Goal: Task Accomplishment & Management: Use online tool/utility

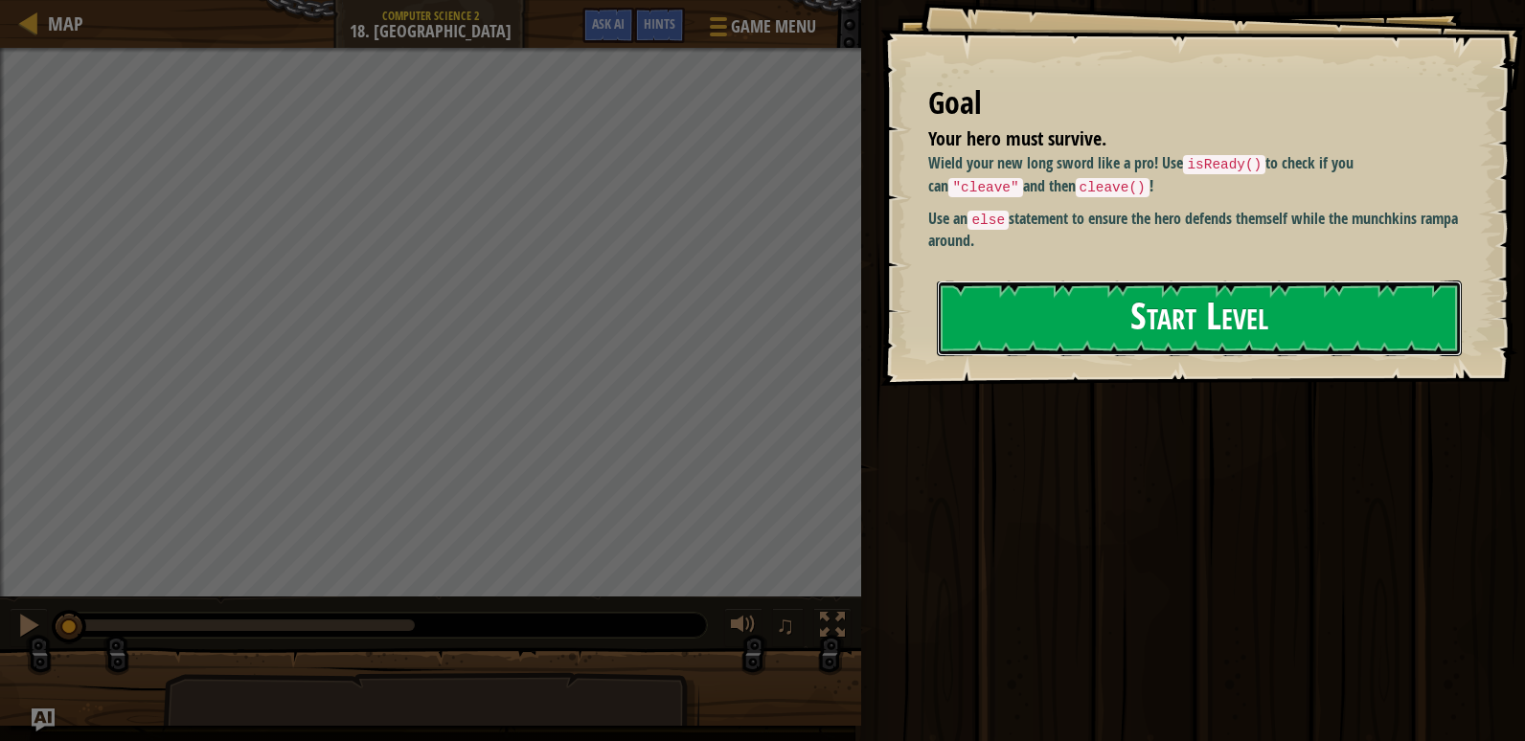
click at [1106, 305] on button "Start Level" at bounding box center [1199, 319] width 525 height 76
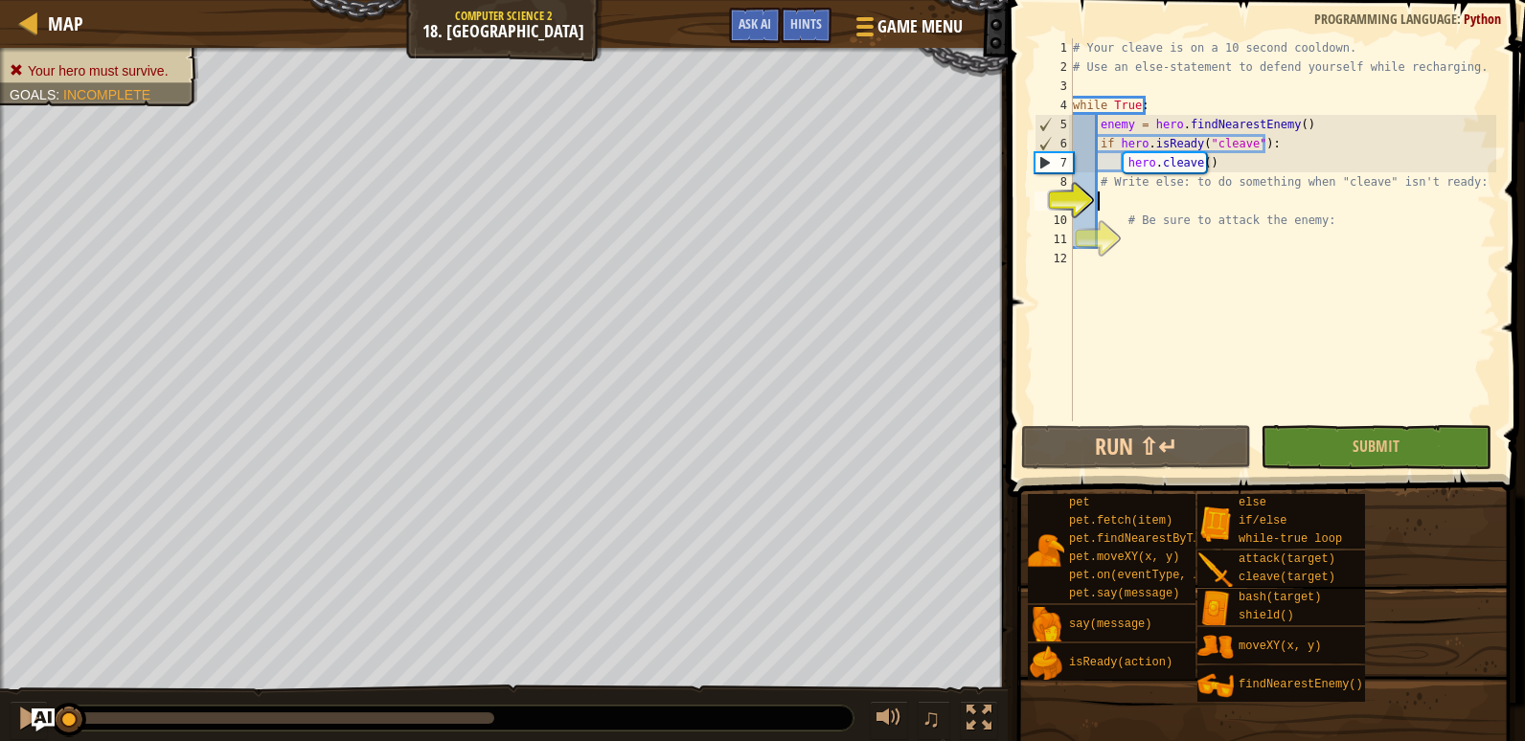
click at [1120, 198] on div "# Your cleave is on a 10 second cooldown. # Use an else-statement to defend you…" at bounding box center [1282, 248] width 427 height 421
click at [1311, 452] on button "Submit" at bounding box center [1375, 447] width 230 height 44
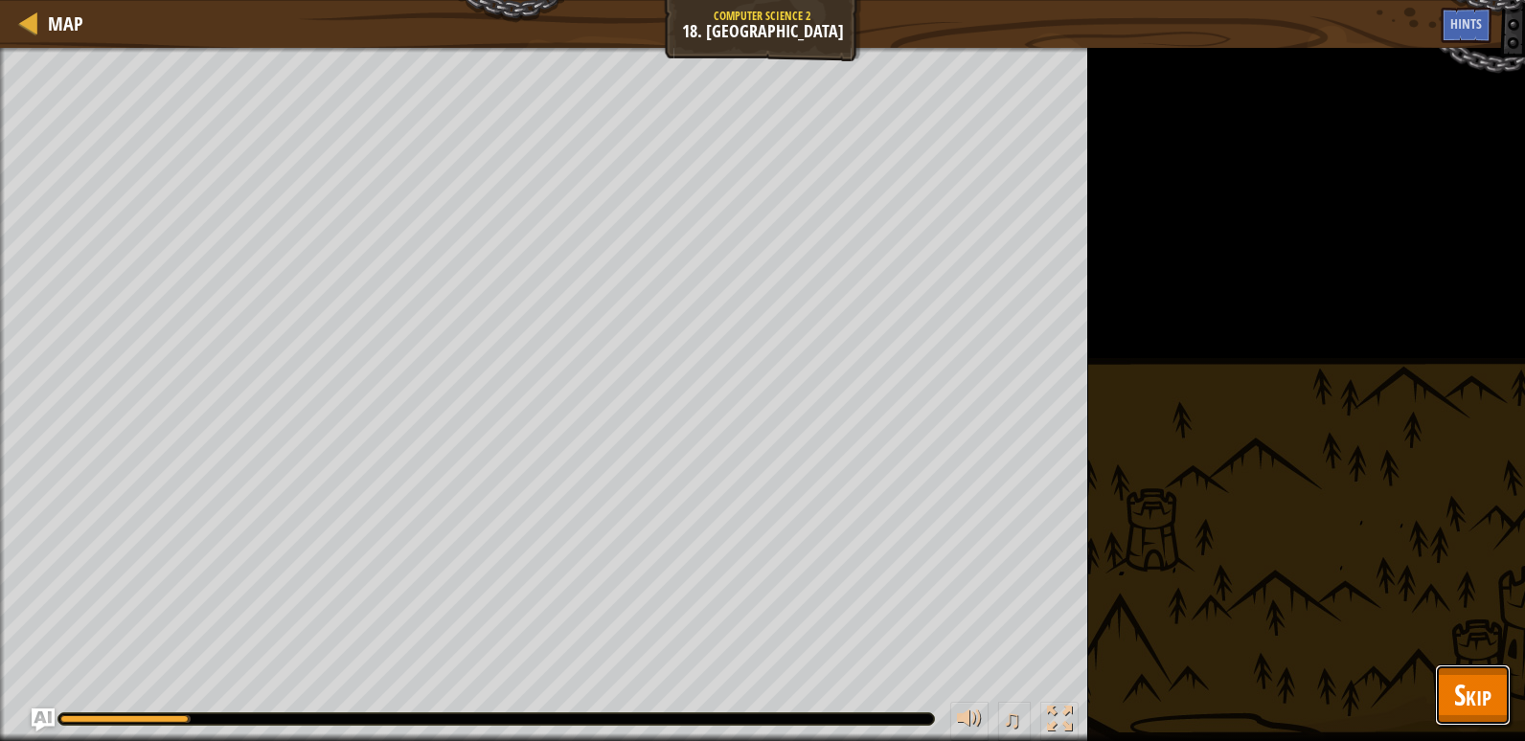
click at [1477, 683] on span "Skip" at bounding box center [1472, 694] width 37 height 39
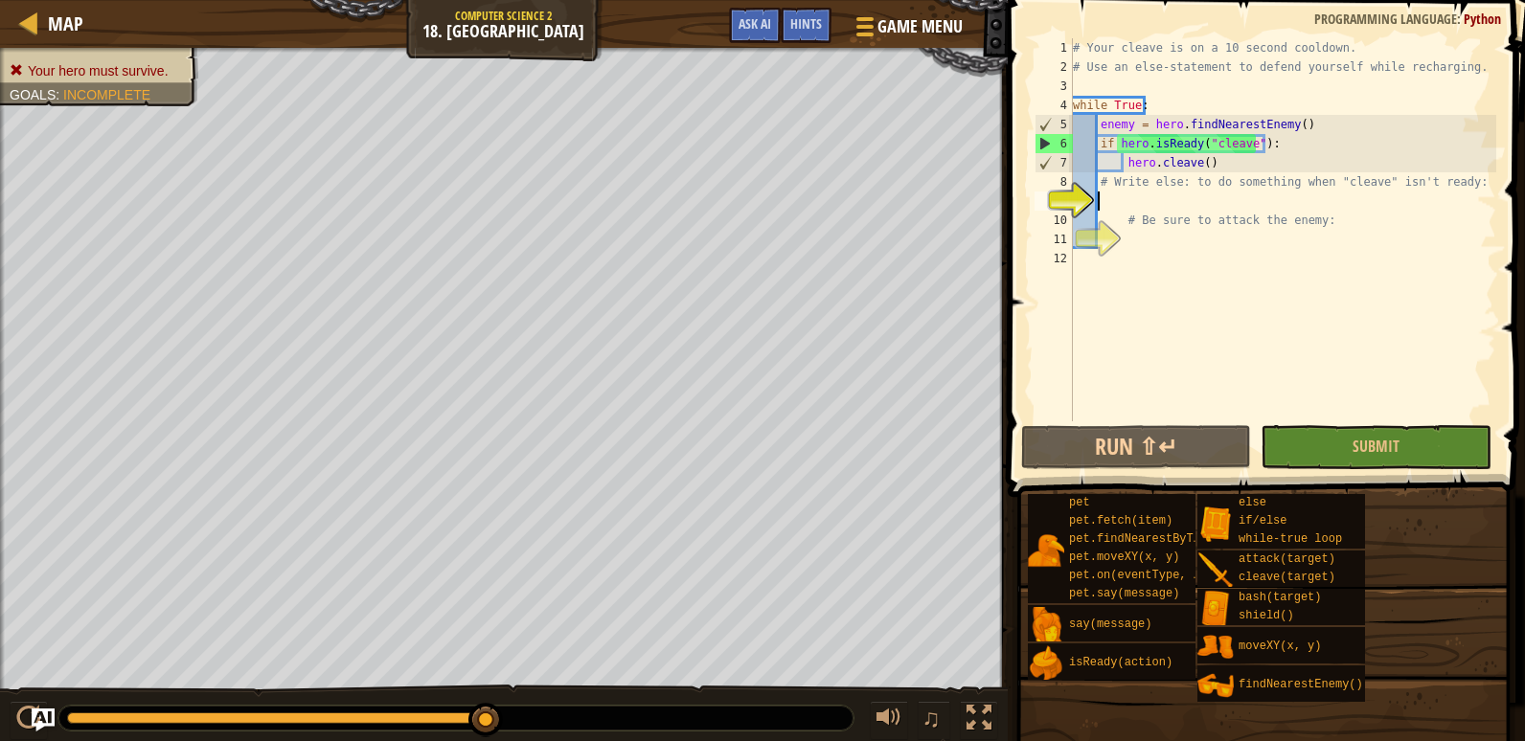
click at [1114, 198] on div "# Your cleave is on a 10 second cooldown. # Use an else-statement to defend you…" at bounding box center [1282, 248] width 427 height 421
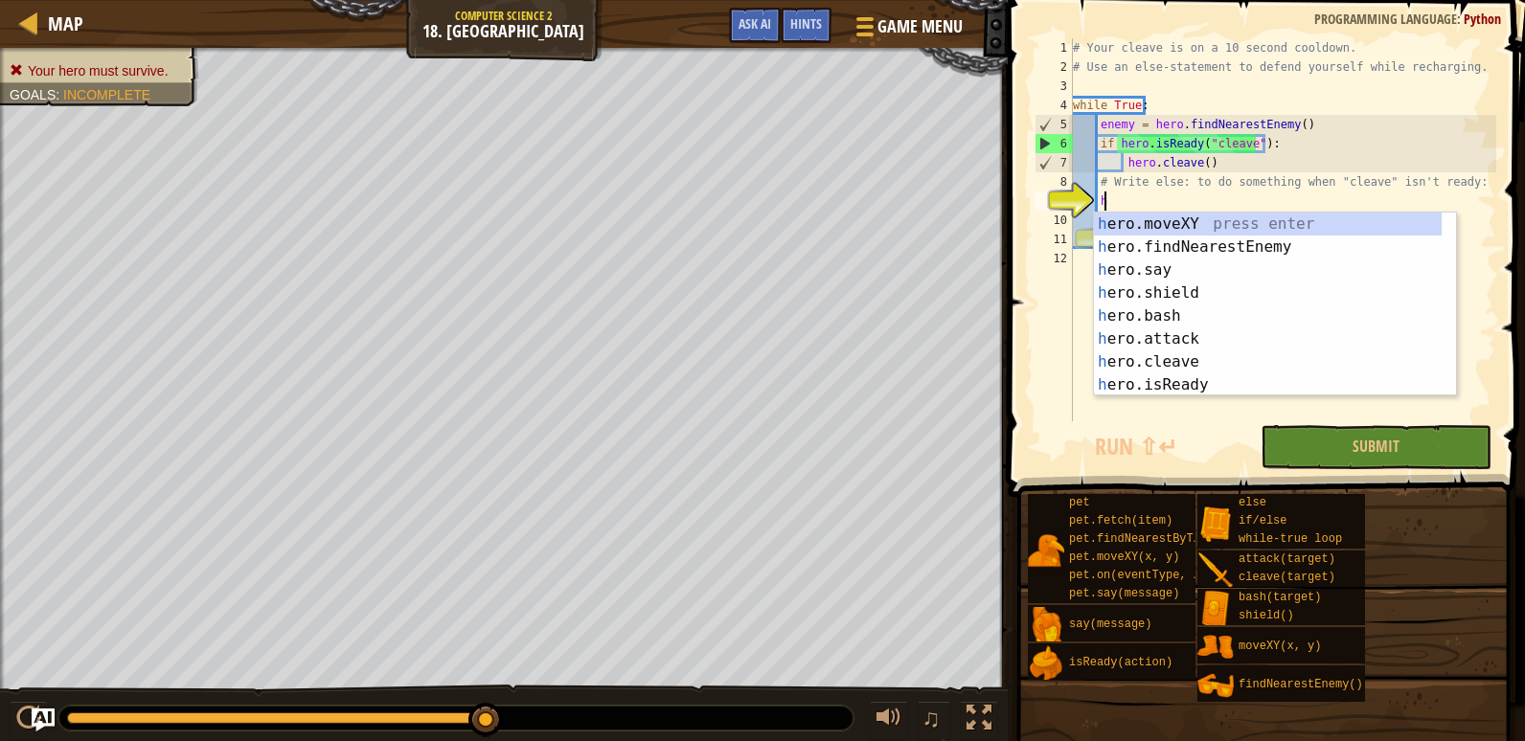
scroll to position [9, 1]
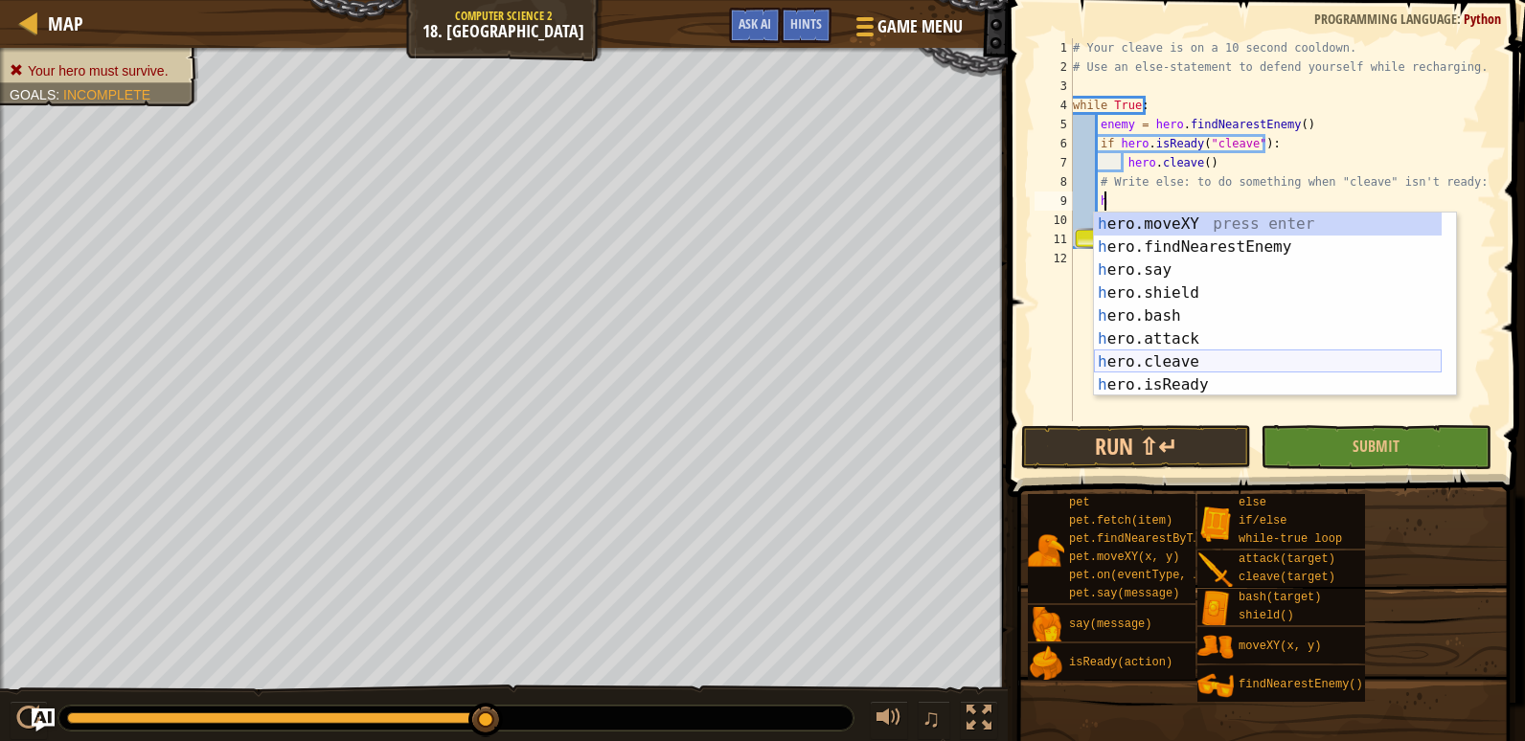
click at [1232, 351] on div "h ero.moveXY press enter h ero.findNearestEnemy press enter h ero.say press ent…" at bounding box center [1268, 328] width 348 height 230
type textarea "hero.cleave(enemy)"
click at [1232, 351] on div "# Your cleave is on a 10 second cooldown. # Use an else-statement to defend you…" at bounding box center [1282, 248] width 427 height 421
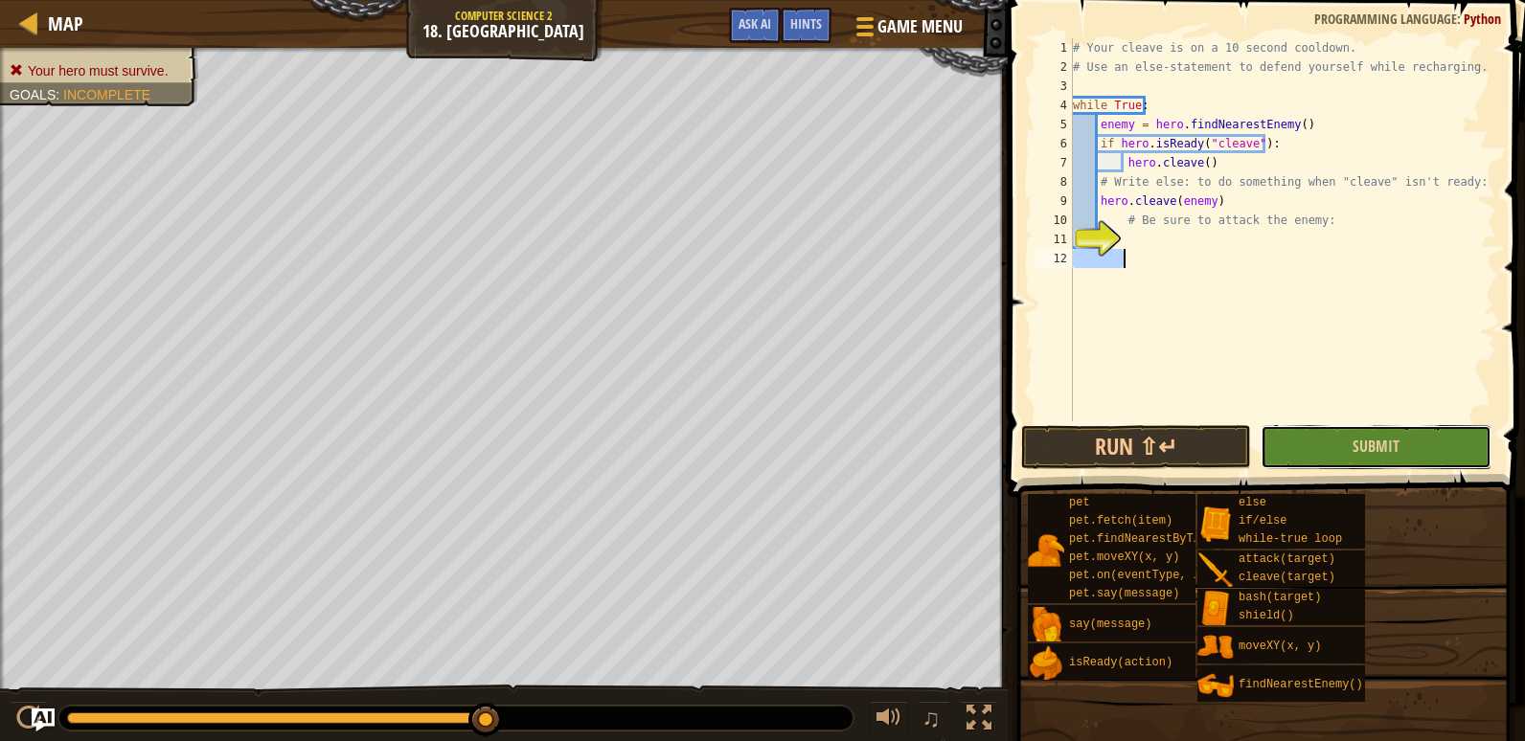
click at [1305, 455] on button "Submit" at bounding box center [1375, 447] width 230 height 44
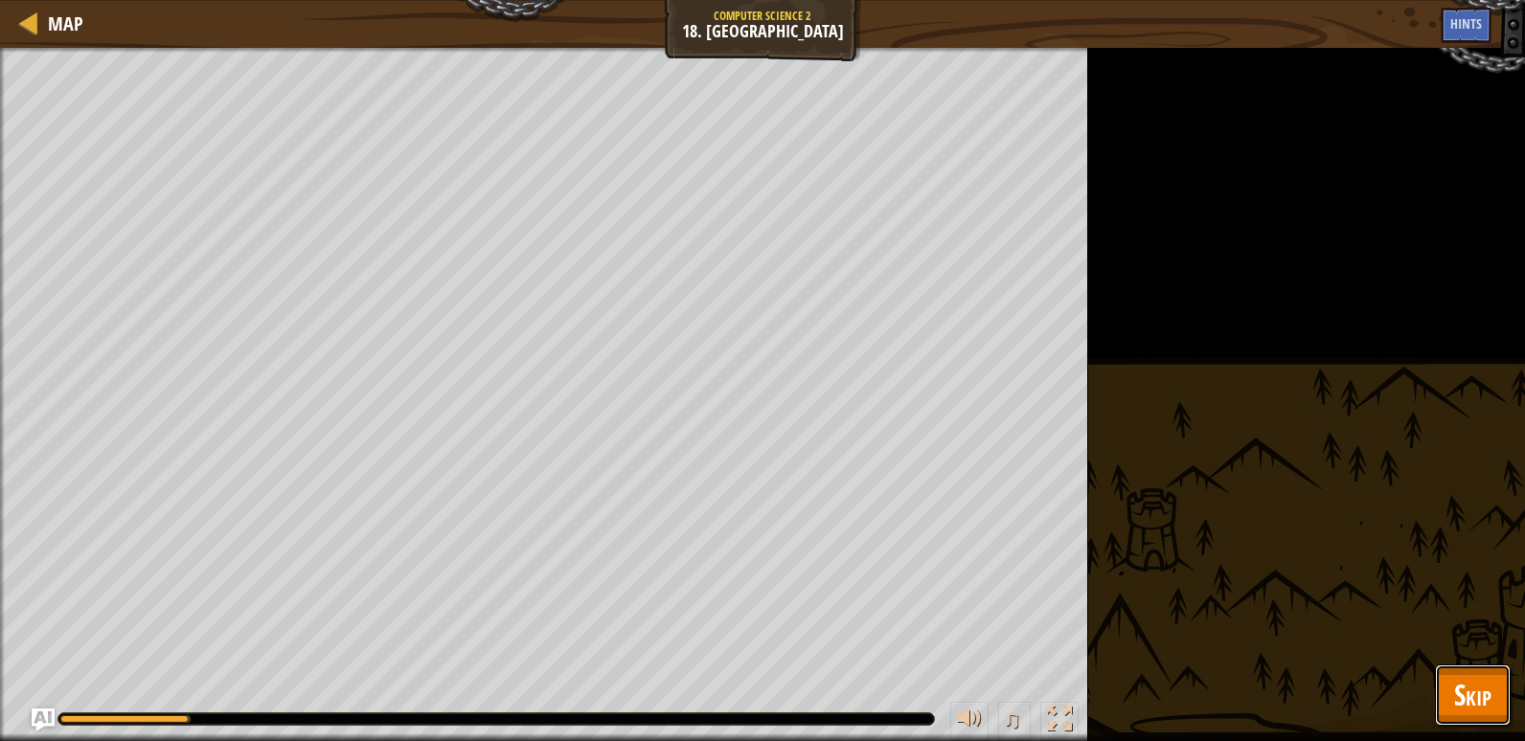
click at [1458, 691] on span "Skip" at bounding box center [1472, 694] width 37 height 39
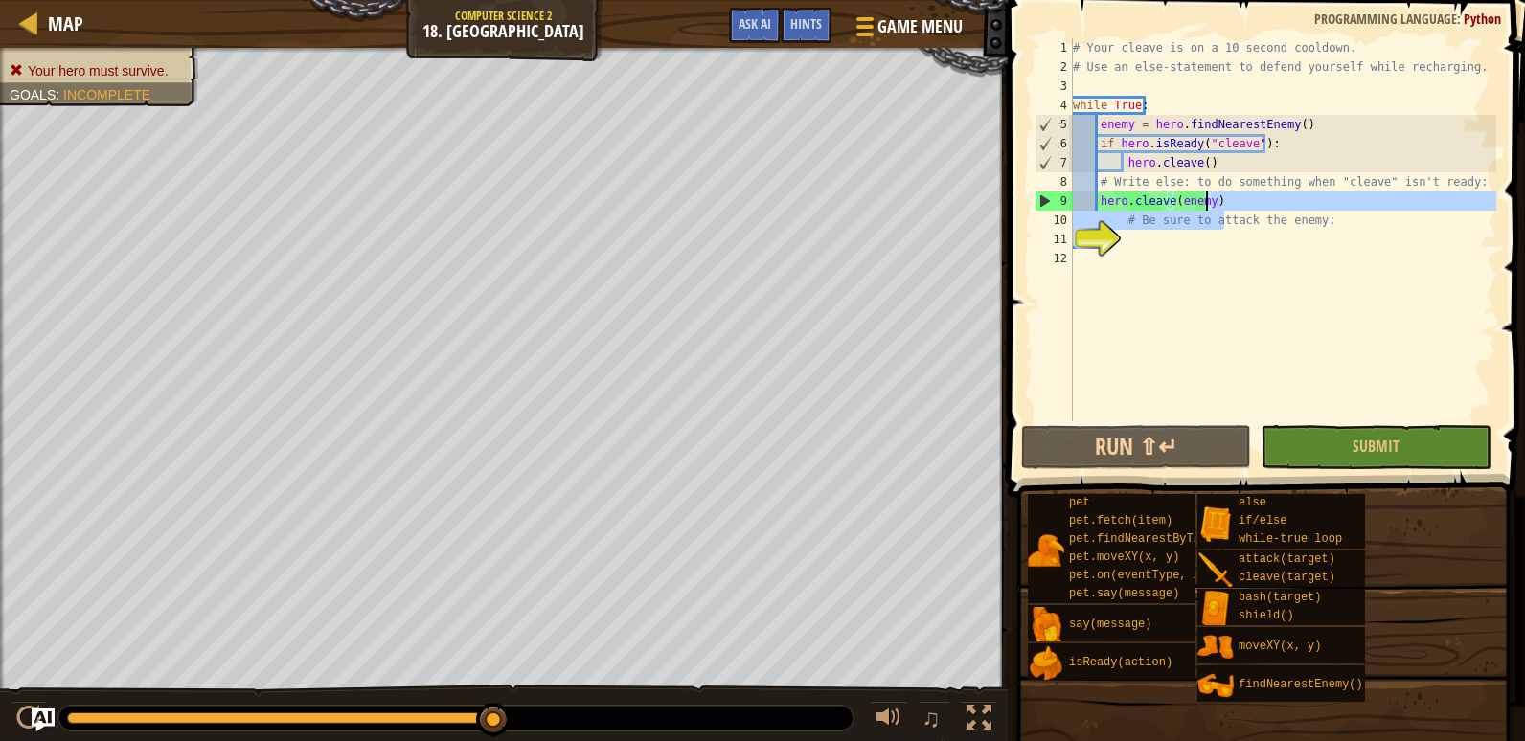
drag, startPoint x: 1221, startPoint y: 211, endPoint x: 1158, endPoint y: 205, distance: 63.5
click at [1158, 205] on div "# Your cleave is on a 10 second cooldown. # Use an else-statement to defend you…" at bounding box center [1282, 248] width 427 height 421
click at [1208, 205] on div "# Your cleave is on a 10 second cooldown. # Use an else-statement to defend you…" at bounding box center [1282, 248] width 427 height 421
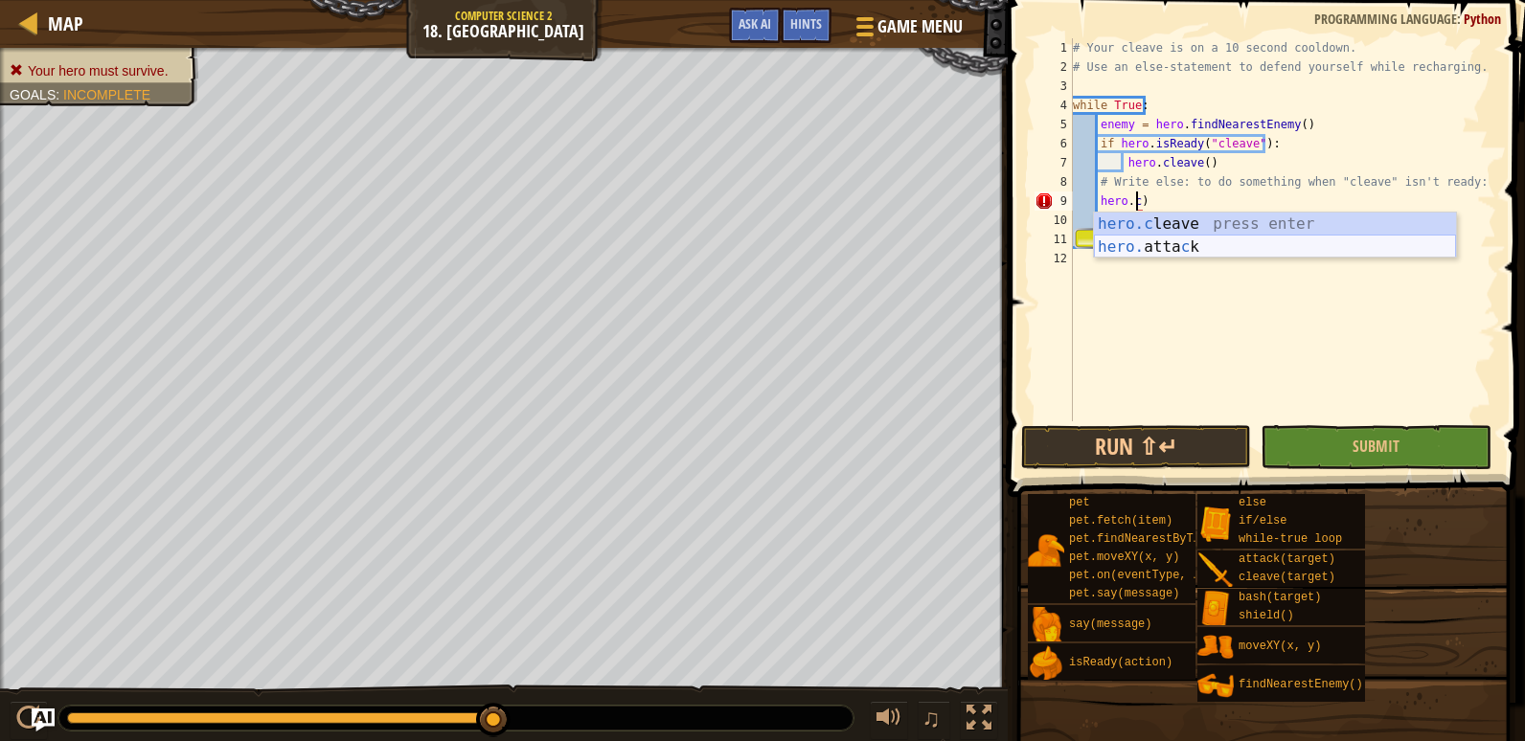
click at [1206, 239] on div "hero.c leave press enter hero. [PERSON_NAME] press enter" at bounding box center [1275, 259] width 362 height 92
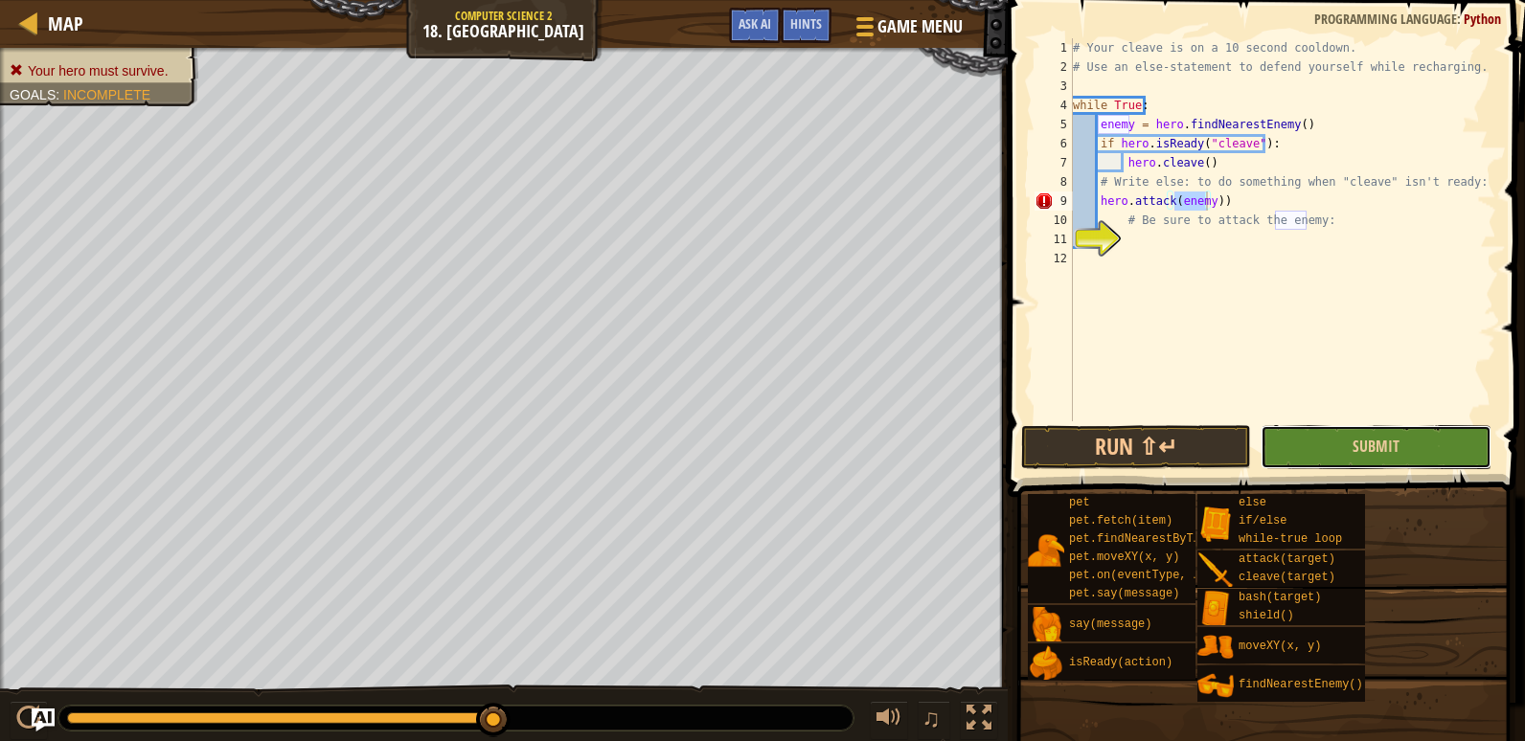
click at [1340, 438] on button "Submit" at bounding box center [1375, 447] width 230 height 44
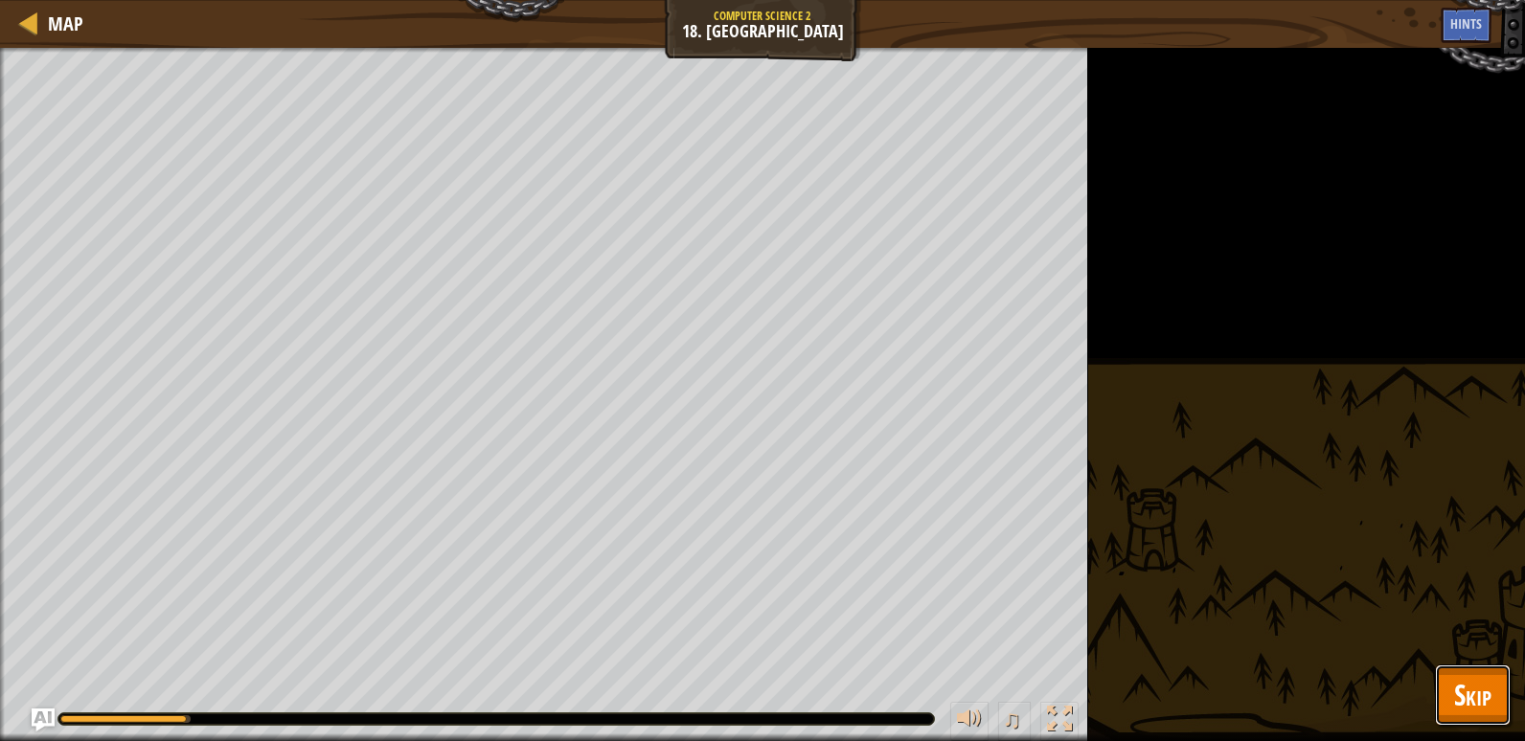
click at [1497, 689] on button "Skip" at bounding box center [1473, 695] width 76 height 61
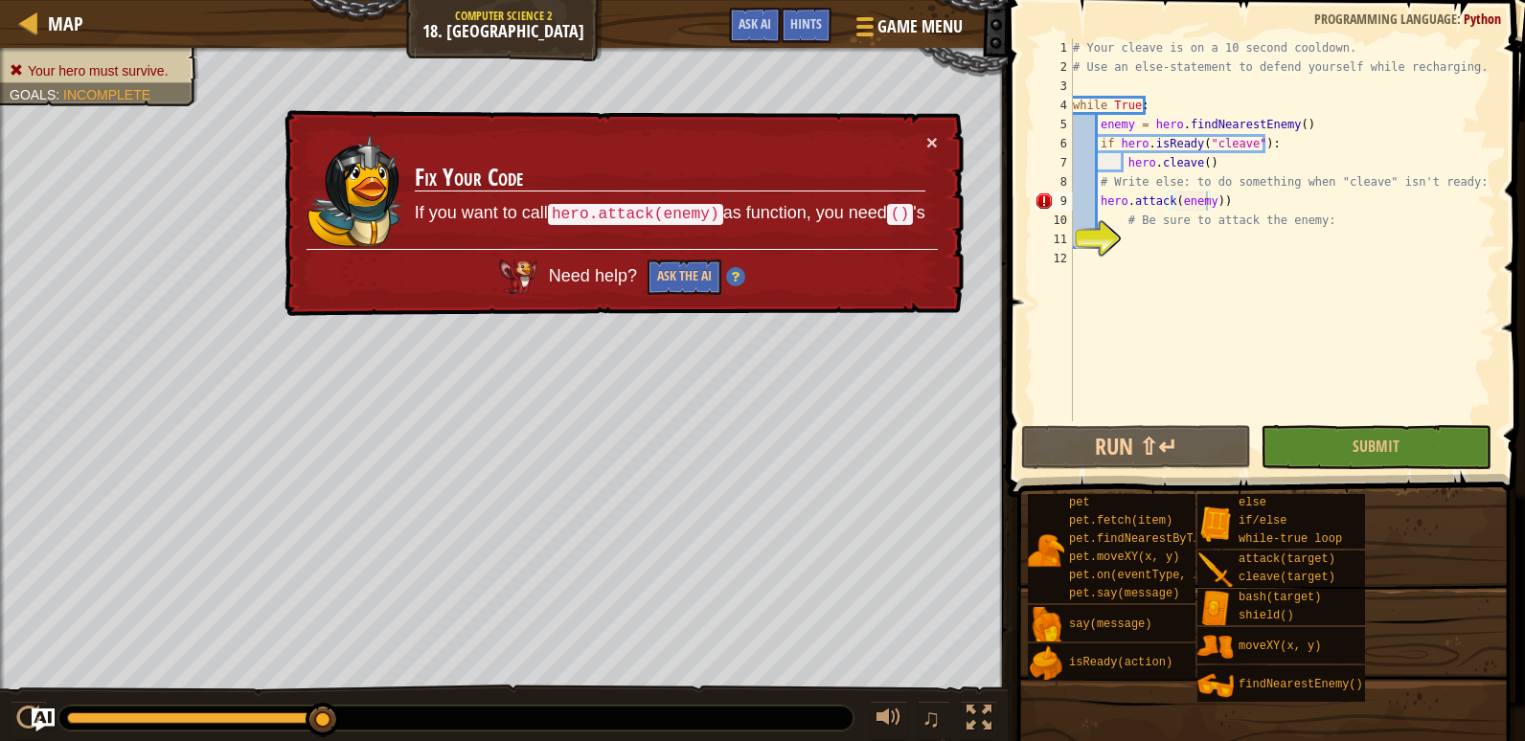
click at [1223, 201] on div "# Your cleave is on a 10 second cooldown. # Use an else-statement to defend you…" at bounding box center [1282, 248] width 427 height 421
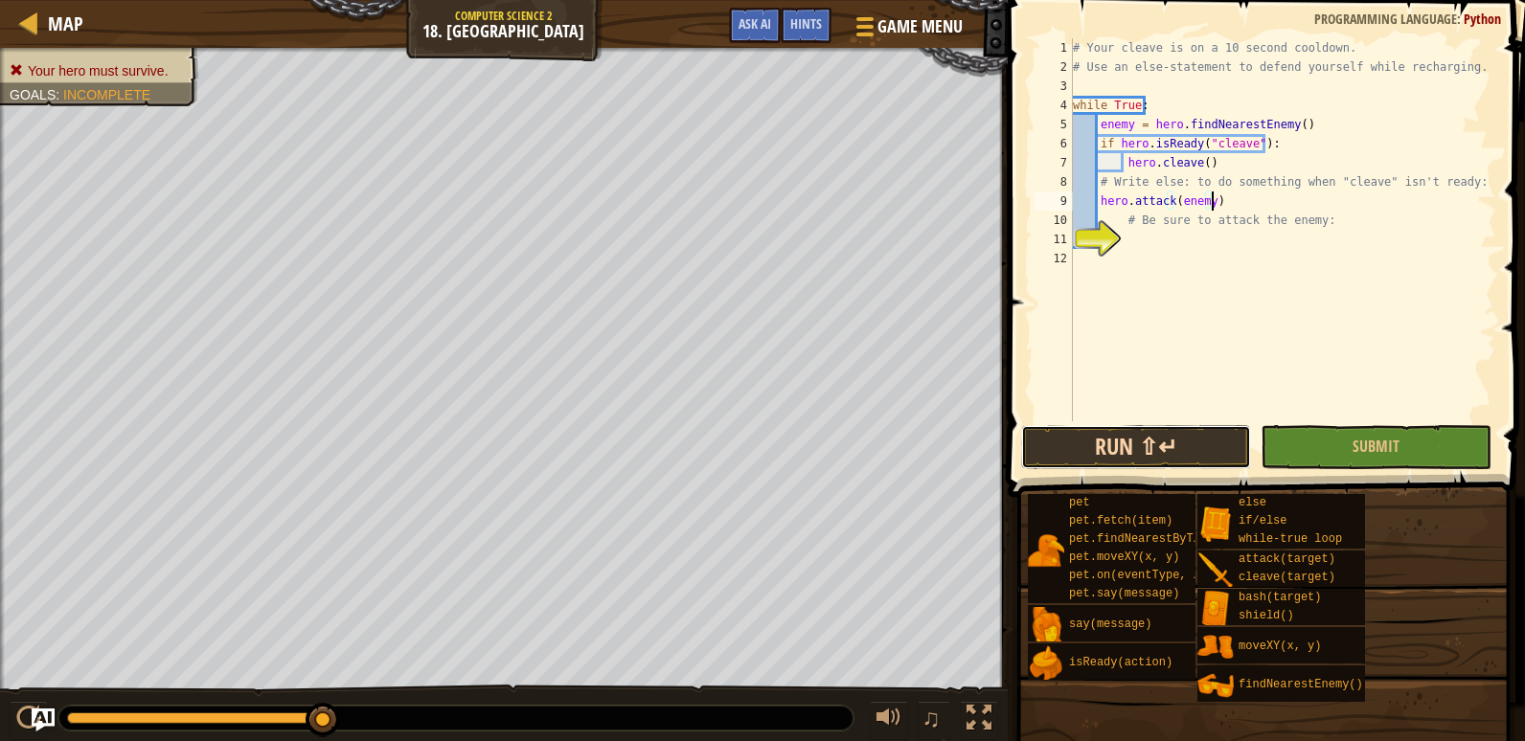
click at [1212, 432] on button "Run ⇧↵" at bounding box center [1136, 447] width 230 height 44
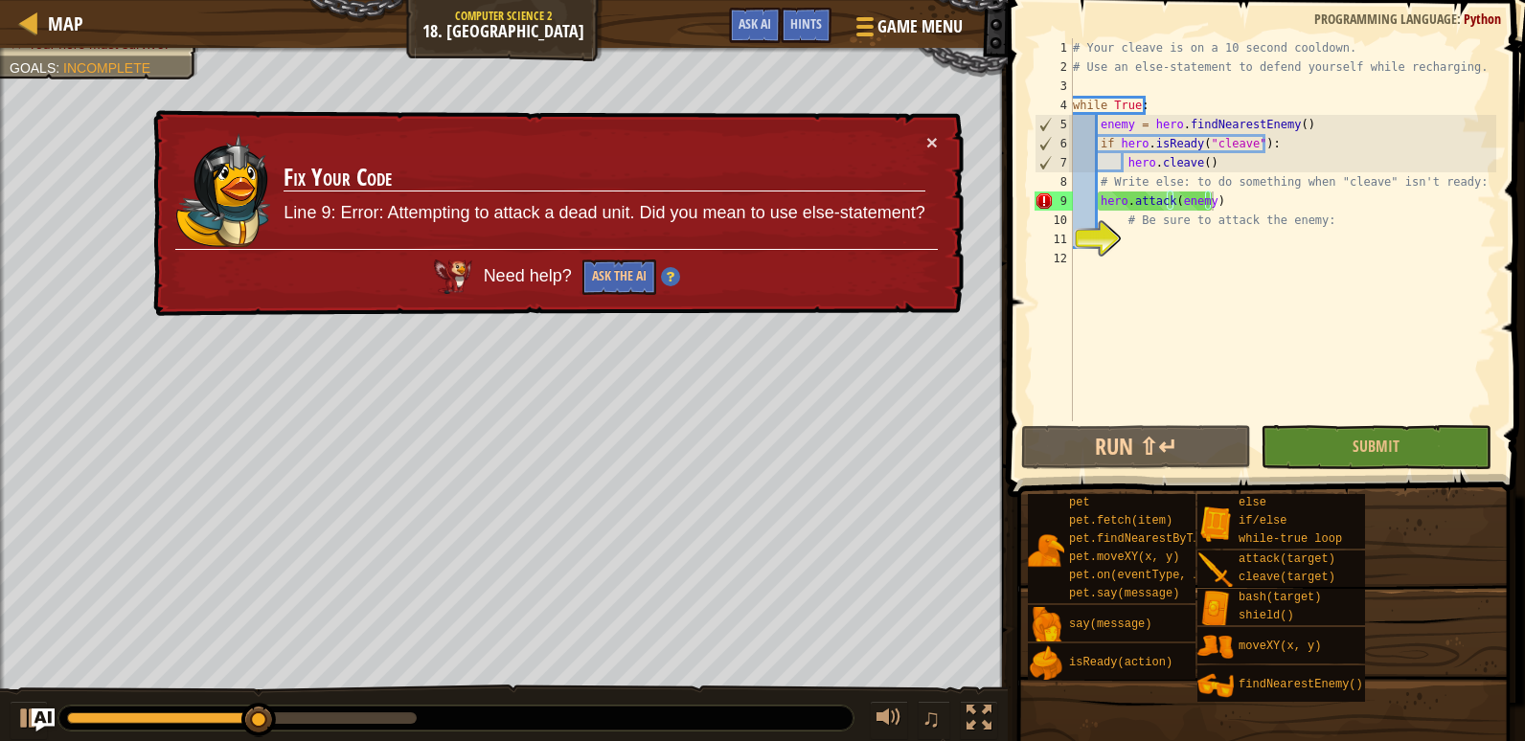
click at [931, 124] on div "× Fix Your Code Line 9: Error: Attempting to attack a dead unit. Did you mean t…" at bounding box center [556, 213] width 814 height 207
click at [930, 136] on button "×" at bounding box center [931, 142] width 11 height 20
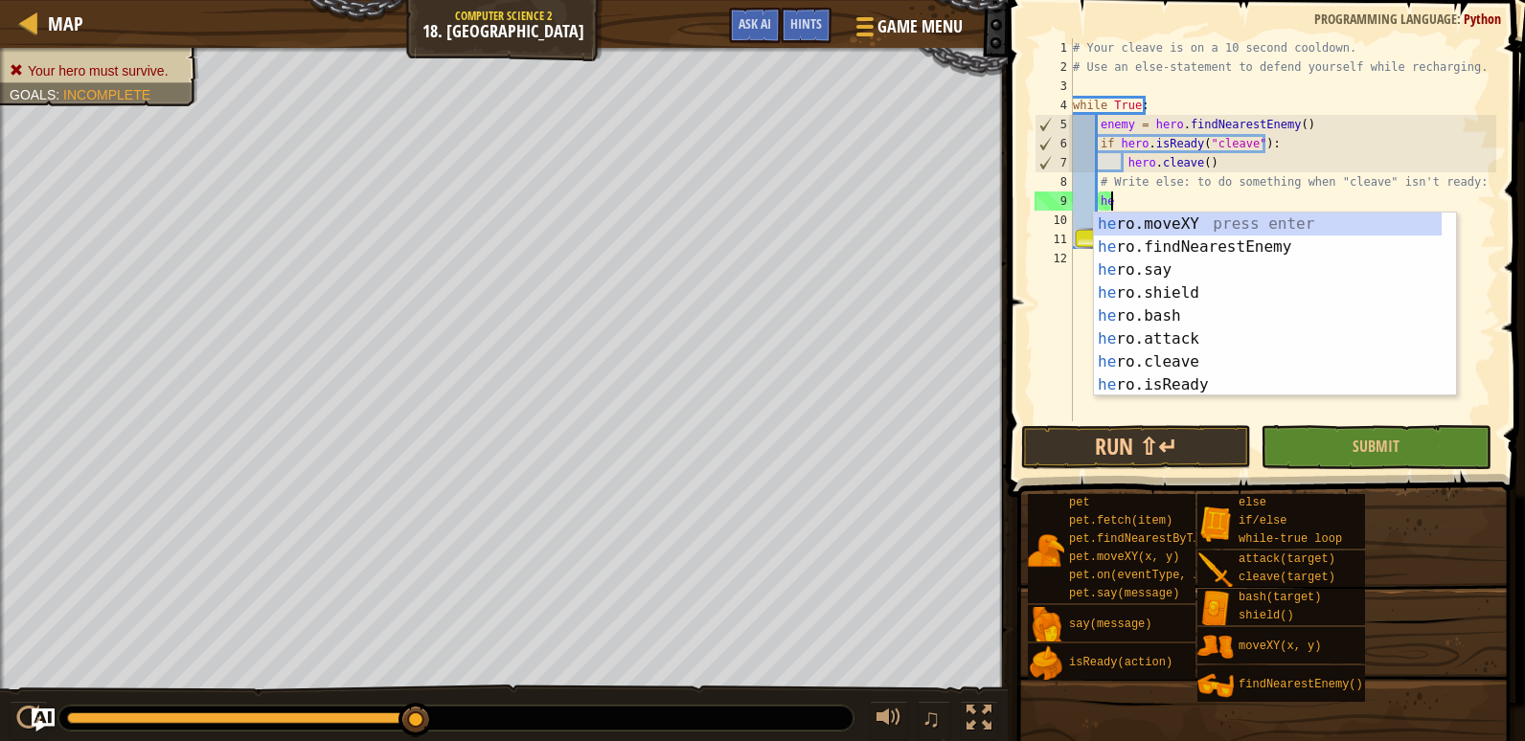
type textarea "h"
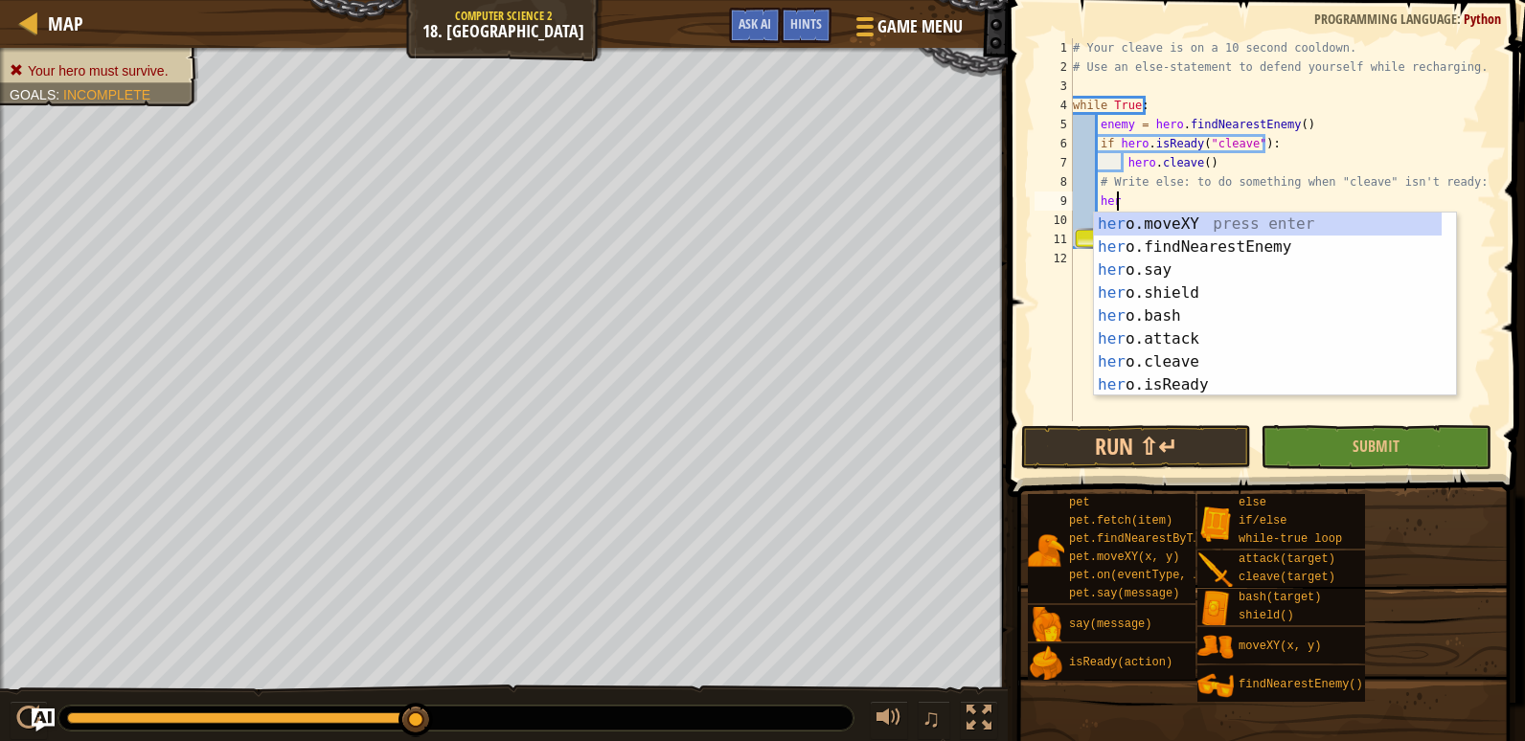
scroll to position [9, 3]
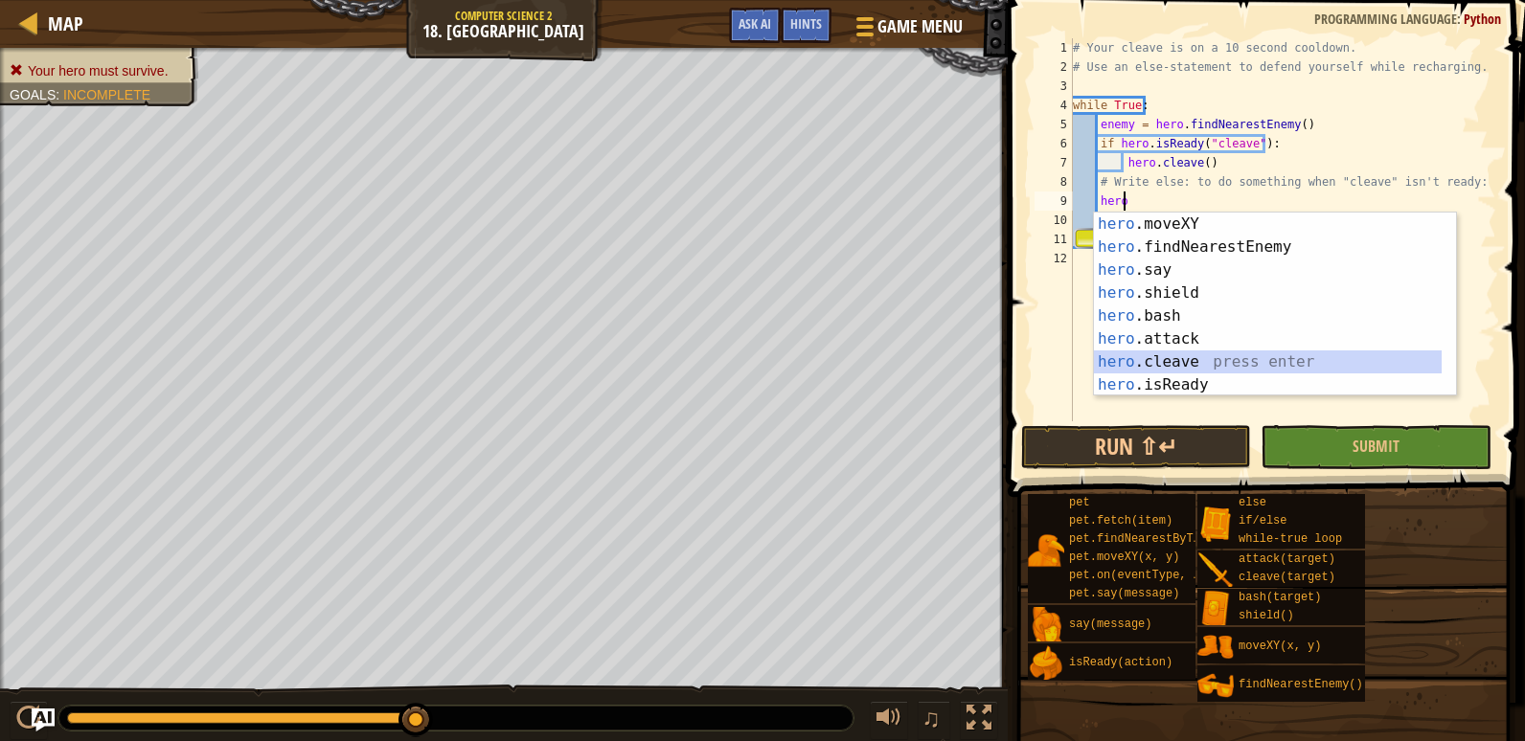
click at [1167, 358] on div "hero .moveXY press enter hero .findNearestEnemy press enter hero .say press ent…" at bounding box center [1268, 328] width 348 height 230
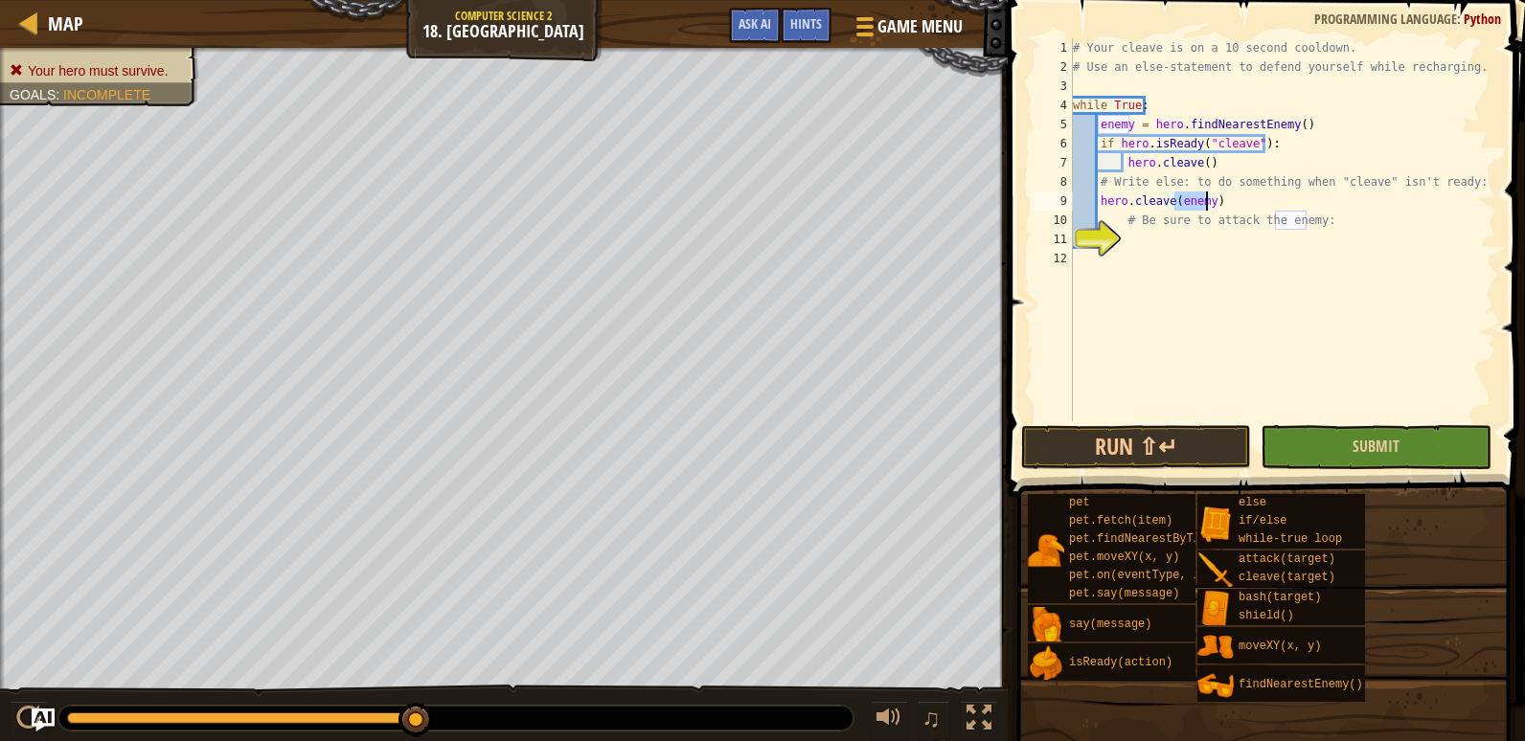
type textarea "hero.cleave(enemy)"
click at [1312, 445] on button "Submit" at bounding box center [1375, 447] width 230 height 44
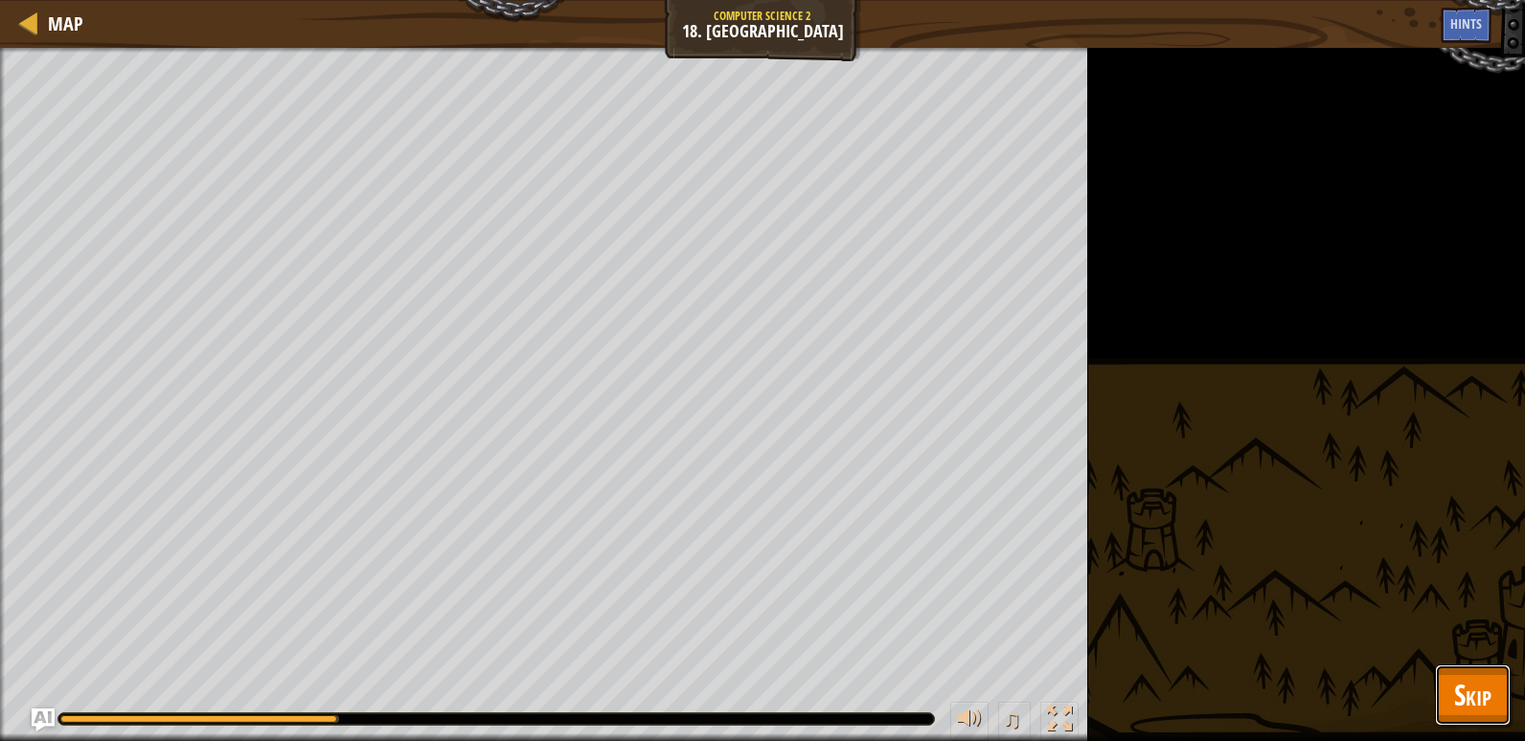
click at [1471, 689] on span "Skip" at bounding box center [1472, 694] width 37 height 39
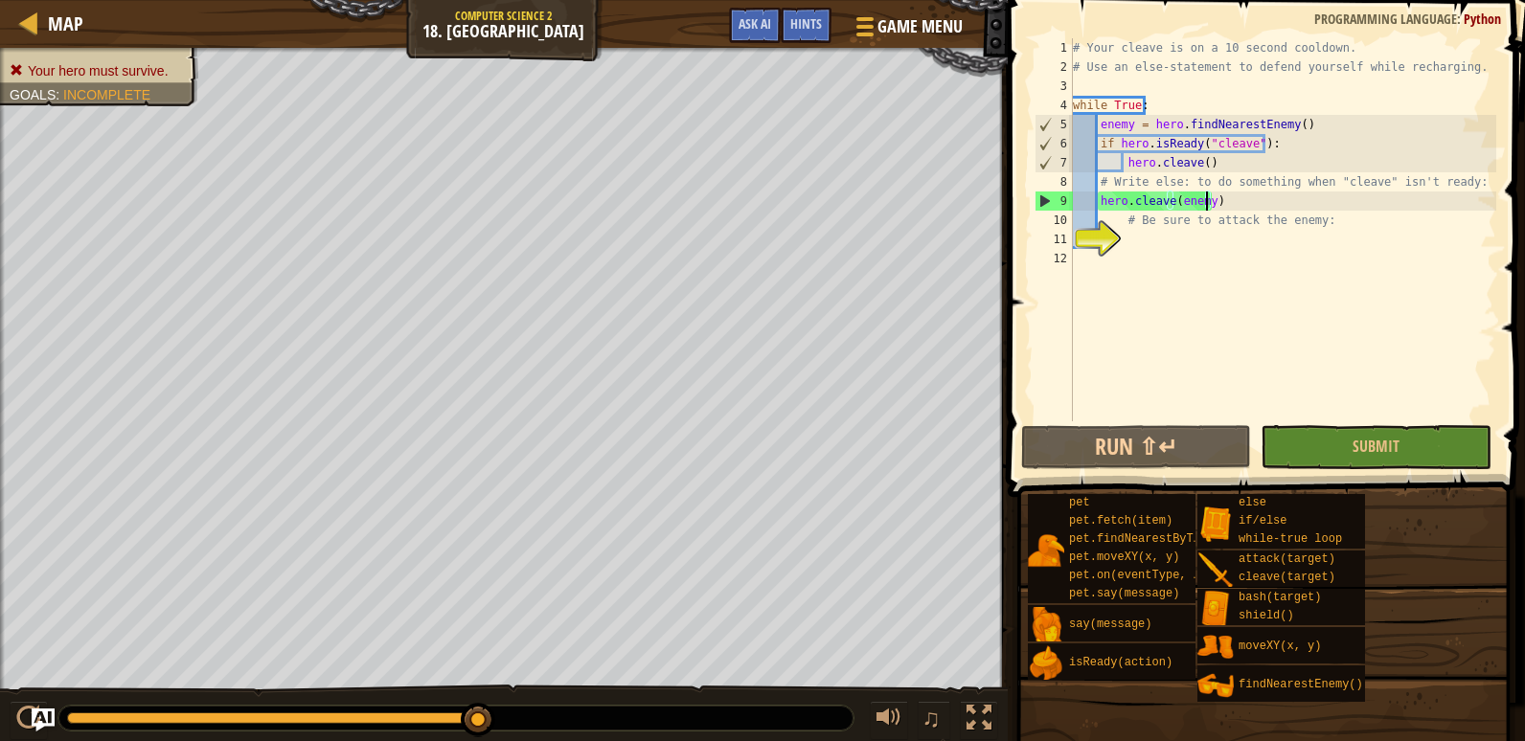
click at [1038, 196] on div "9" at bounding box center [1053, 201] width 37 height 19
click at [1184, 462] on button "Run ⇧↵" at bounding box center [1136, 447] width 230 height 44
click at [1174, 447] on button "Run ⇧↵" at bounding box center [1136, 447] width 230 height 44
click at [1141, 244] on div "# Your cleave is on a 10 second cooldown. # Use an else-statement to defend you…" at bounding box center [1282, 248] width 427 height 421
click at [1322, 448] on button "Submit" at bounding box center [1375, 447] width 230 height 44
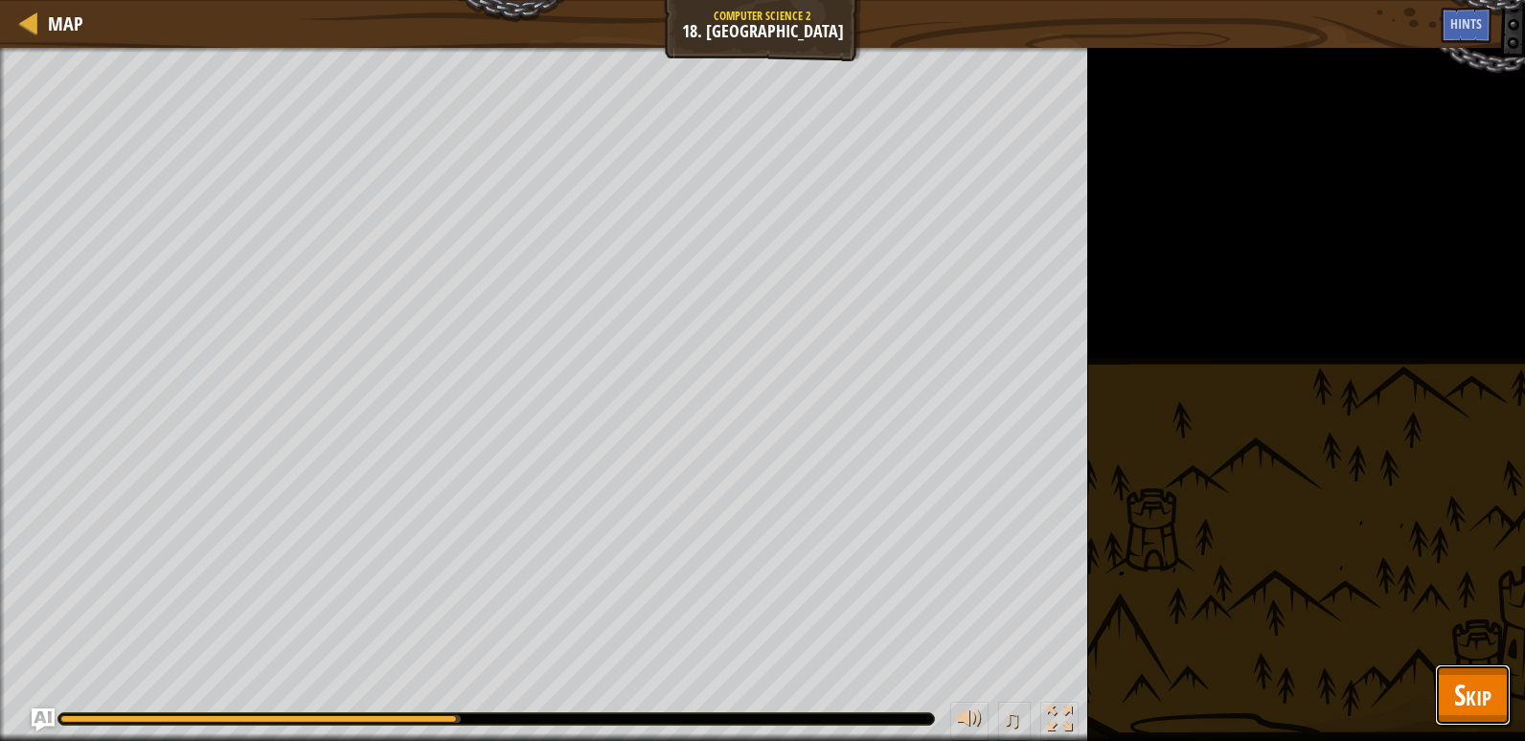
click at [1454, 704] on span "Skip" at bounding box center [1472, 694] width 37 height 39
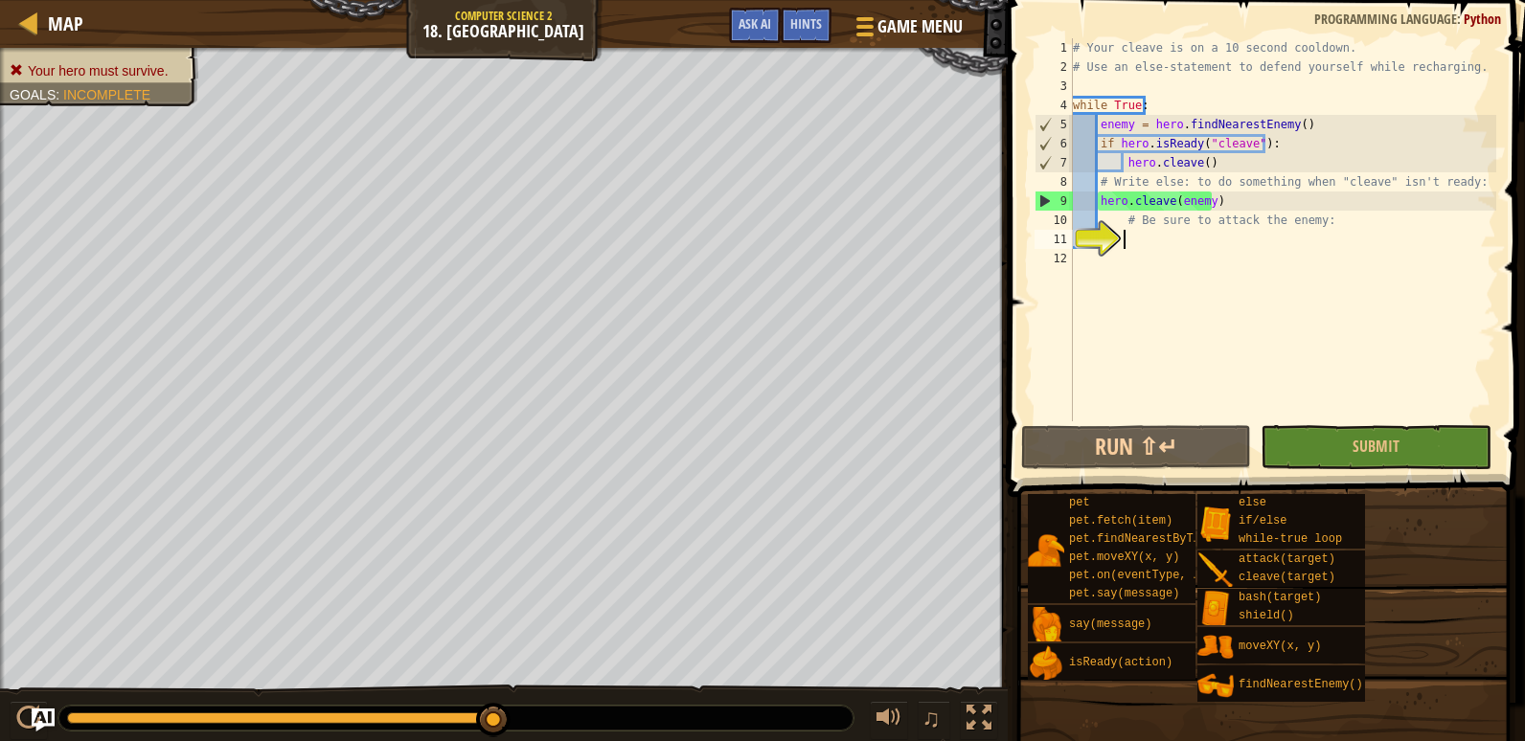
click at [1143, 237] on div "# Your cleave is on a 10 second cooldown. # Use an else-statement to defend you…" at bounding box center [1282, 248] width 427 height 421
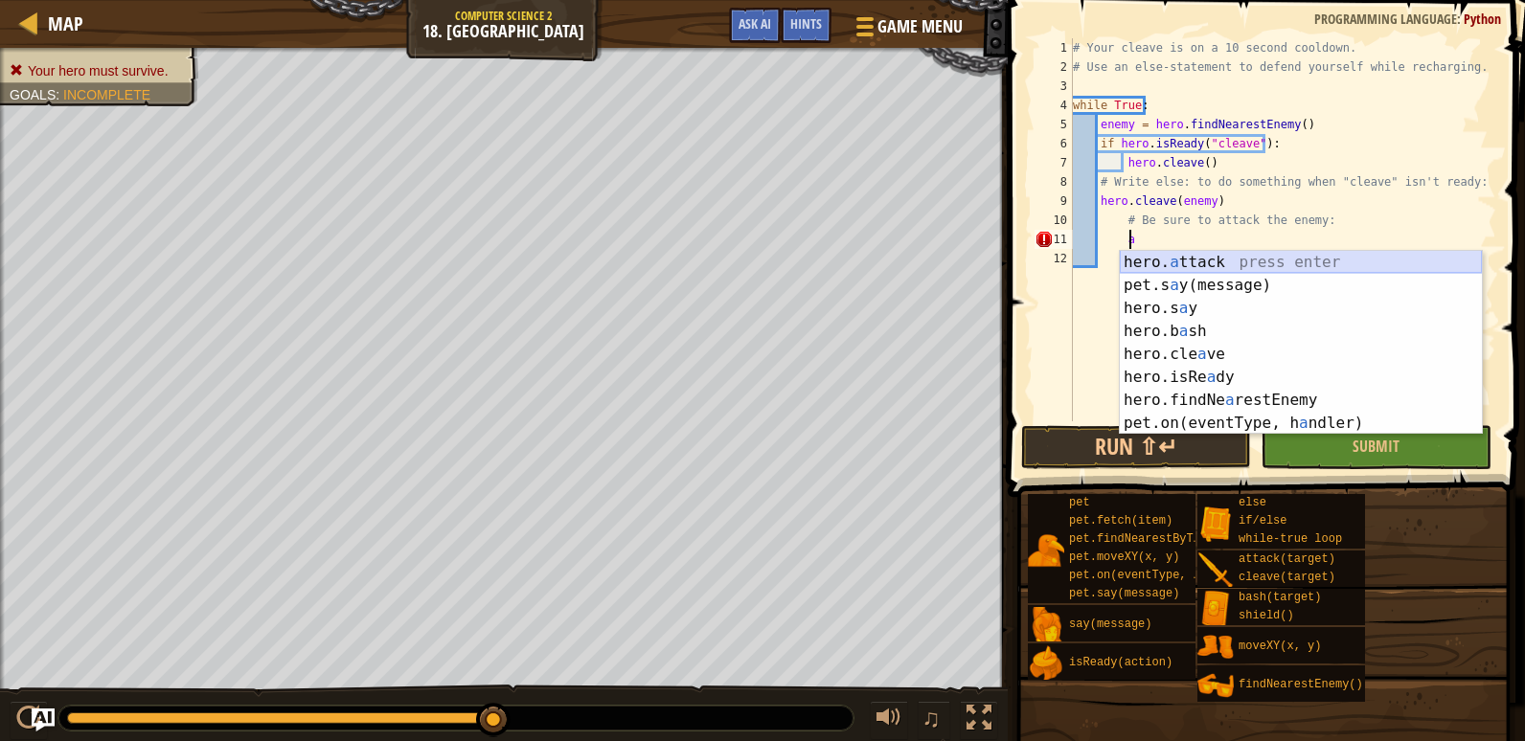
click at [1205, 265] on div "hero. a ttack press enter pet.s a y(message) press enter hero.s a y press enter…" at bounding box center [1300, 366] width 362 height 230
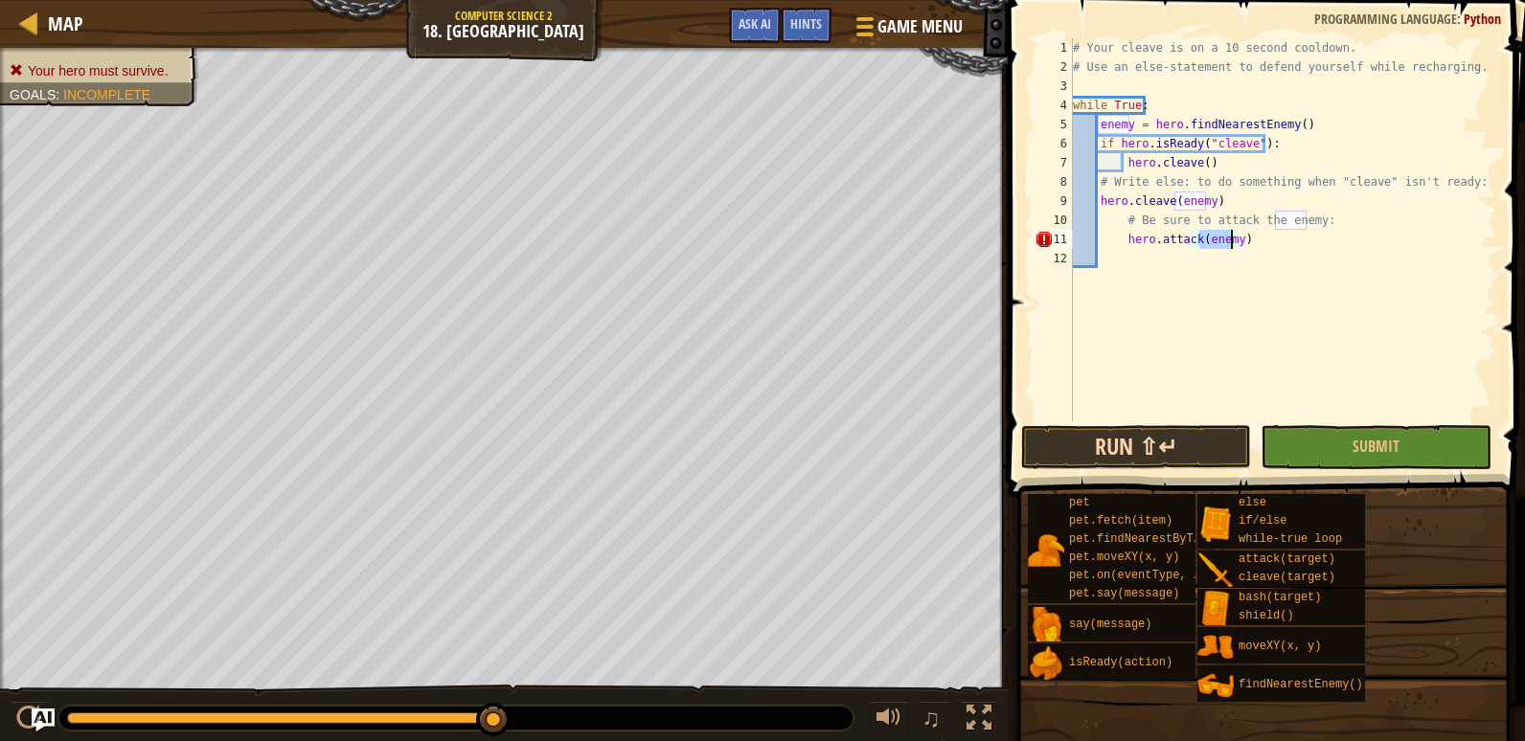
type textarea "hero.attack(enemy)"
click at [1188, 453] on button "Run ⇧↵" at bounding box center [1136, 447] width 230 height 44
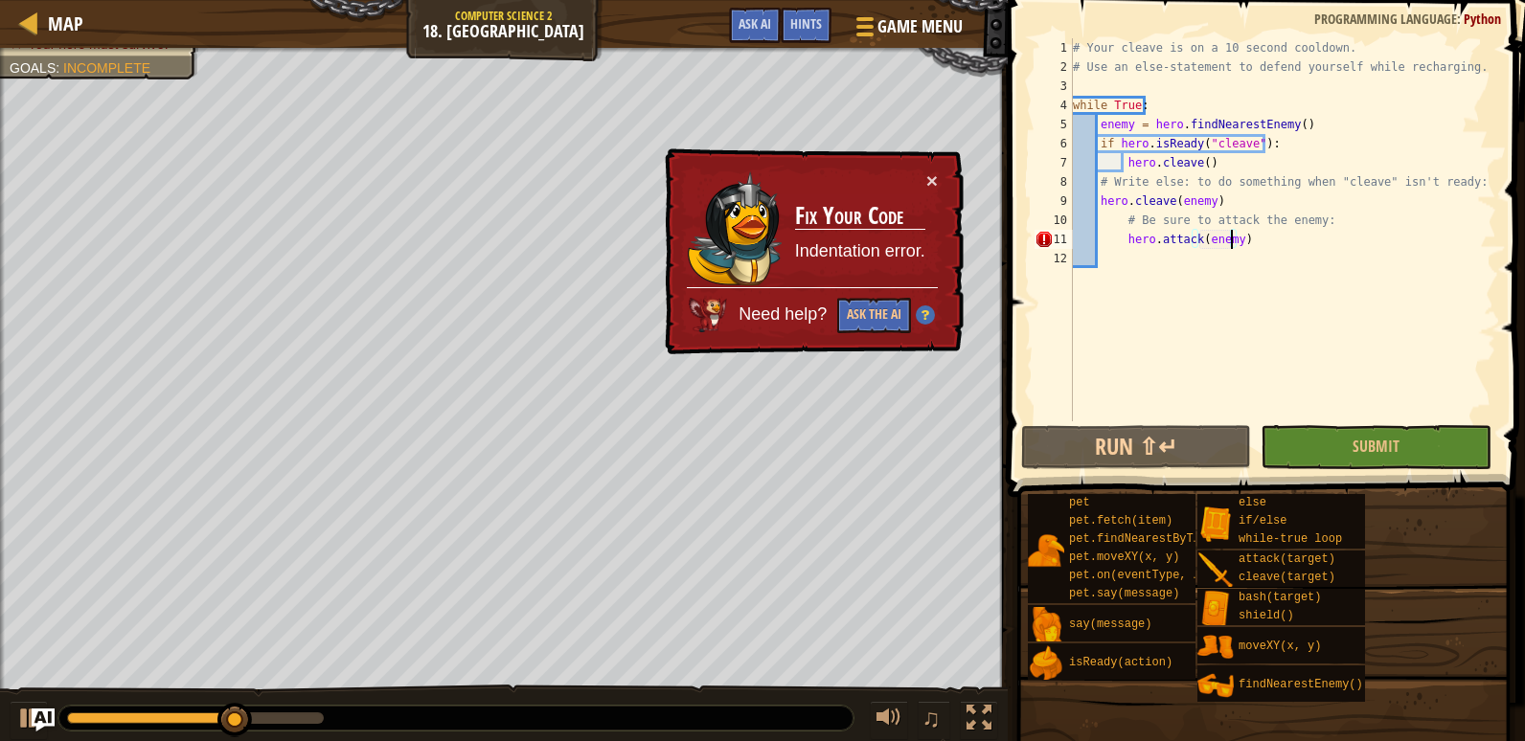
click at [1252, 279] on div "# Your cleave is on a 10 second cooldown. # Use an else-statement to defend you…" at bounding box center [1282, 248] width 427 height 421
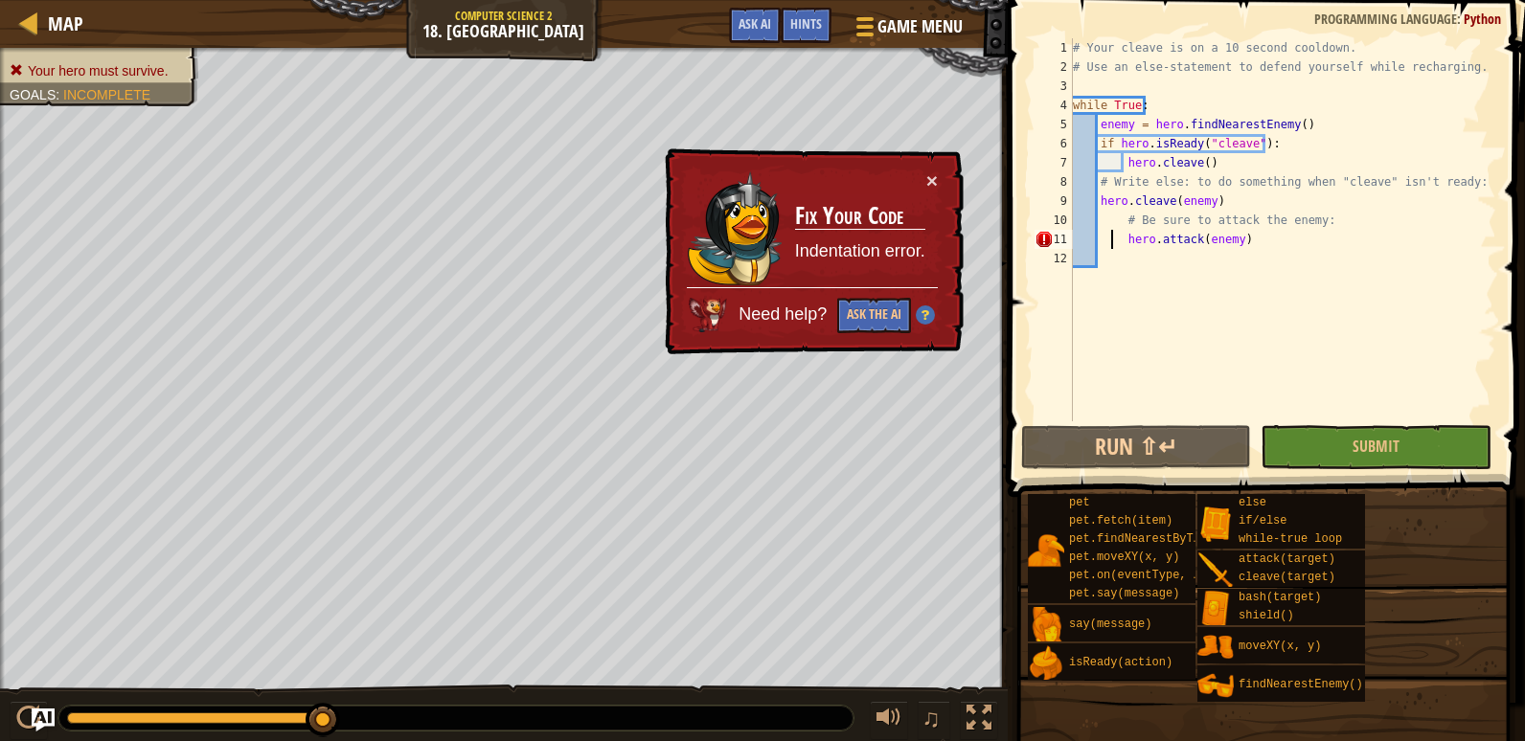
click at [1112, 238] on div "# Your cleave is on a 10 second cooldown. # Use an else-statement to defend you…" at bounding box center [1282, 248] width 427 height 421
drag, startPoint x: 1252, startPoint y: 241, endPoint x: 1195, endPoint y: 247, distance: 56.8
click at [1200, 247] on div "# Your cleave is on a 10 second cooldown. # Use an else-statement to defend you…" at bounding box center [1282, 248] width 427 height 421
drag, startPoint x: 1135, startPoint y: 239, endPoint x: 1111, endPoint y: 237, distance: 24.0
click at [1111, 237] on div "# Your cleave is on a 10 second cooldown. # Use an else-statement to defend you…" at bounding box center [1282, 248] width 427 height 421
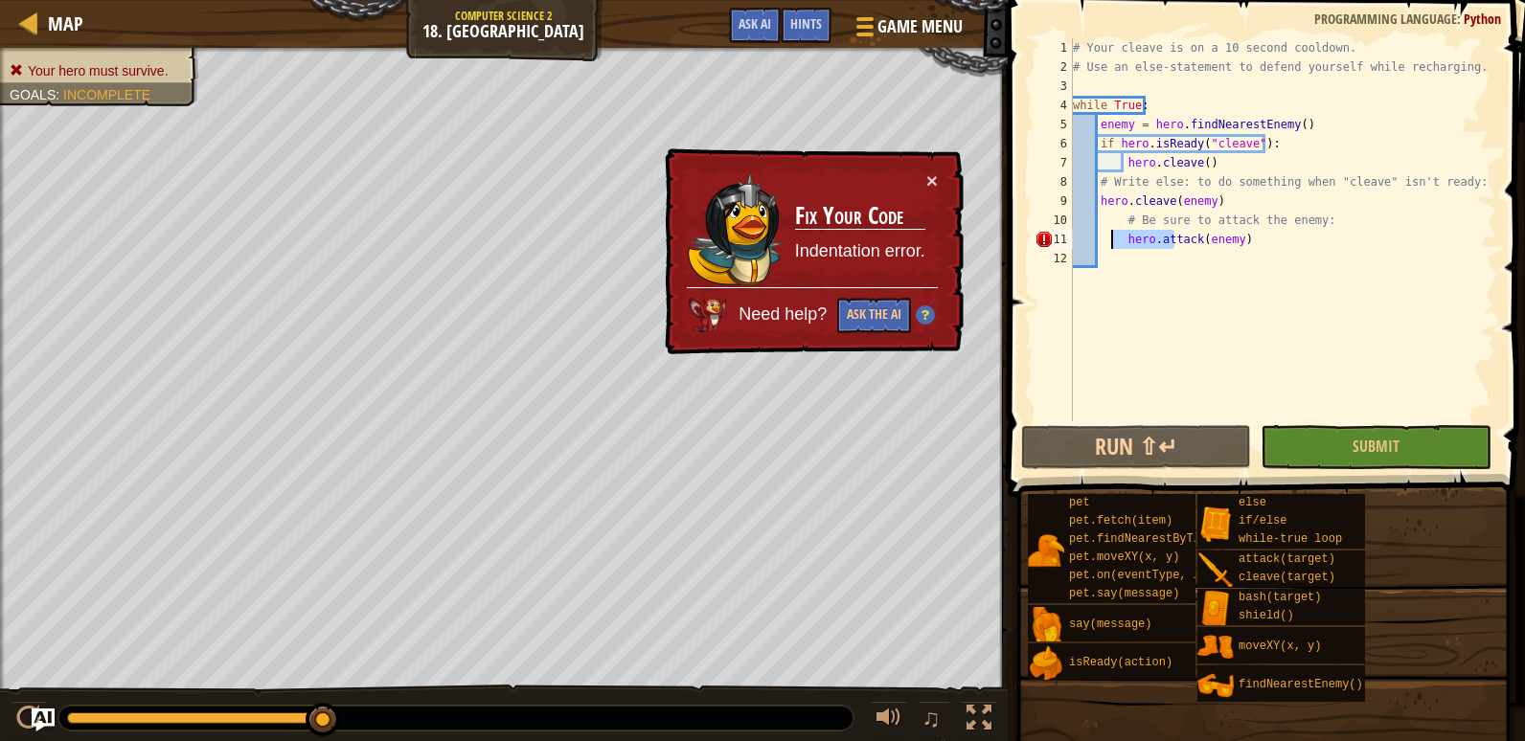
click at [1111, 237] on div "# Your cleave is on a 10 second cooldown. # Use an else-statement to defend you…" at bounding box center [1282, 248] width 427 height 421
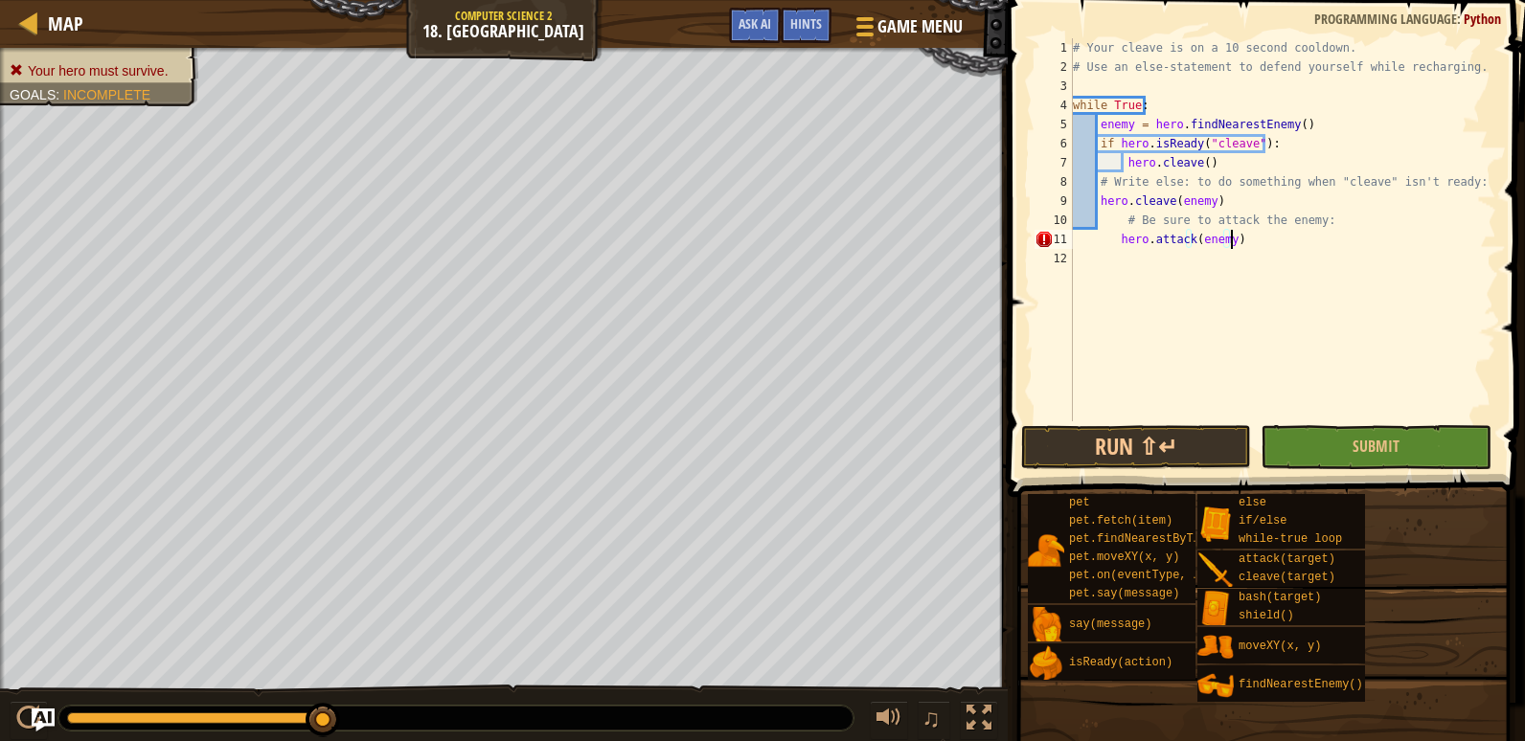
click at [1240, 234] on div "# Your cleave is on a 10 second cooldown. # Use an else-statement to defend you…" at bounding box center [1282, 248] width 427 height 421
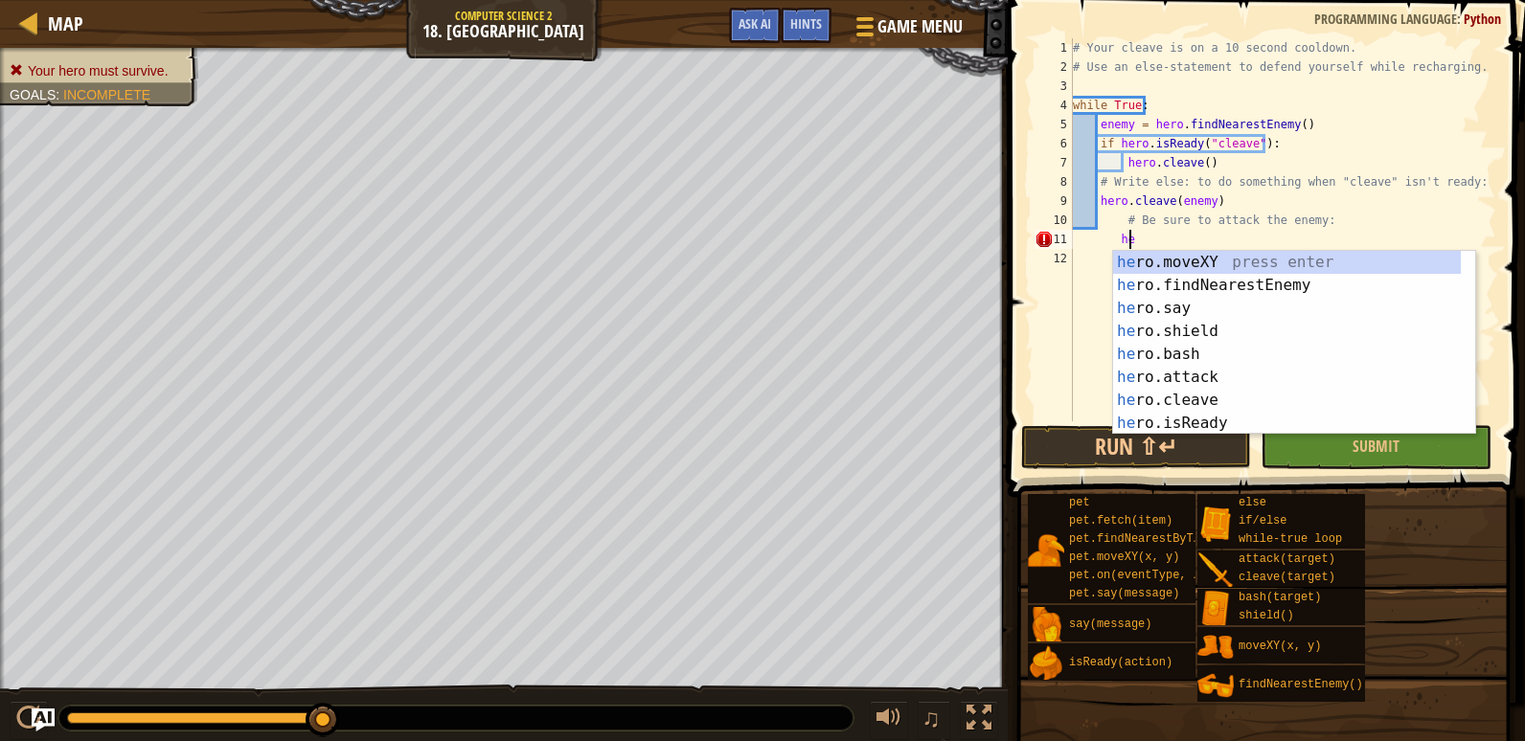
type textarea "h"
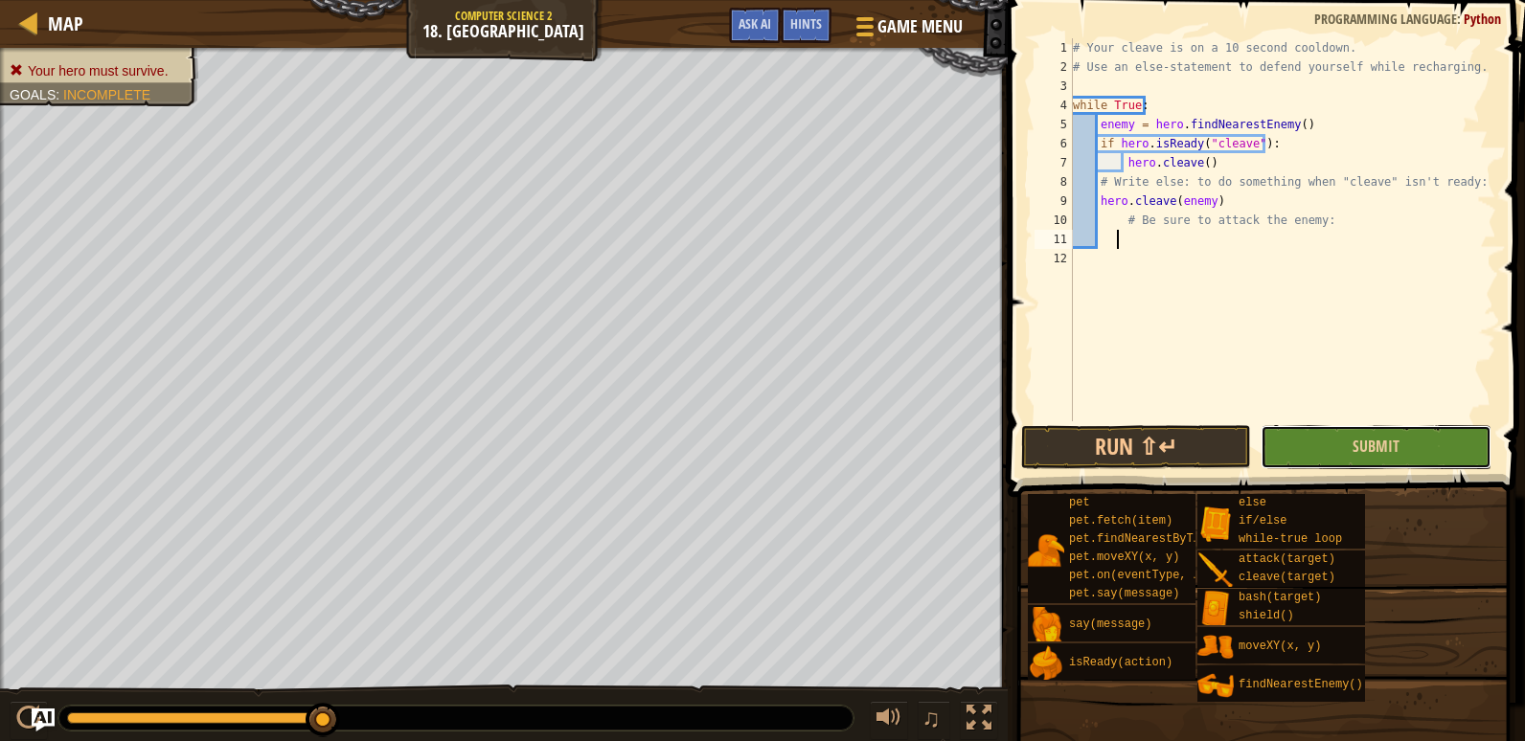
click at [1339, 445] on button "Submit" at bounding box center [1375, 447] width 230 height 44
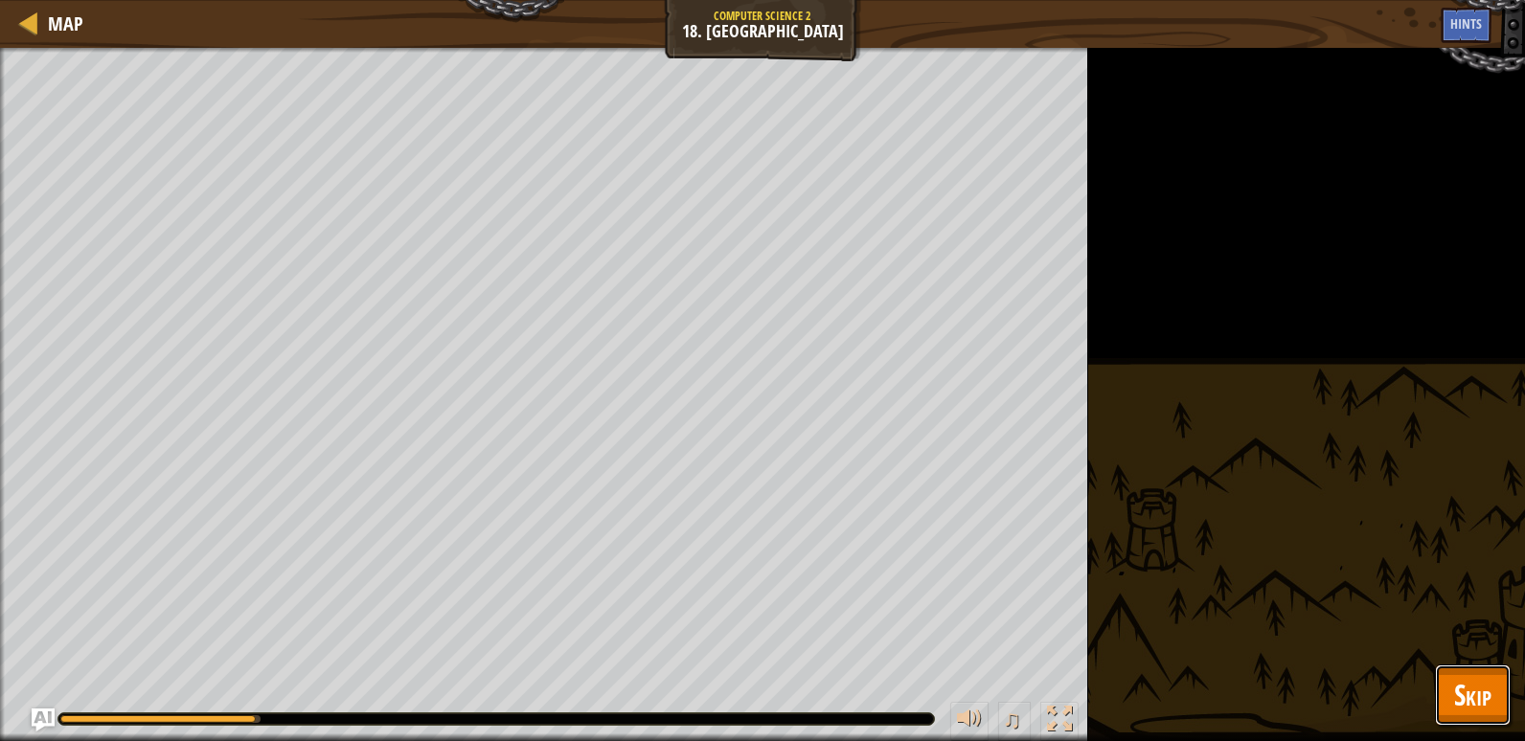
click at [1442, 705] on button "Skip" at bounding box center [1473, 695] width 76 height 61
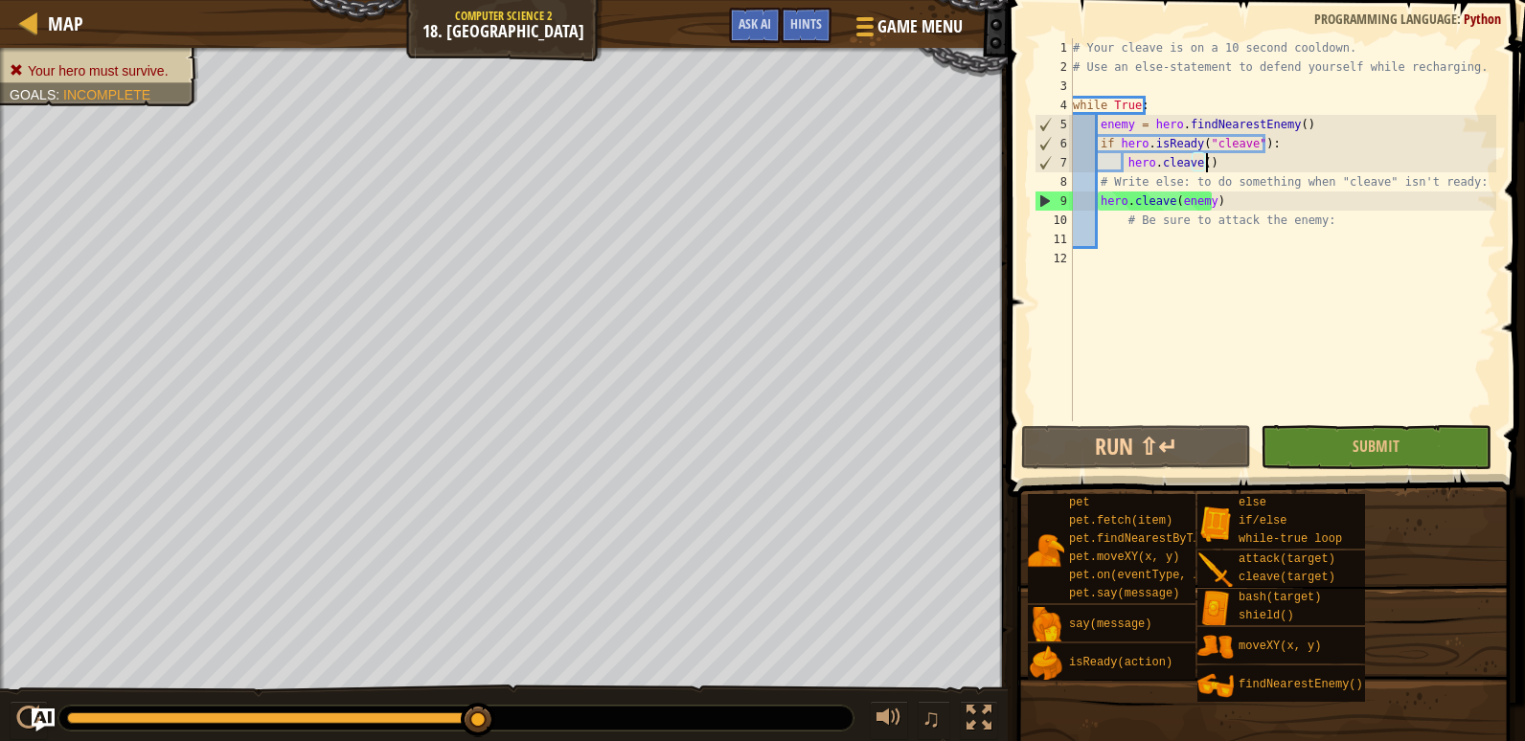
click at [1229, 169] on div "# Your cleave is on a 10 second cooldown. # Use an else-statement to defend you…" at bounding box center [1282, 248] width 427 height 421
click at [1098, 205] on div "# Your cleave is on a 10 second cooldown. # Use an else-statement to defend you…" at bounding box center [1282, 248] width 427 height 421
click at [1303, 205] on div "# Your cleave is on a 10 second cooldown. # Use an else-statement to defend you…" at bounding box center [1282, 248] width 427 height 421
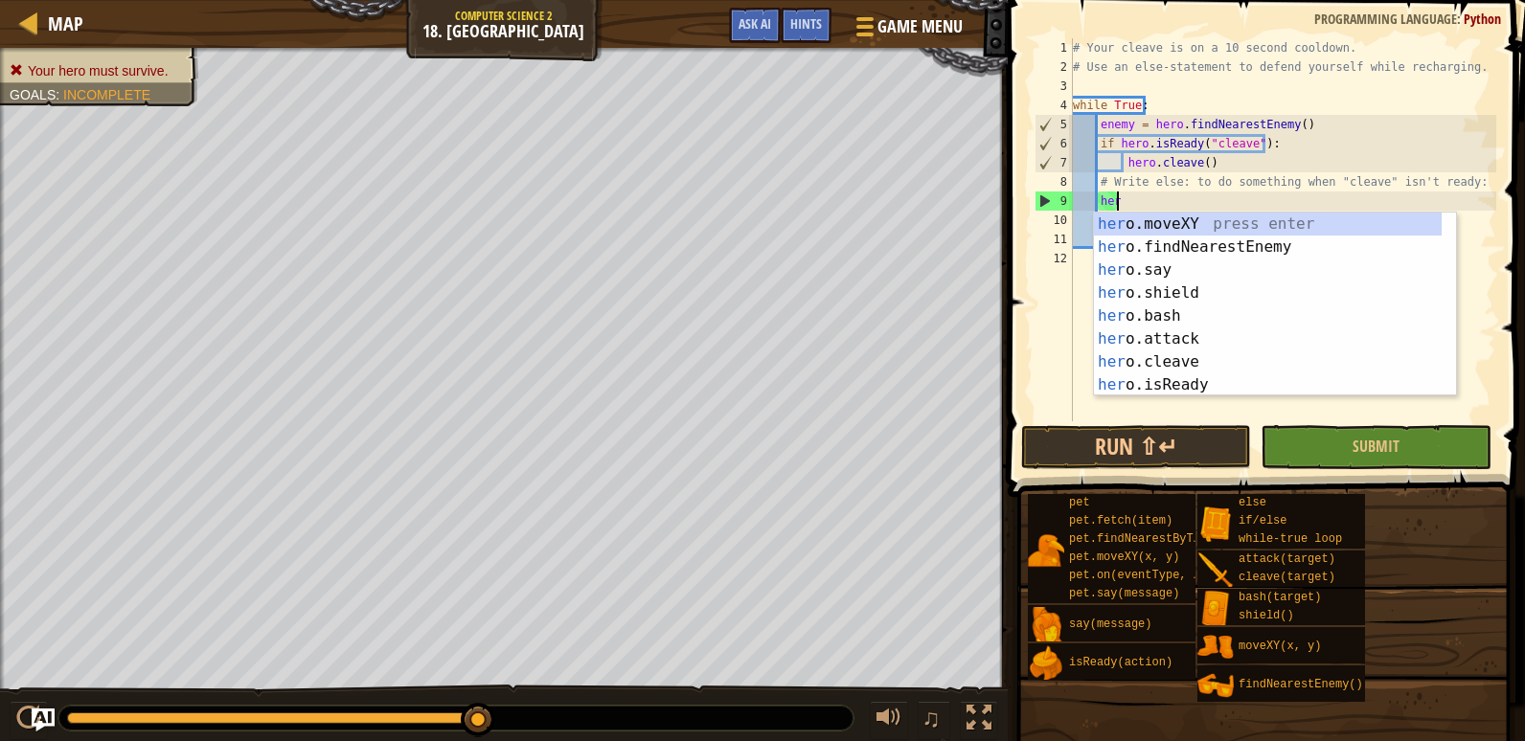
type textarea "h"
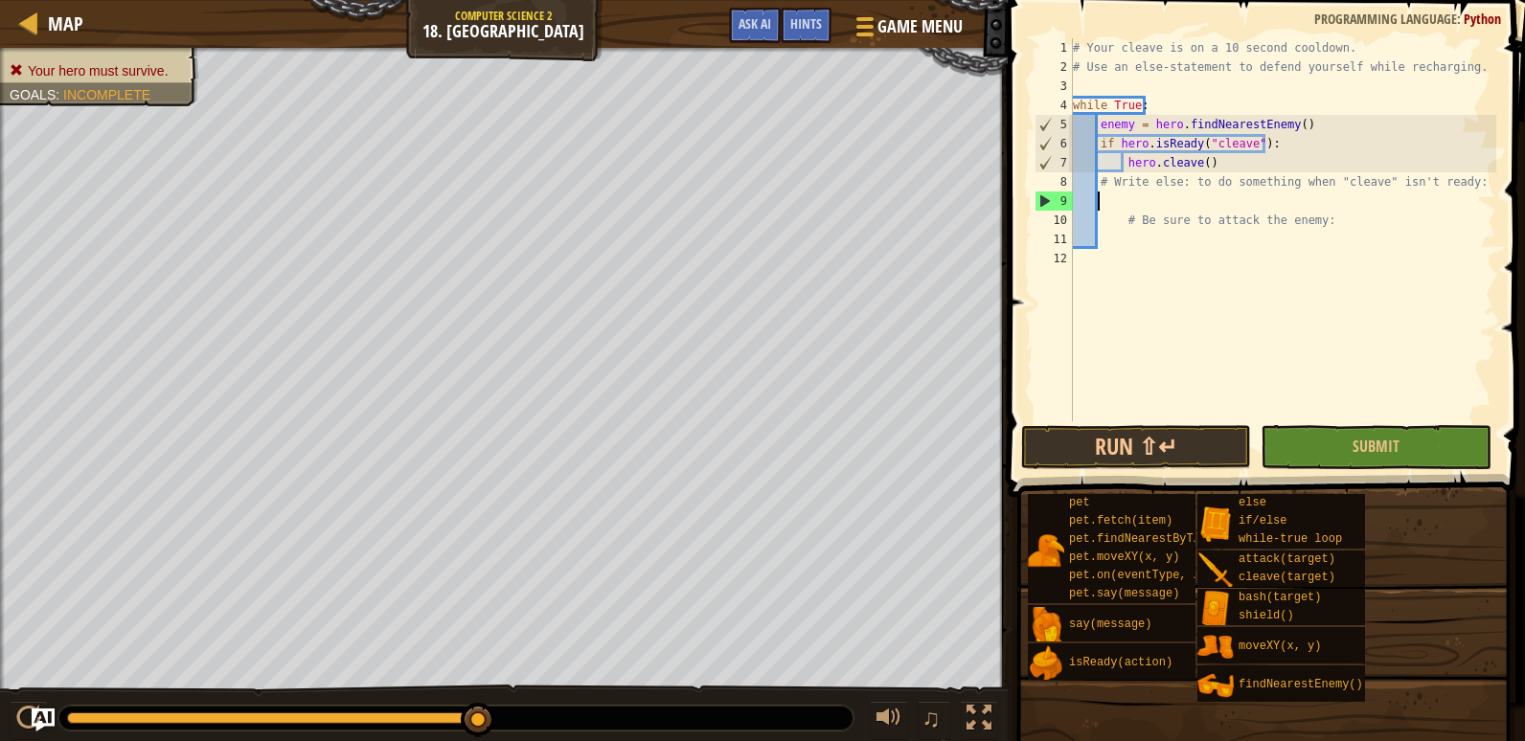
scroll to position [9, 1]
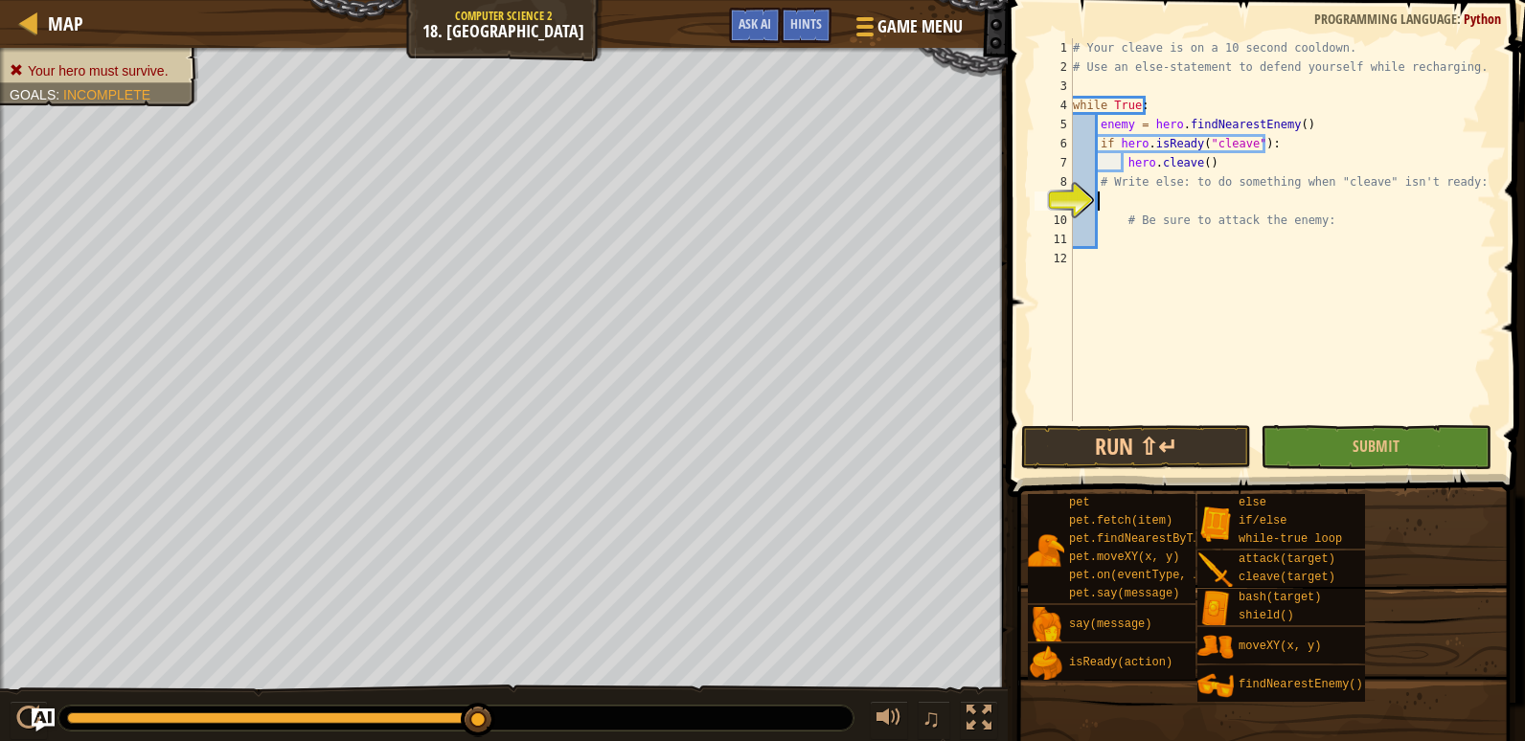
click at [1160, 198] on div "# Your cleave is on a 10 second cooldown. # Use an else-statement to defend you…" at bounding box center [1282, 248] width 427 height 421
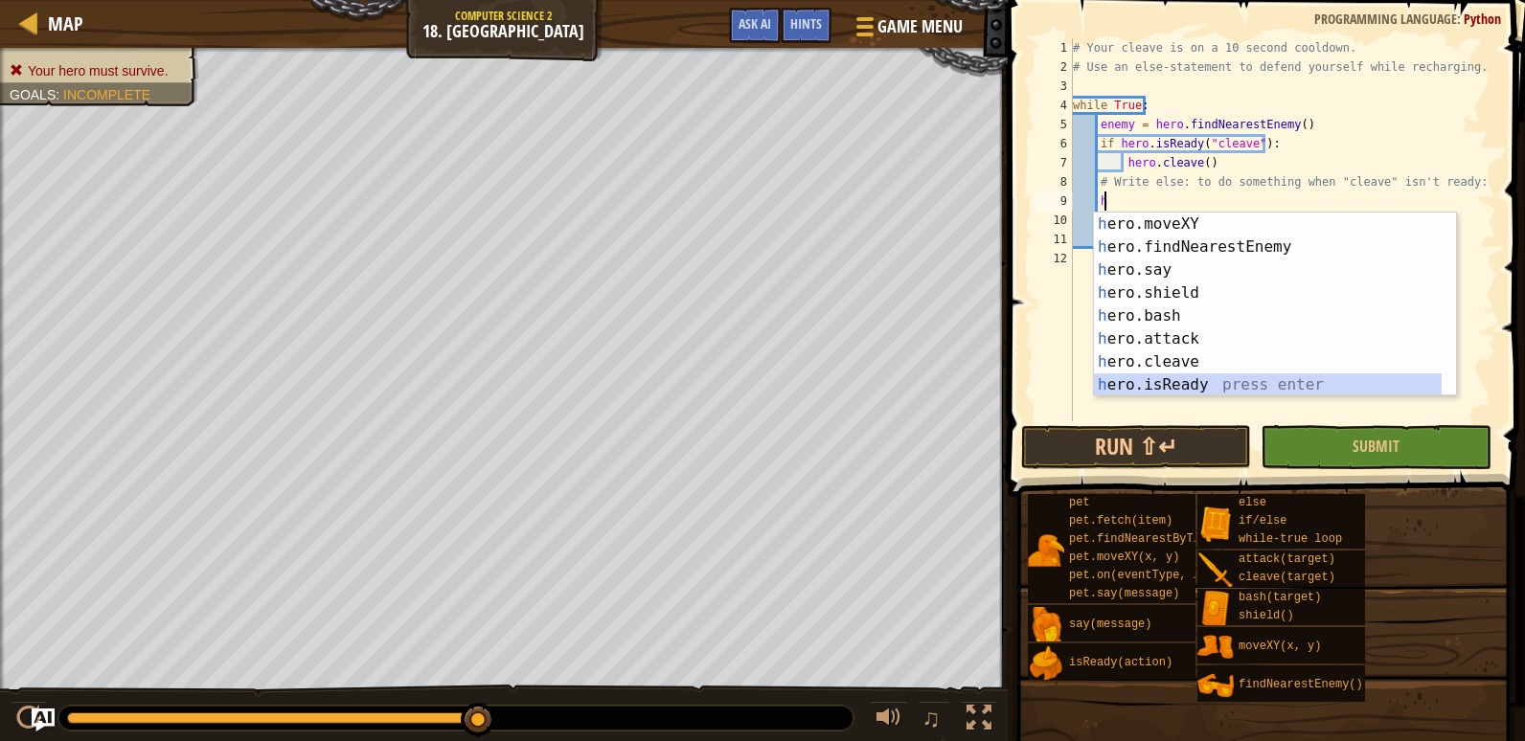
click at [1168, 380] on div "h ero.moveXY press enter h ero.findNearestEnemy press enter h ero.say press ent…" at bounding box center [1268, 328] width 348 height 230
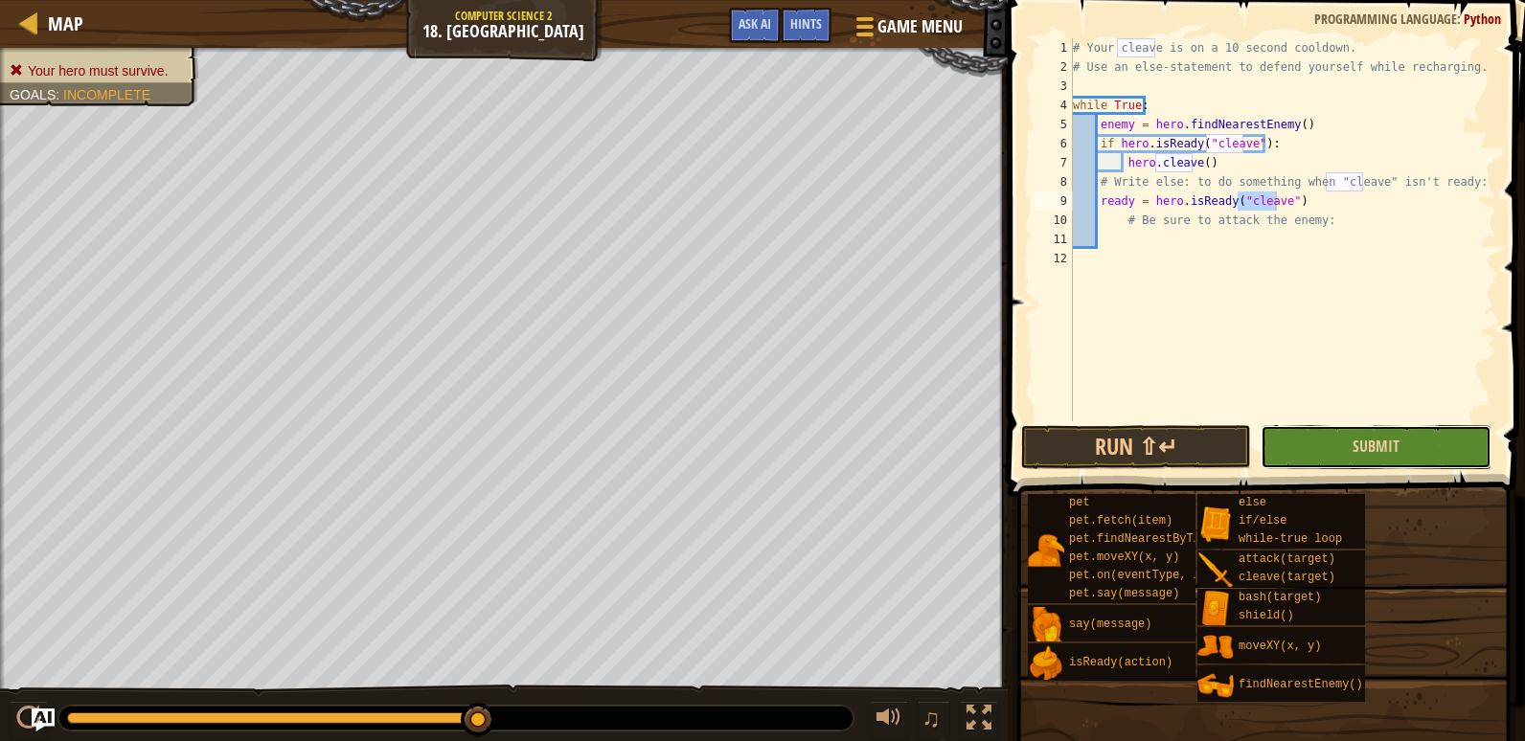
click at [1327, 431] on button "Submit" at bounding box center [1375, 447] width 230 height 44
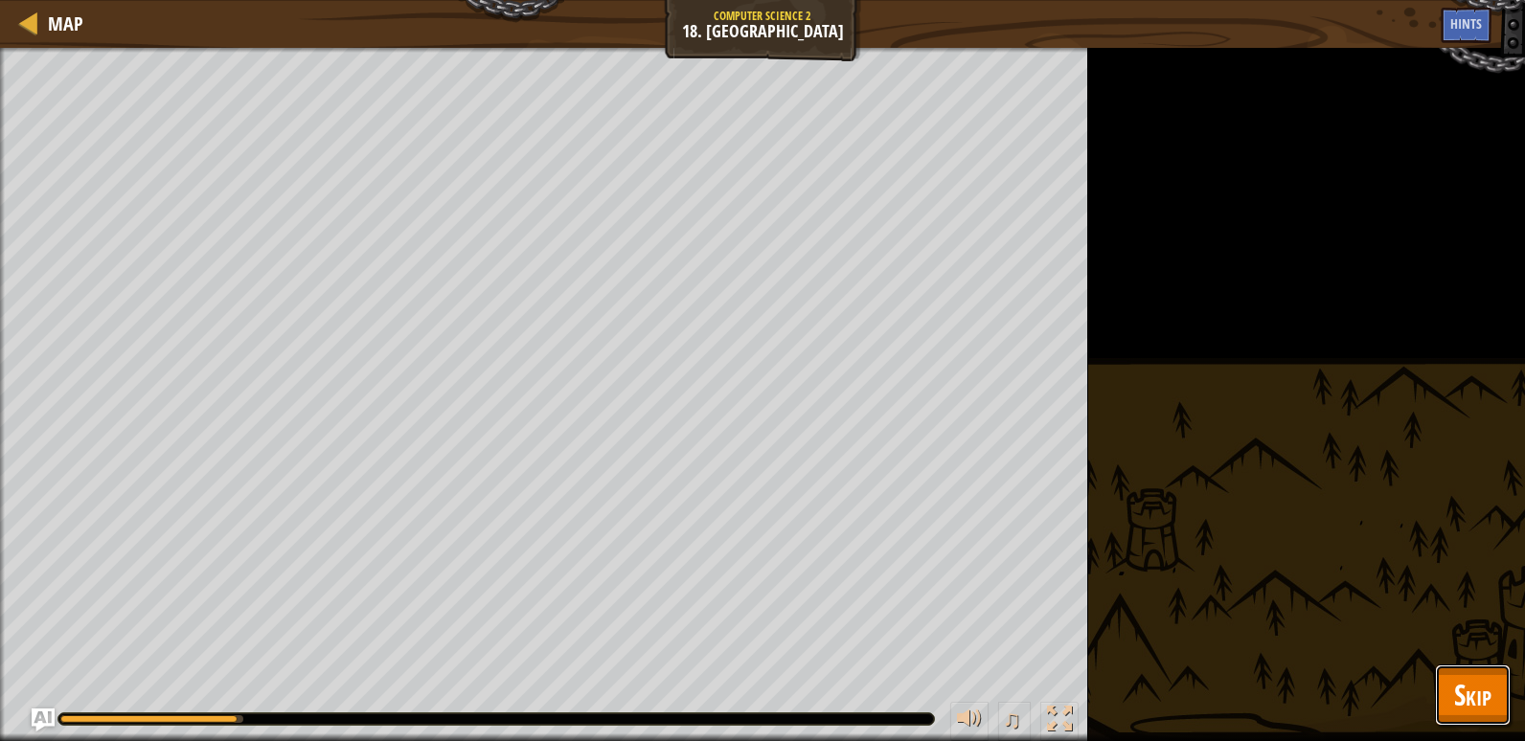
click at [1456, 698] on span "Skip" at bounding box center [1472, 694] width 37 height 39
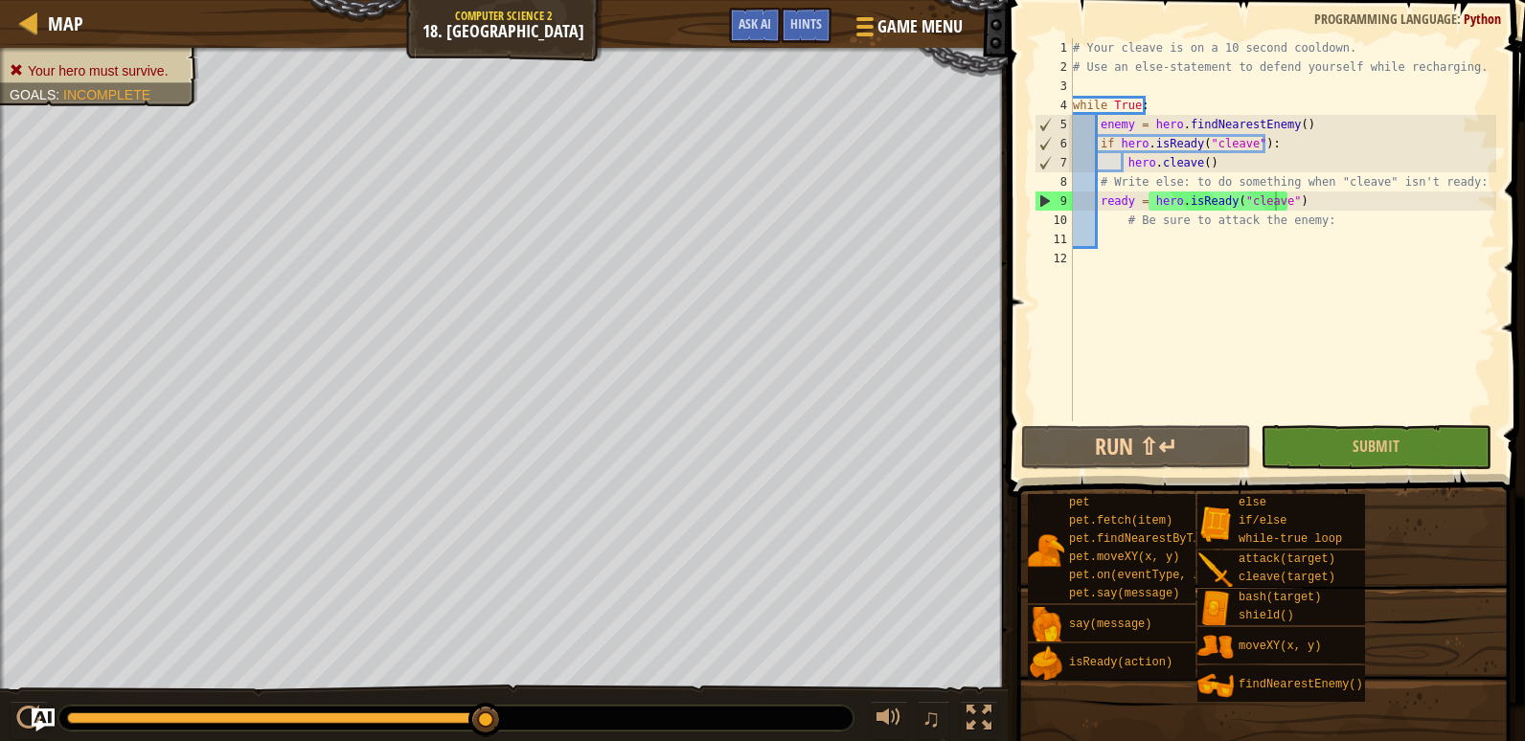
click at [1328, 198] on div "# Your cleave is on a 10 second cooldown. # Use an else-statement to defend you…" at bounding box center [1282, 248] width 427 height 421
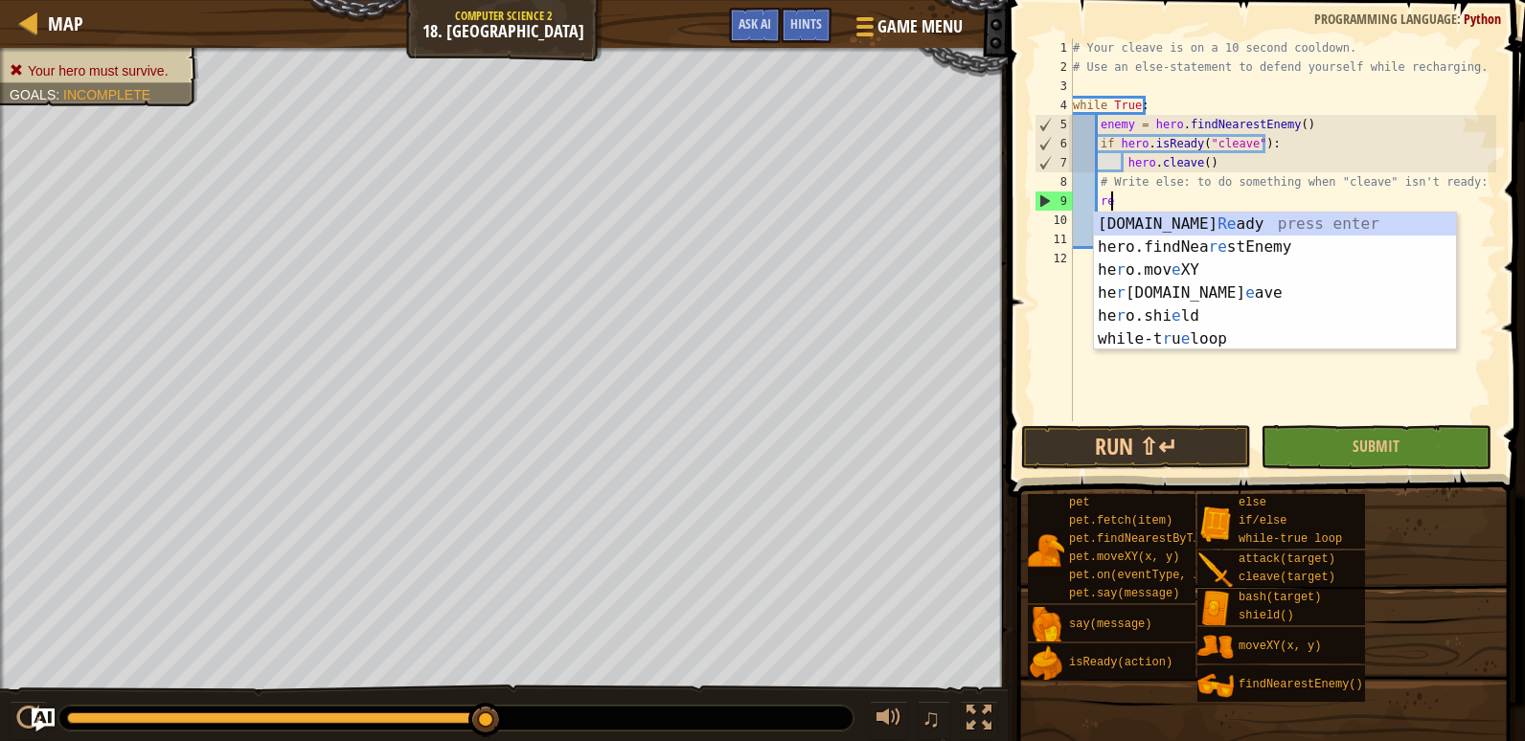
type textarea "r"
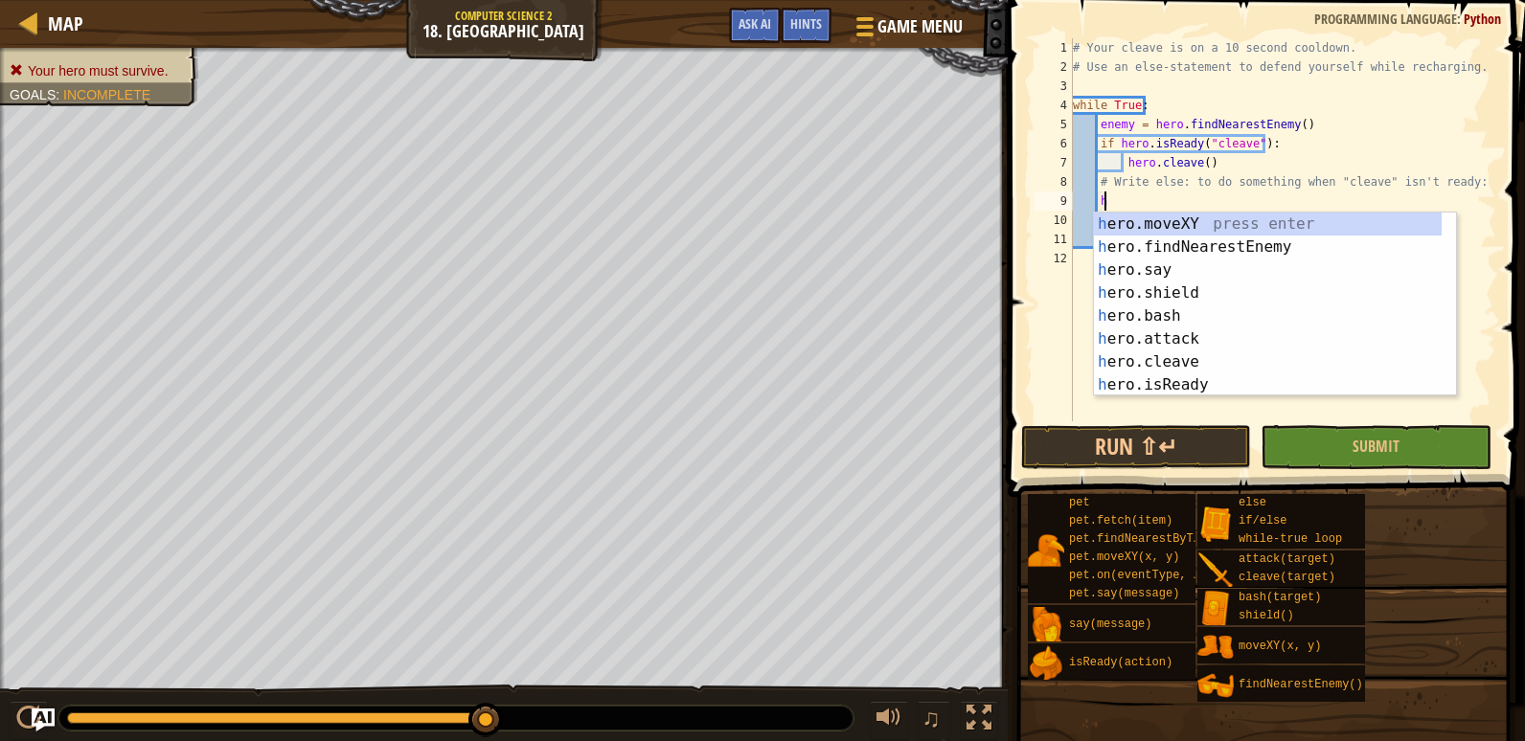
scroll to position [69, 0]
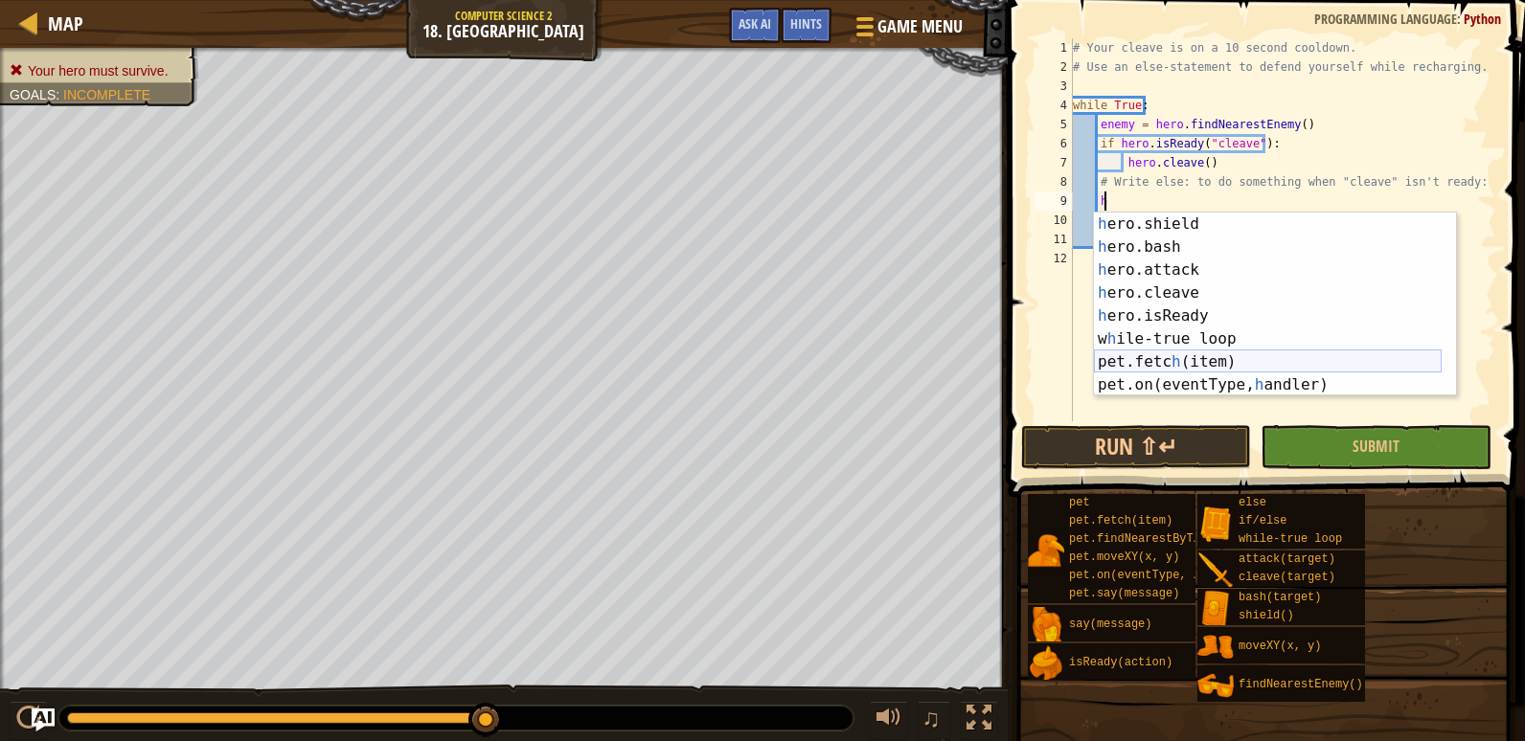
click at [1249, 373] on div "h ero.shield press enter h ero.bash press enter h ero.attack press enter h ero.…" at bounding box center [1268, 328] width 348 height 230
type textarea "pet.fetch(item)"
click at [1249, 373] on div "# Your cleave is on a 10 second cooldown. # Use an else-statement to defend you…" at bounding box center [1282, 248] width 427 height 421
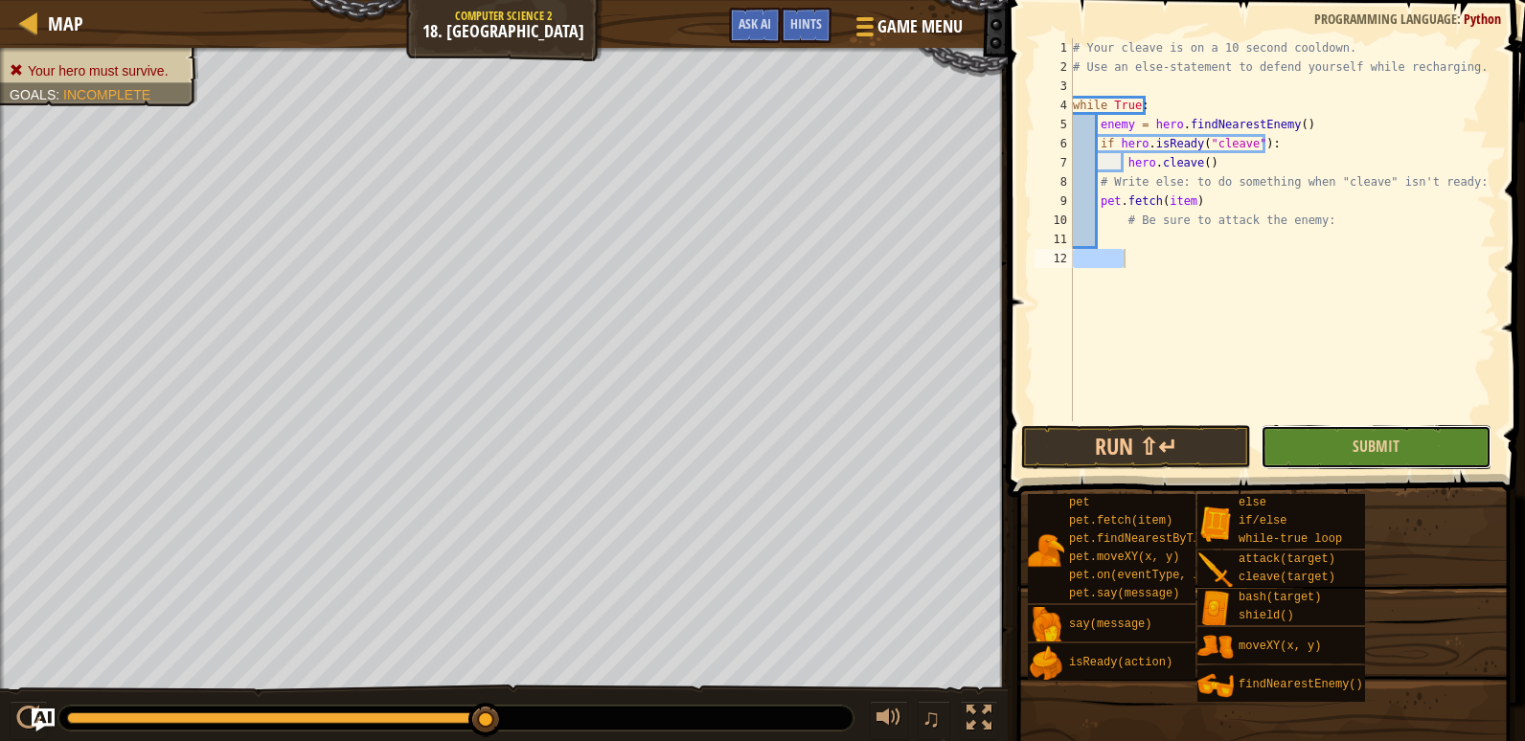
click at [1329, 445] on button "Submit" at bounding box center [1375, 447] width 230 height 44
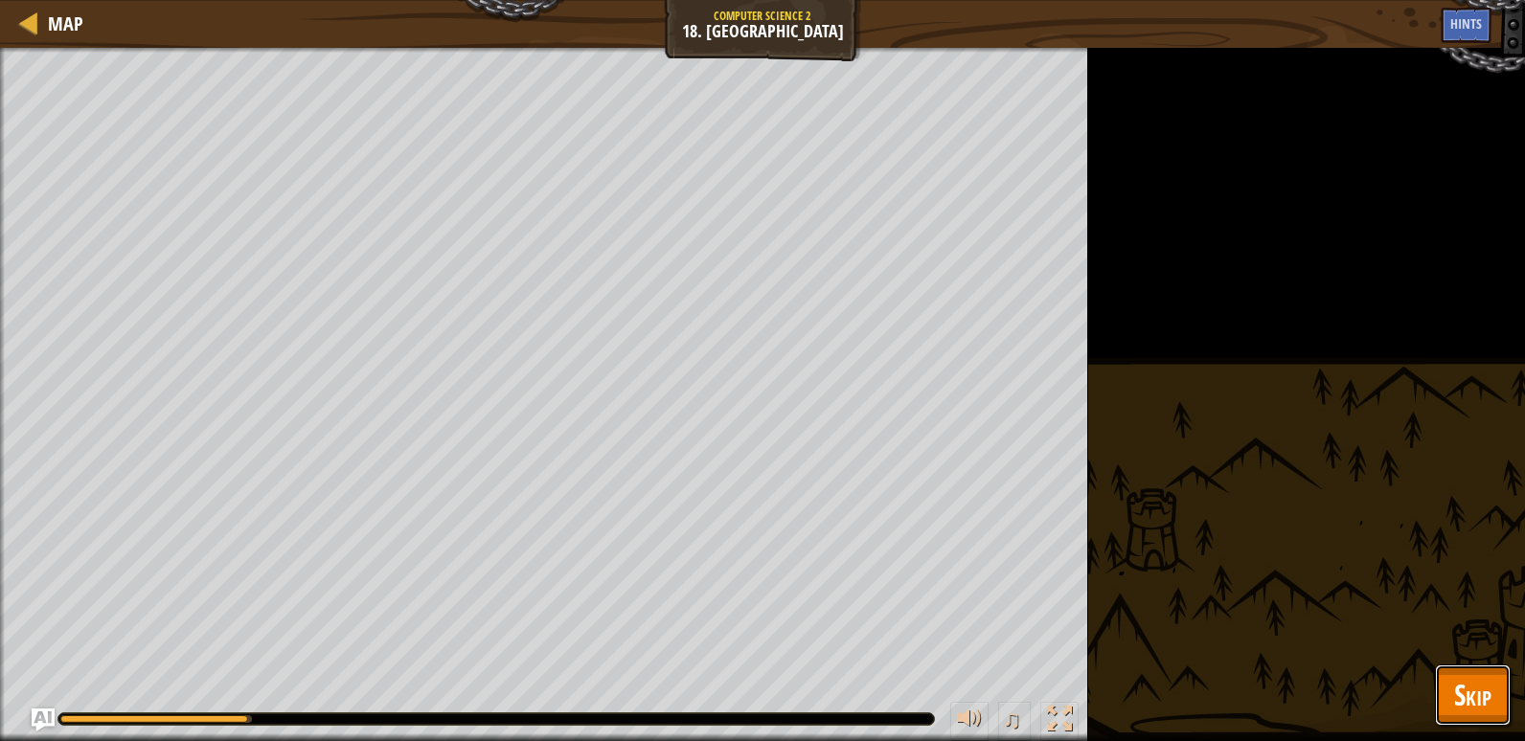
click at [1483, 676] on span "Skip" at bounding box center [1472, 694] width 37 height 39
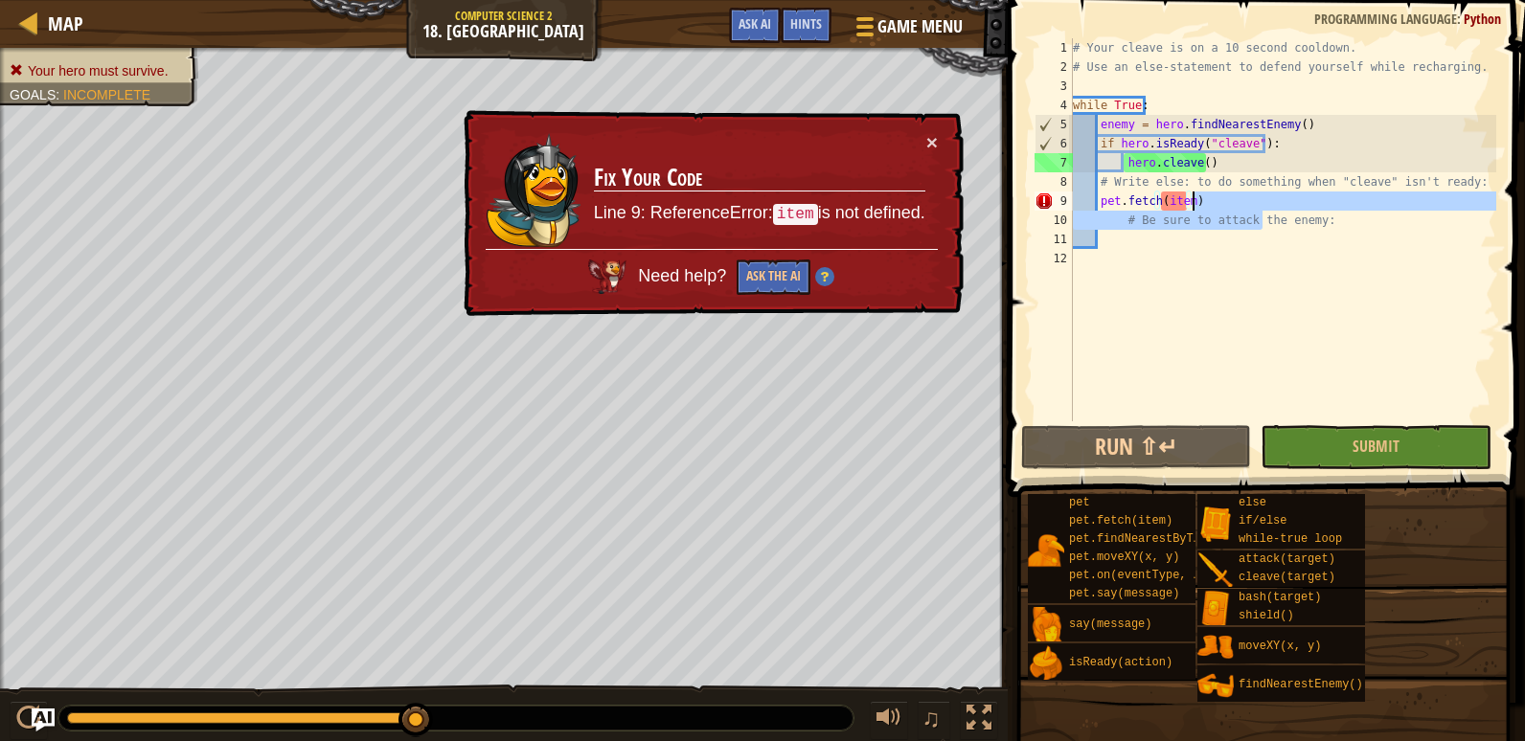
drag, startPoint x: 1253, startPoint y: 214, endPoint x: 1129, endPoint y: 202, distance: 124.1
click at [1129, 202] on div "# Your cleave is on a 10 second cooldown. # Use an else-statement to defend you…" at bounding box center [1282, 248] width 427 height 421
click at [1210, 204] on div "# Your cleave is on a 10 second cooldown. # Use an else-statement to defend you…" at bounding box center [1282, 248] width 427 height 421
type textarea "pet.fetch(item)"
drag, startPoint x: 1142, startPoint y: 223, endPoint x: 1093, endPoint y: 198, distance: 55.7
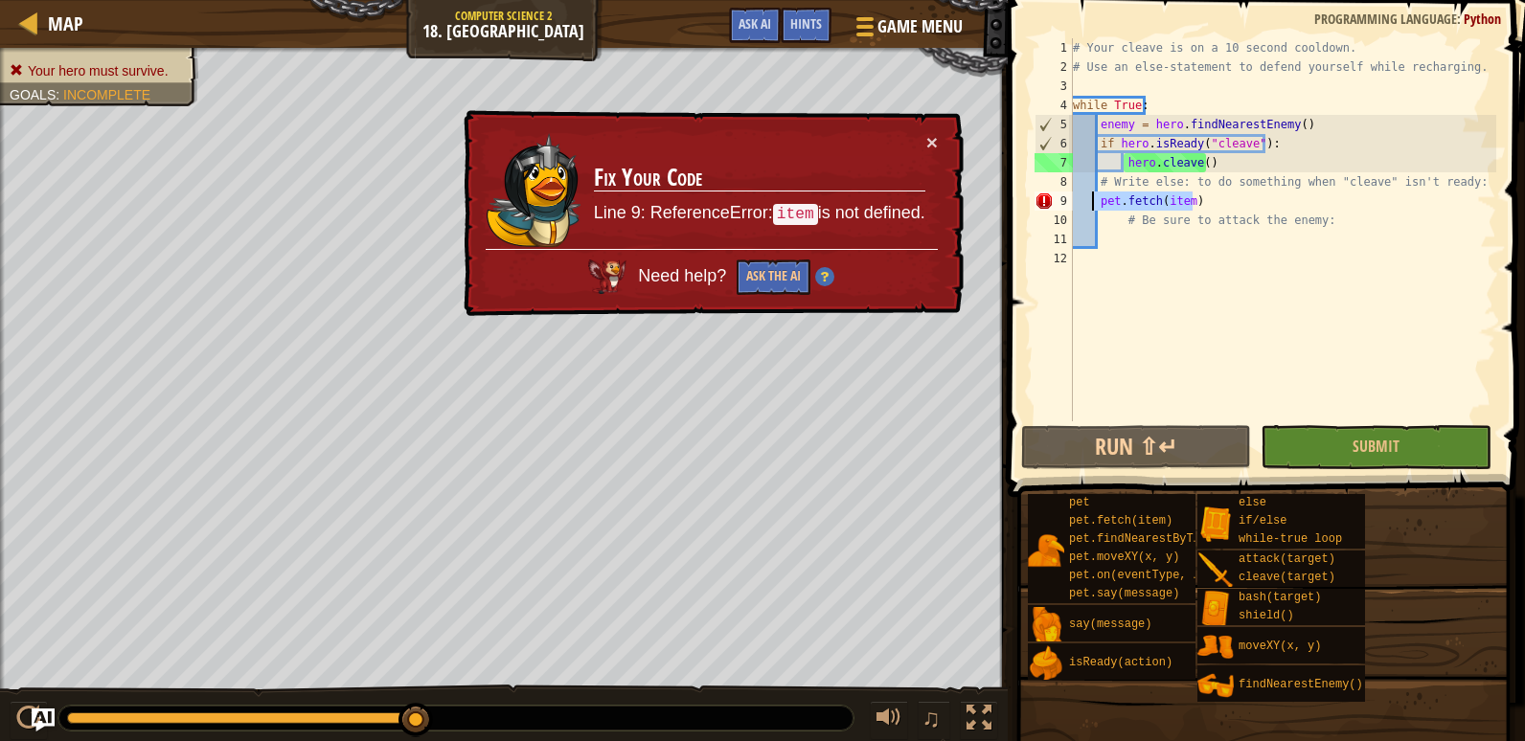
click at [1093, 198] on div "# Your cleave is on a 10 second cooldown. # Use an else-statement to defend you…" at bounding box center [1282, 248] width 427 height 421
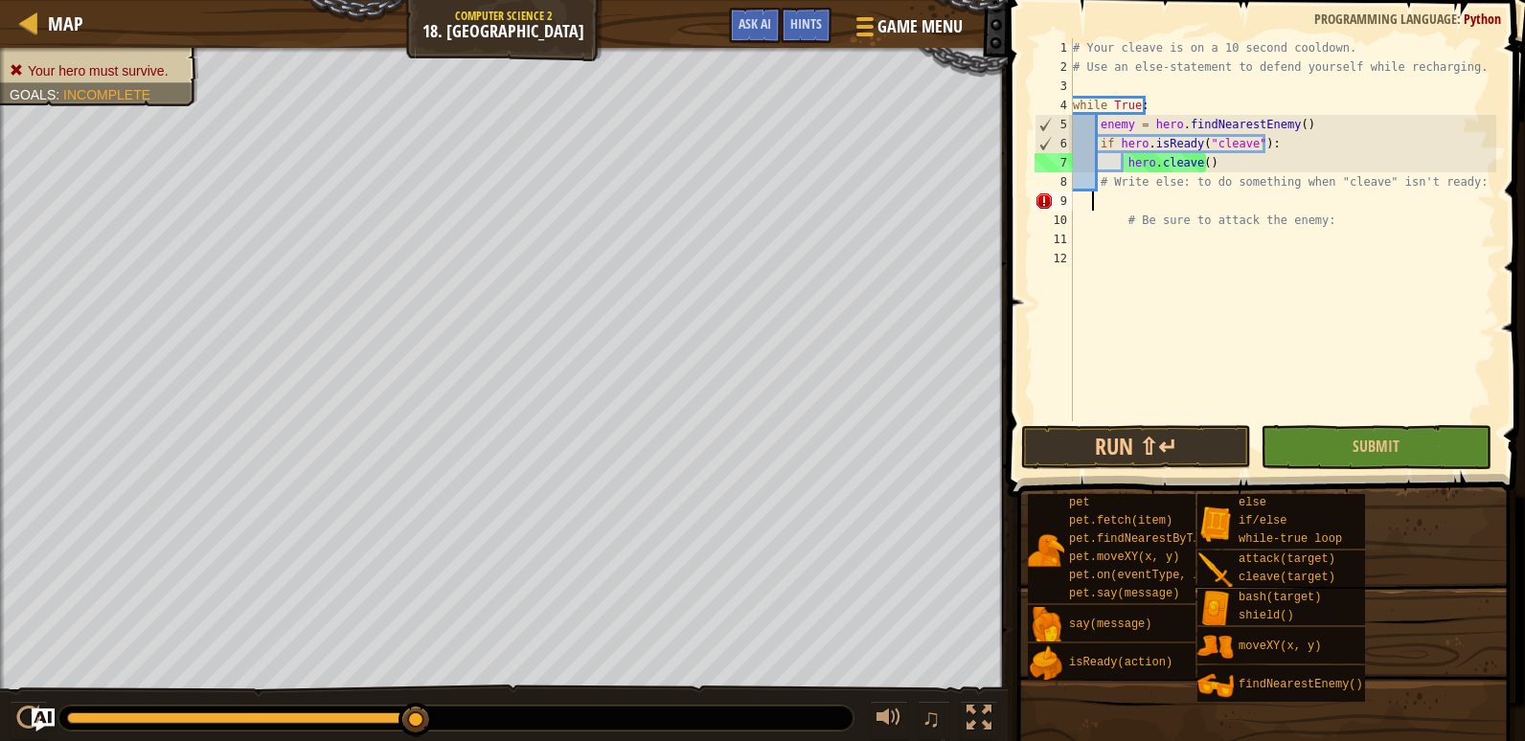
scroll to position [0, 0]
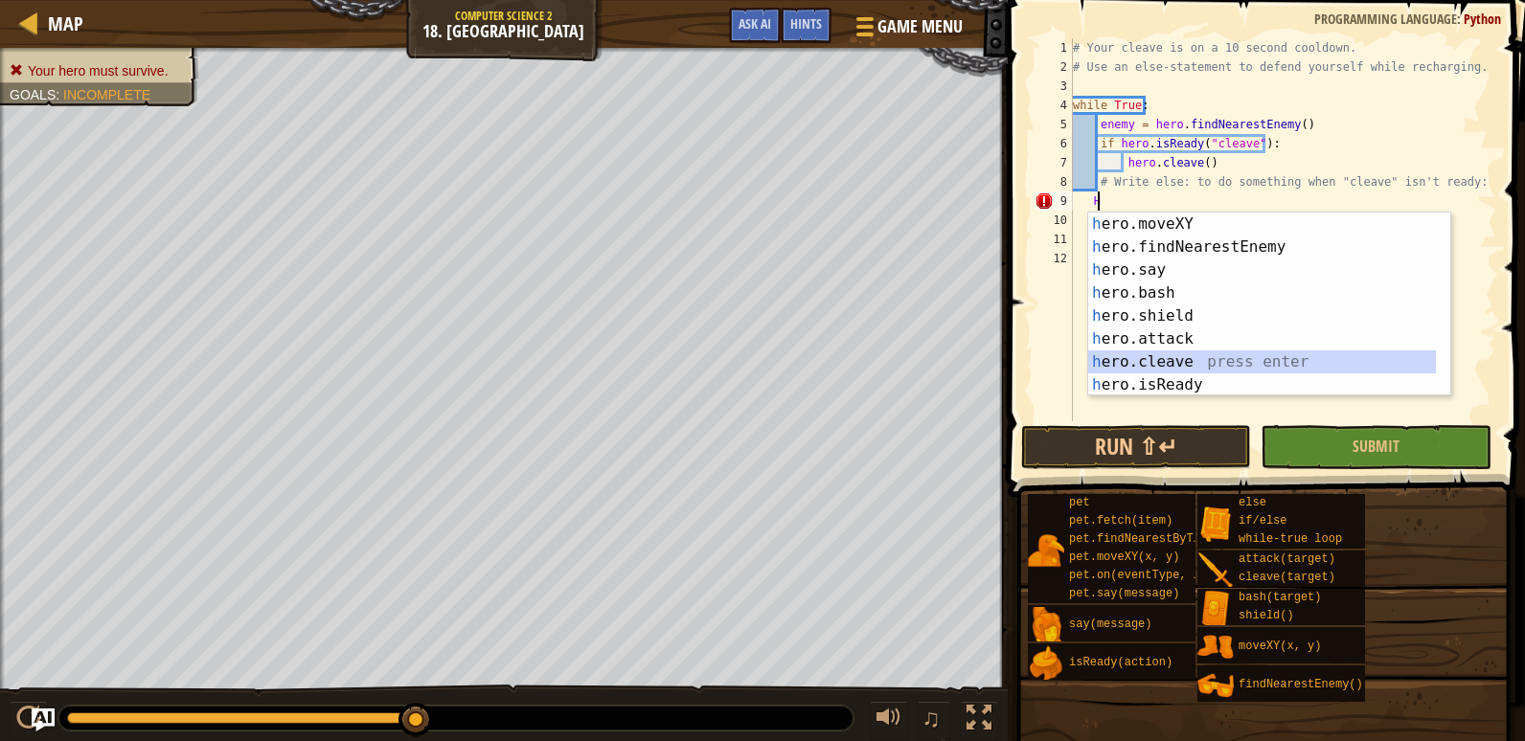
click at [1193, 351] on div "h ero.moveXY press enter h ero.findNearestEnemy press enter h ero.say press ent…" at bounding box center [1262, 328] width 348 height 230
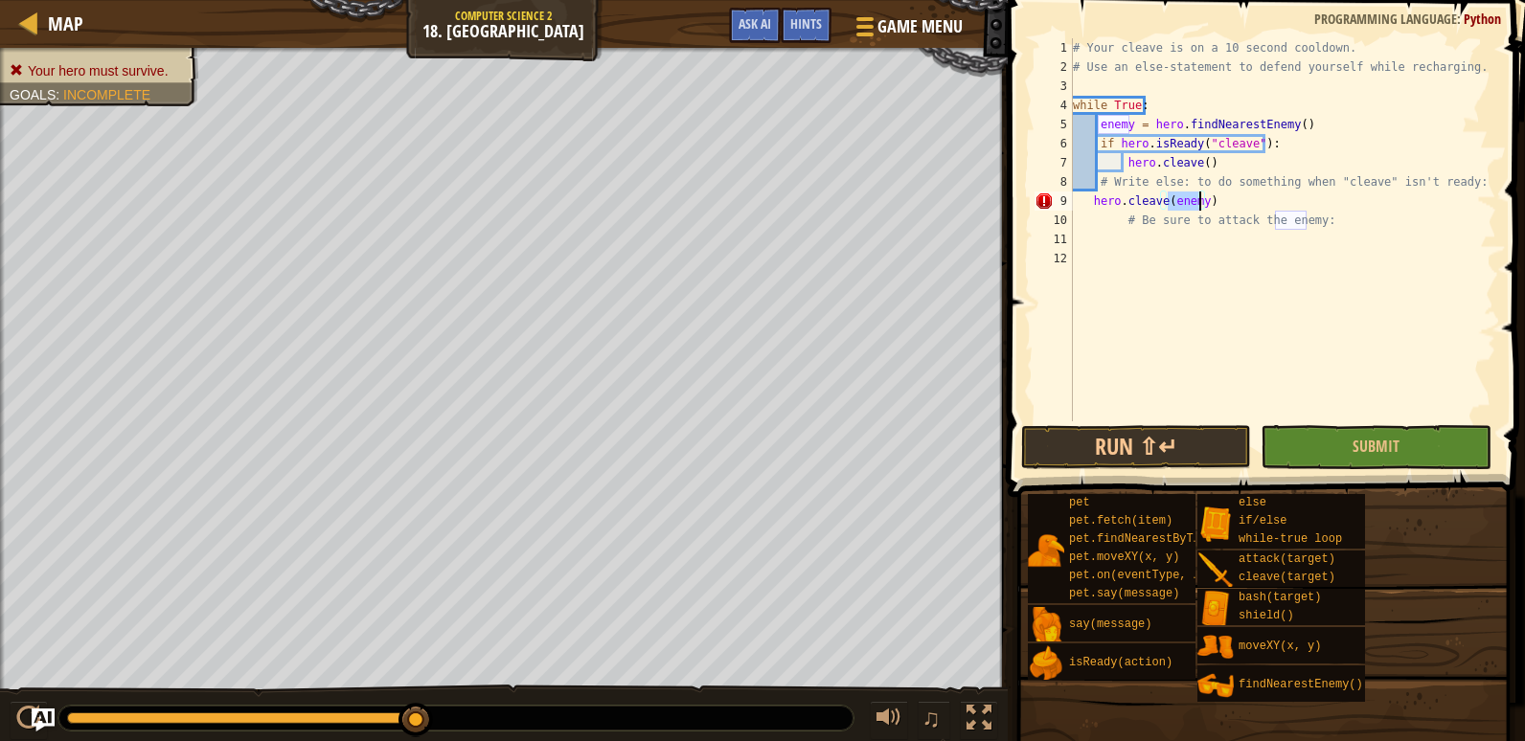
click at [1092, 205] on div "# Your cleave is on a 10 second cooldown. # Use an else-statement to defend you…" at bounding box center [1282, 248] width 427 height 421
click at [1220, 163] on div "# Your cleave is on a 10 second cooldown. # Use an else-statement to defend you…" at bounding box center [1282, 248] width 427 height 421
type textarea "hero.cleave()"
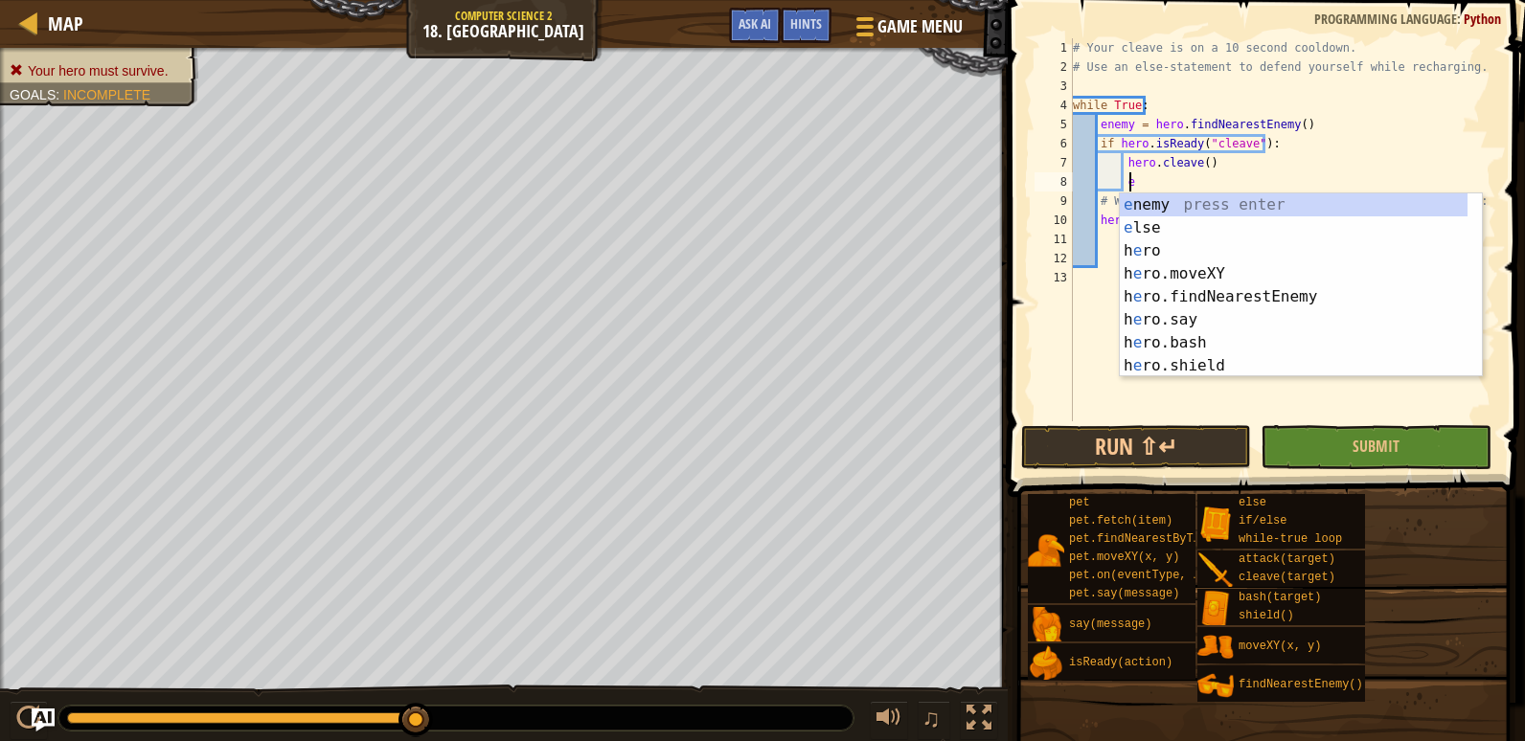
scroll to position [9, 5]
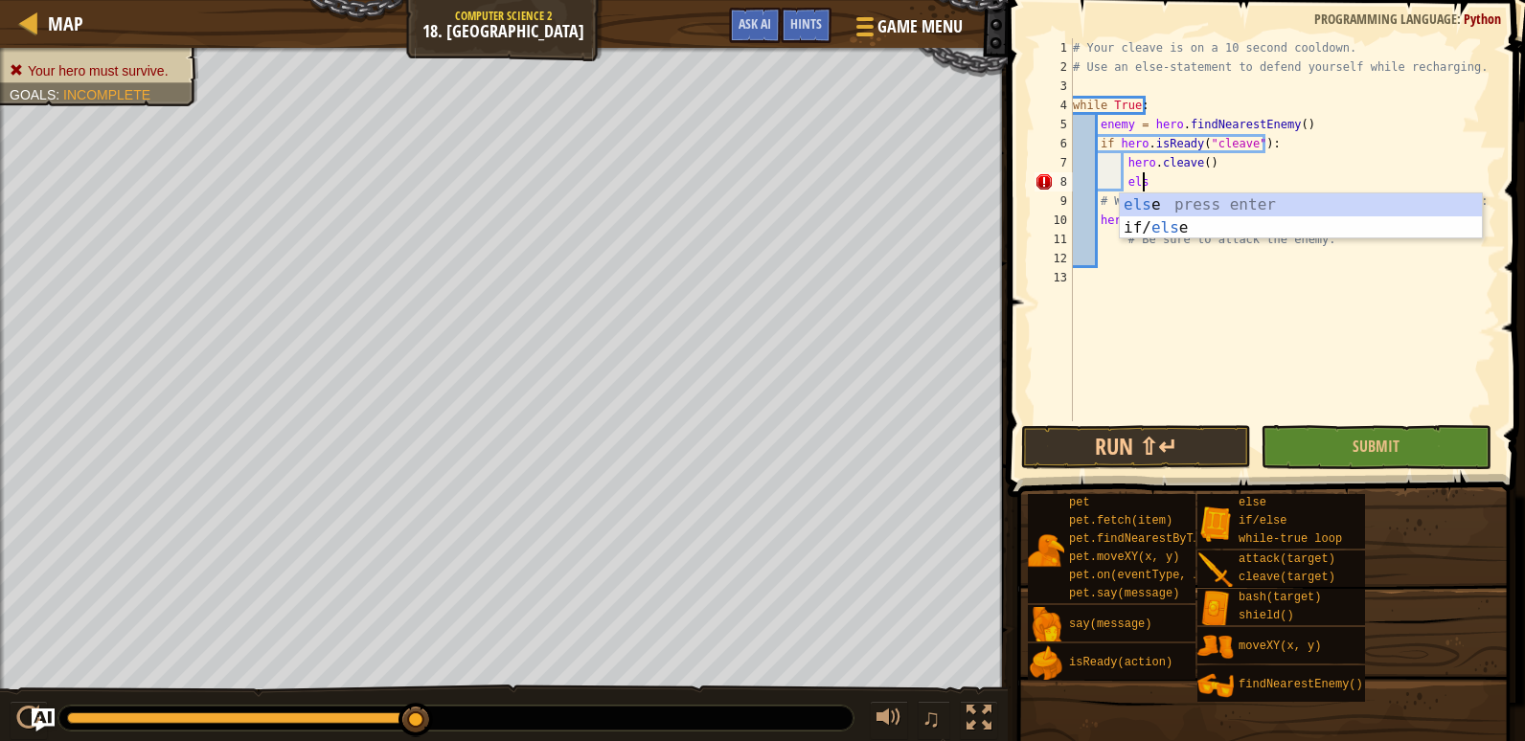
type textarea "e"
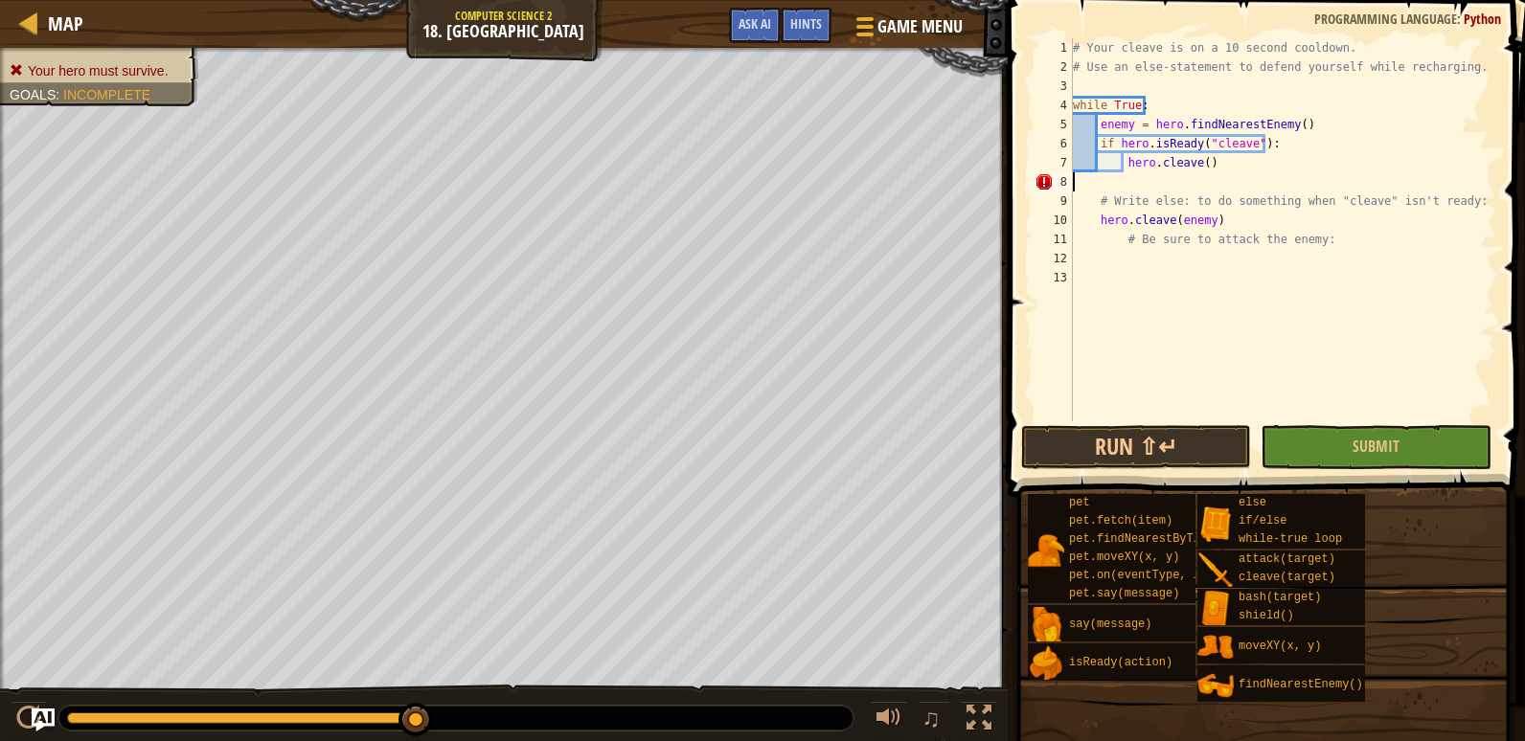
scroll to position [9, 0]
type textarea "e"
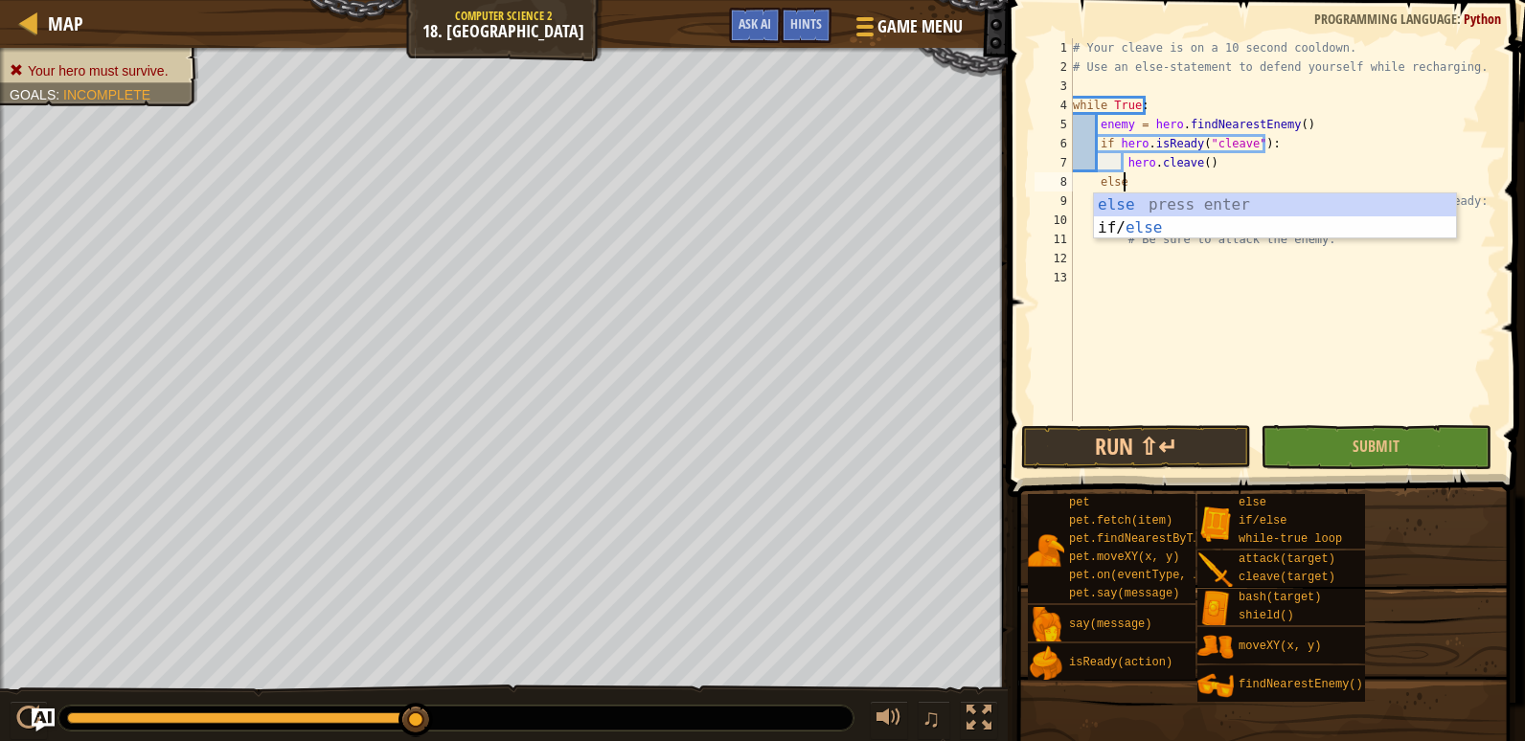
scroll to position [9, 3]
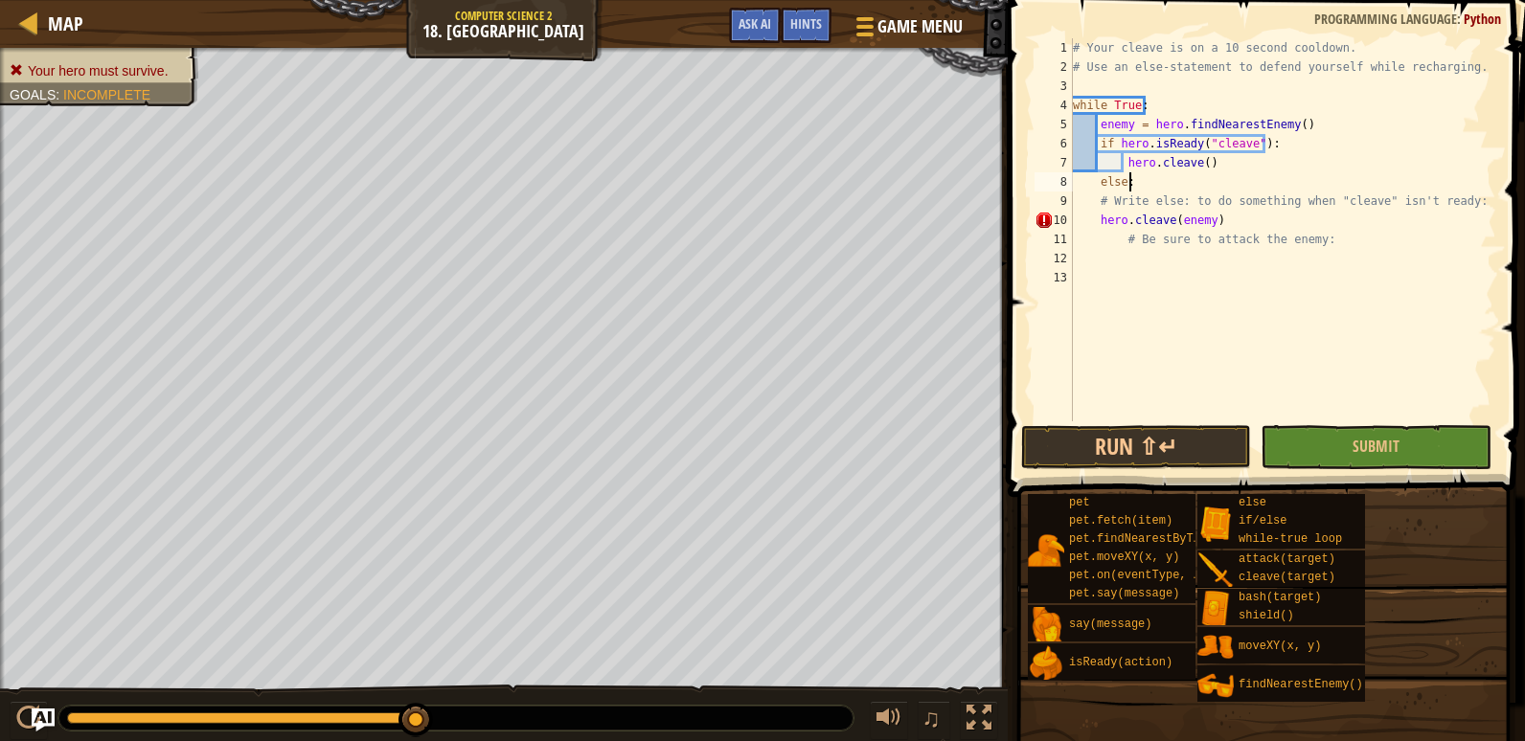
click at [1092, 224] on div "# Your cleave is on a 10 second cooldown. # Use an else-statement to defend you…" at bounding box center [1282, 248] width 427 height 421
click at [1173, 198] on div "# Your cleave is on a 10 second cooldown. # Use an else-statement to defend you…" at bounding box center [1282, 248] width 427 height 421
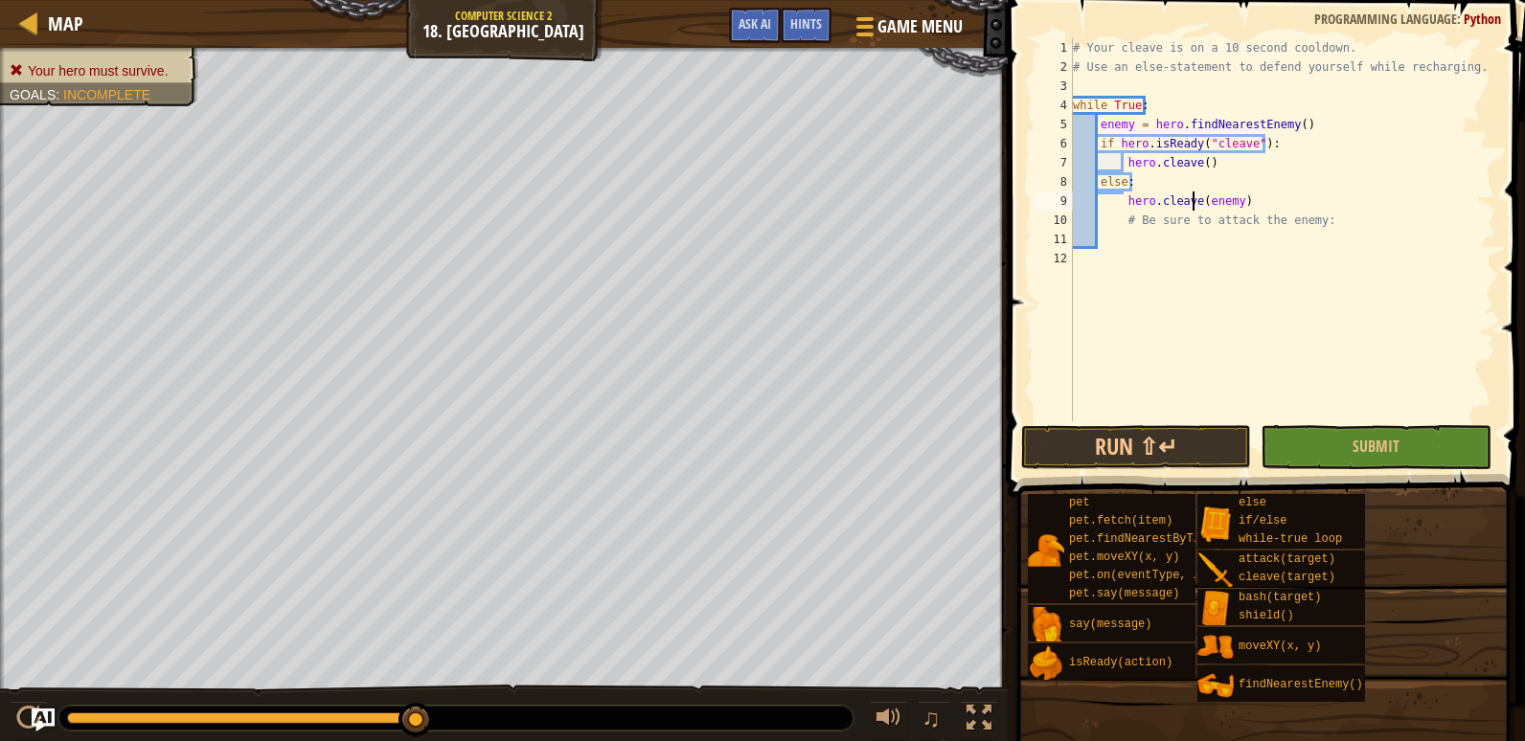
click at [1195, 206] on div "# Your cleave is on a 10 second cooldown. # Use an else-statement to defend you…" at bounding box center [1282, 248] width 427 height 421
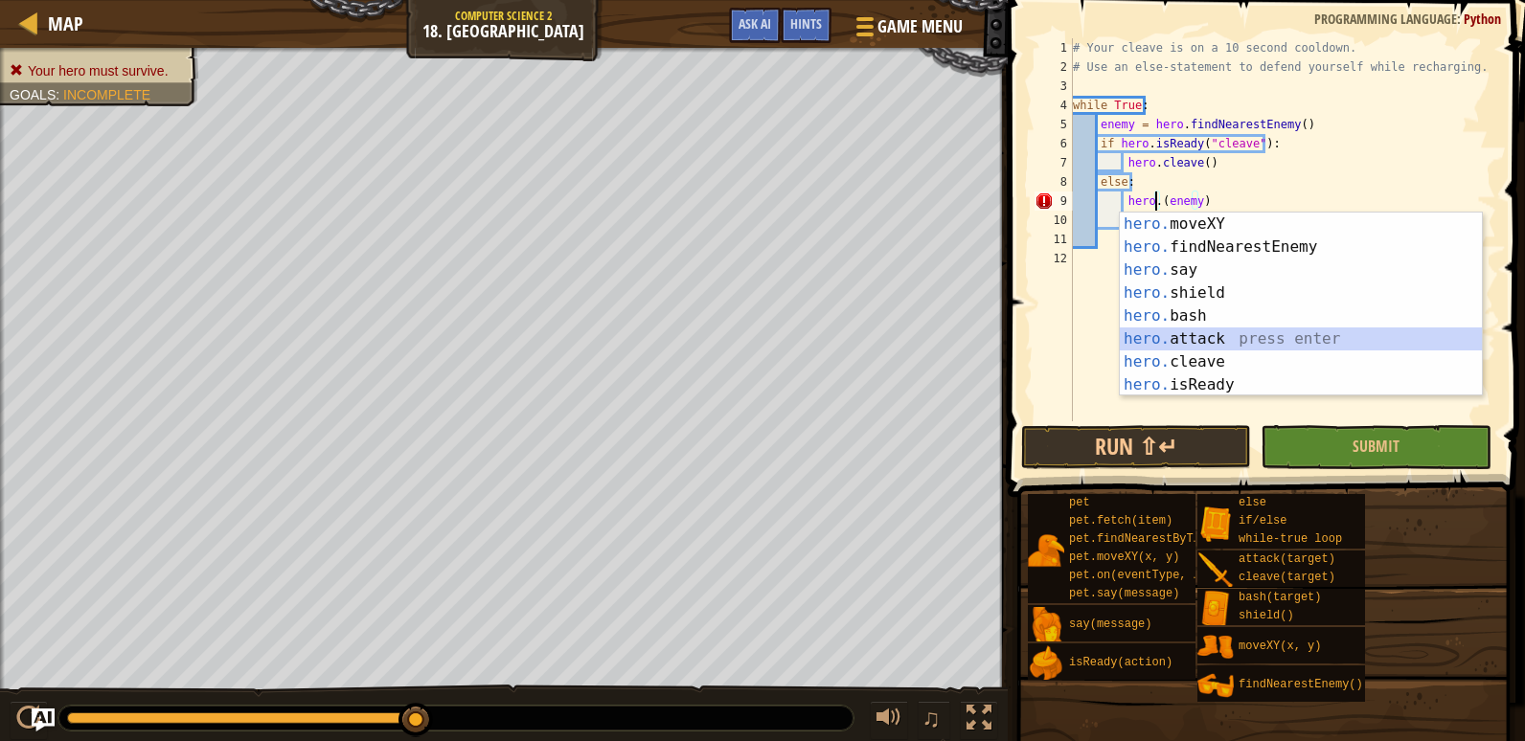
click at [1233, 335] on div "hero. moveXY press enter hero. findNearestEnemy press enter hero. say press ent…" at bounding box center [1300, 328] width 362 height 230
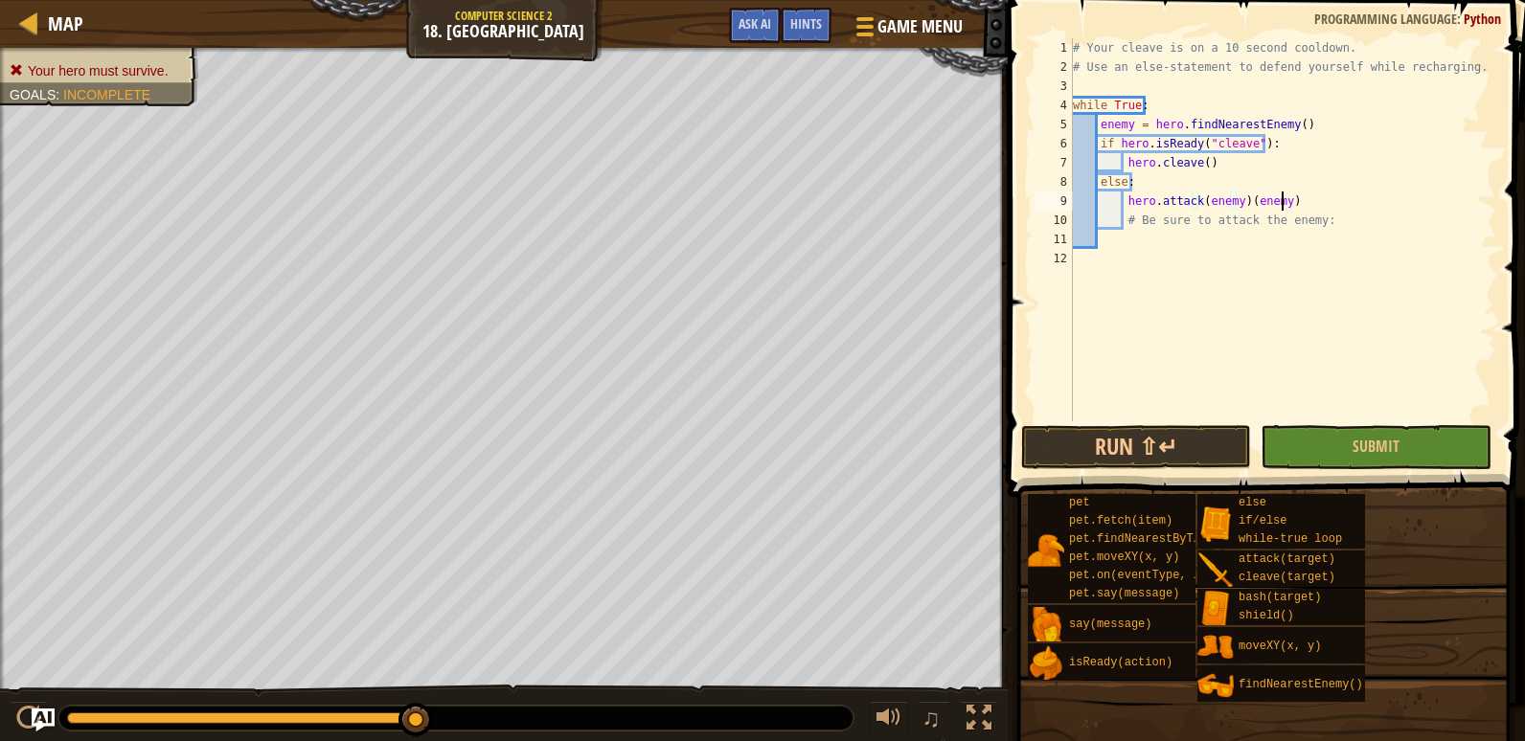
click at [1312, 195] on div "# Your cleave is on a 10 second cooldown. # Use an else-statement to defend you…" at bounding box center [1282, 248] width 427 height 421
type textarea "hero.attack(enemy)"
click at [1334, 440] on button "Submit" at bounding box center [1375, 447] width 230 height 44
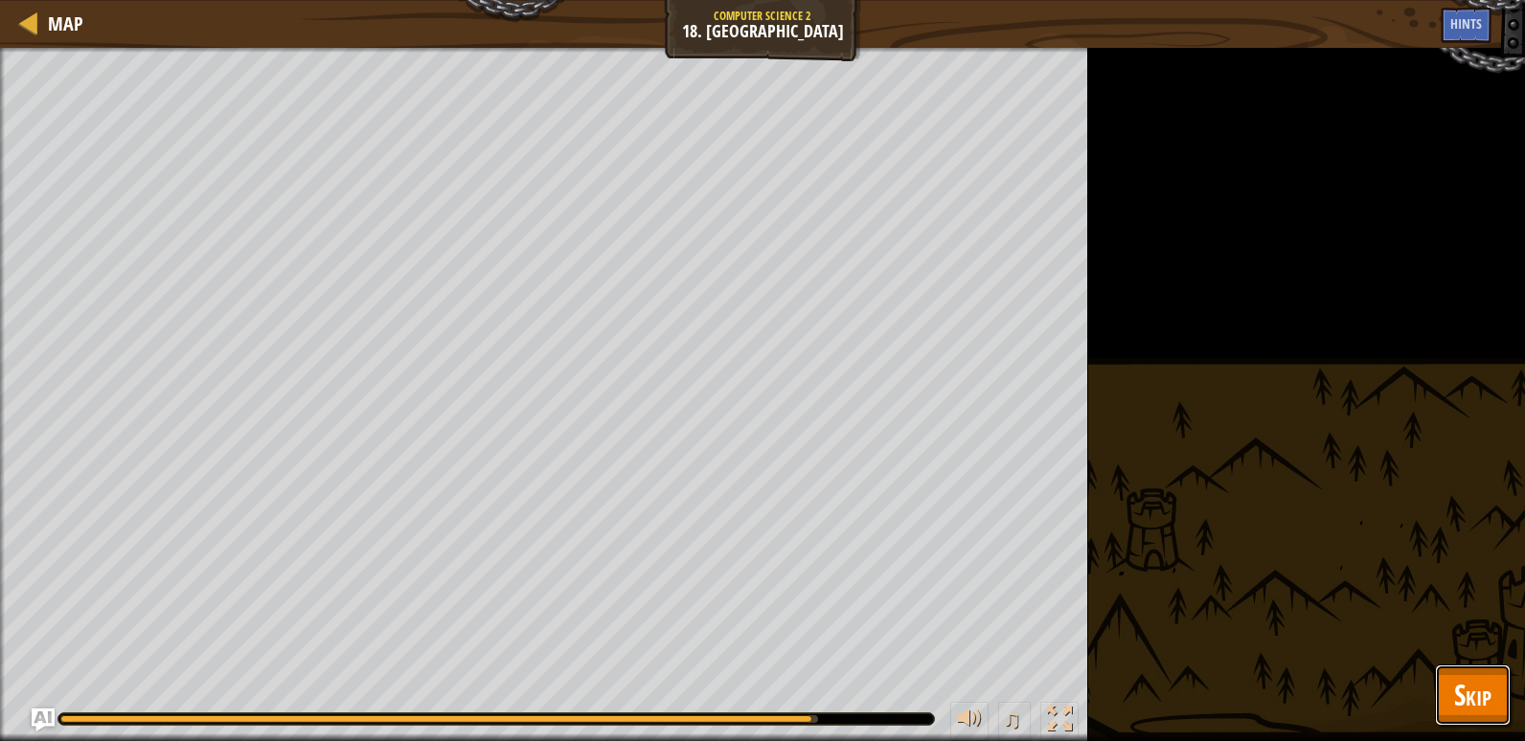
click at [1461, 694] on span "Skip" at bounding box center [1472, 694] width 37 height 39
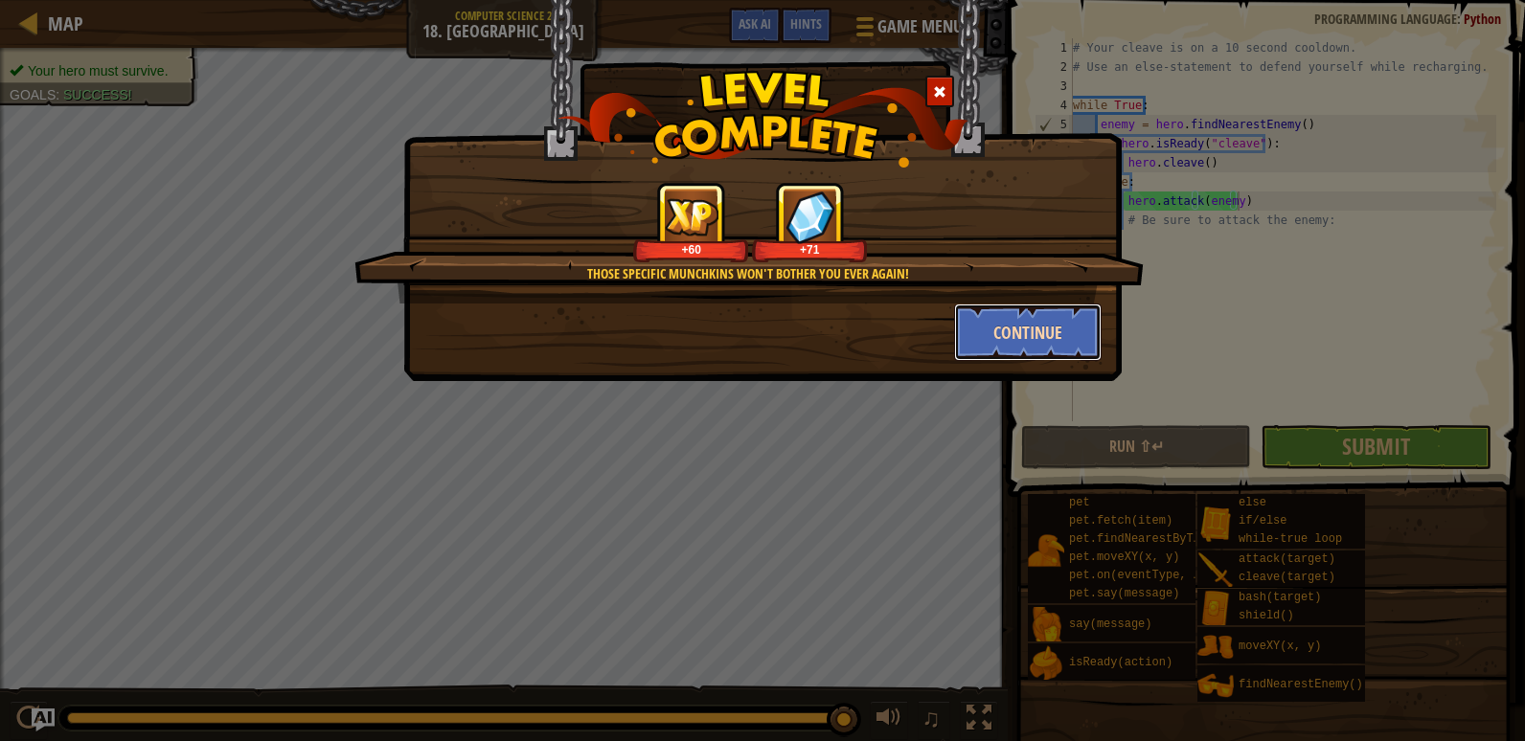
click at [1018, 337] on button "Continue" at bounding box center [1028, 332] width 148 height 57
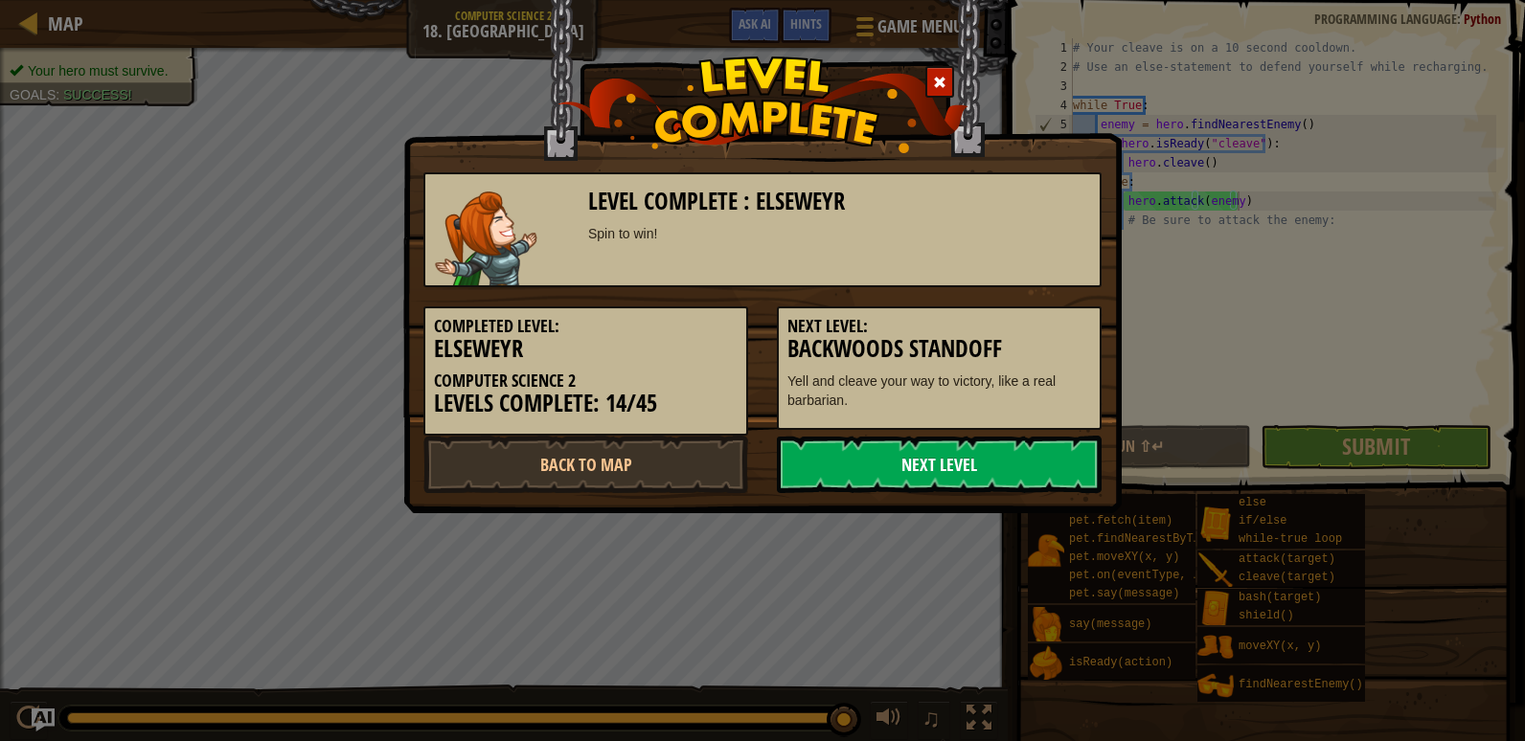
click at [894, 463] on link "Next Level" at bounding box center [939, 464] width 325 height 57
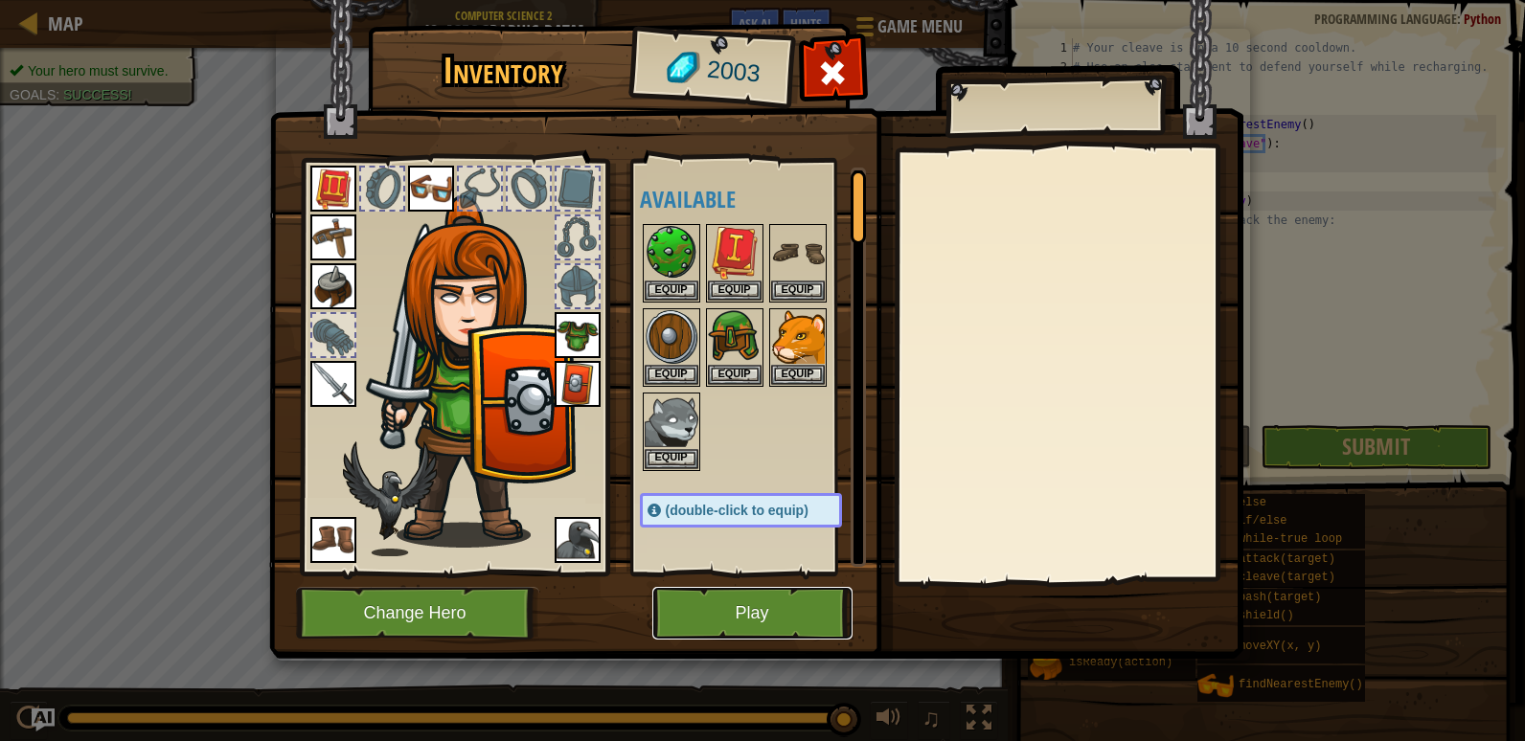
click at [719, 615] on button "Play" at bounding box center [752, 613] width 200 height 53
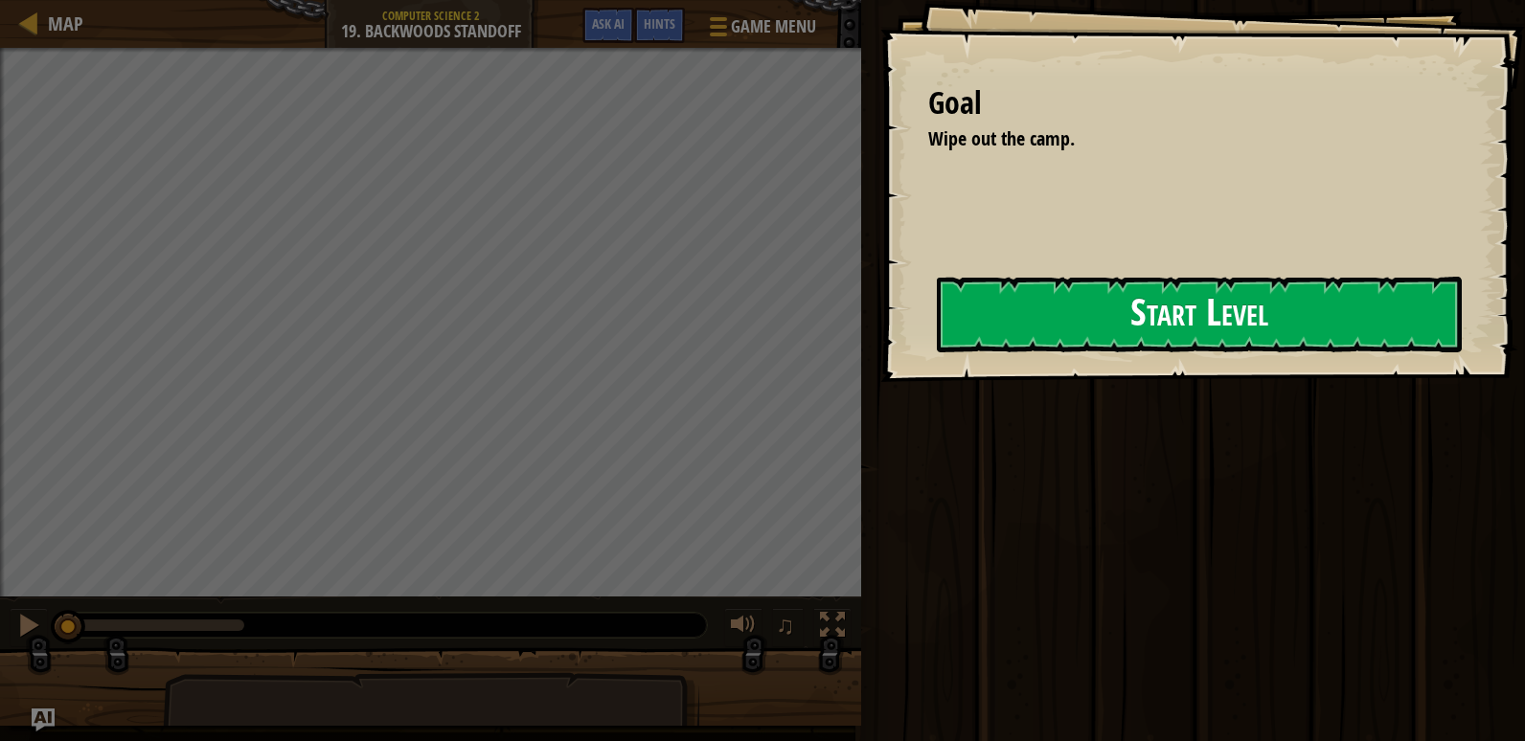
click at [1164, 329] on button "Start Level" at bounding box center [1199, 315] width 525 height 76
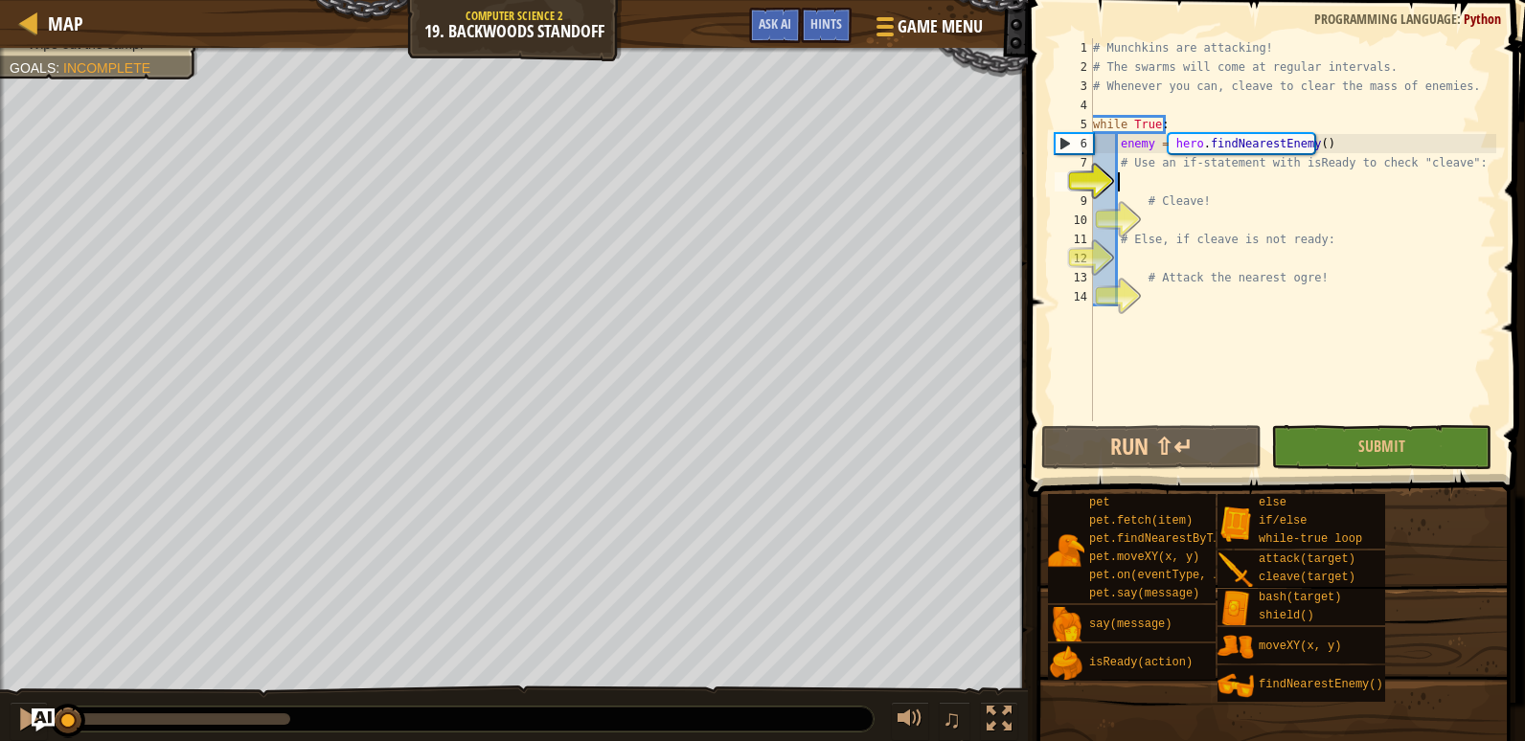
scroll to position [9, 2]
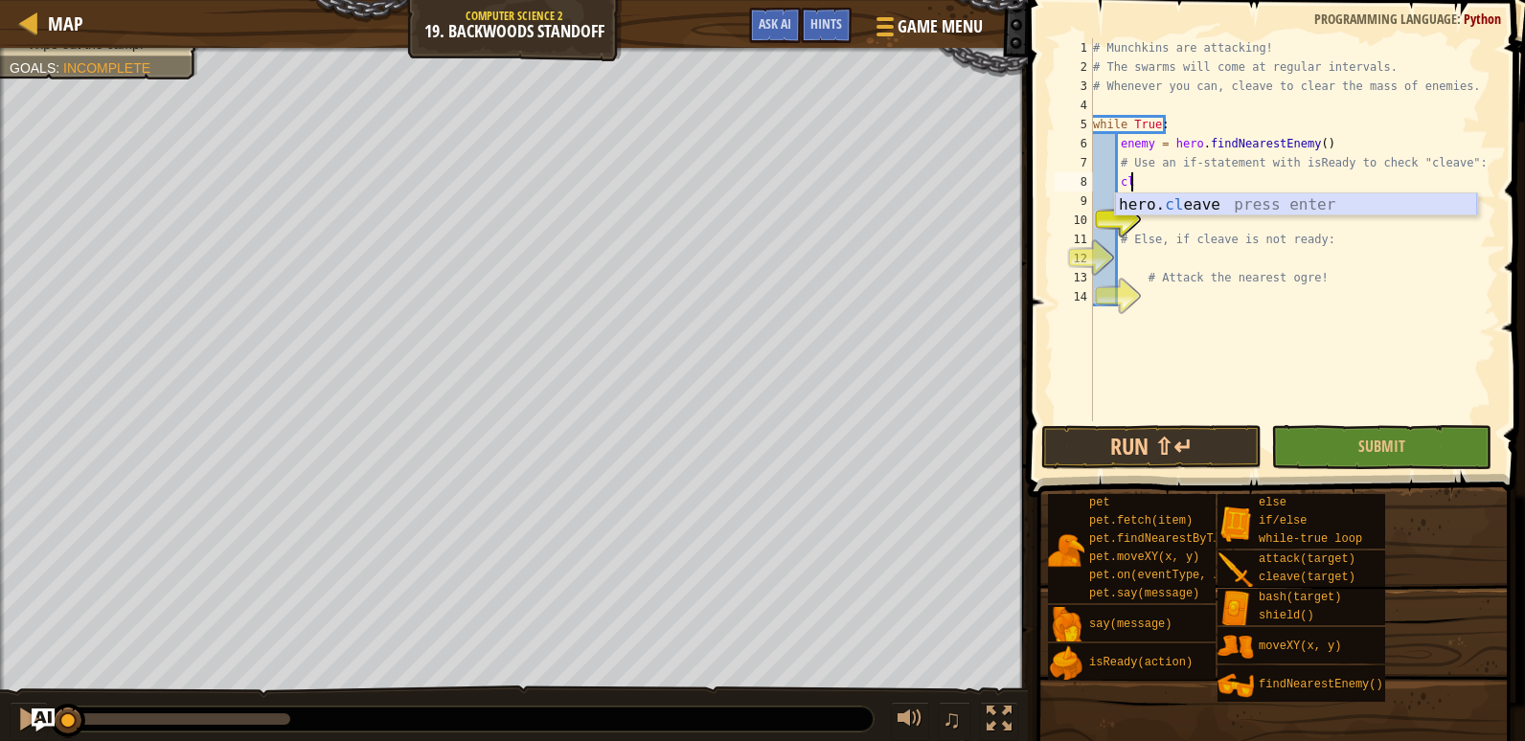
click at [1201, 205] on div "hero. cl eave press enter" at bounding box center [1296, 227] width 362 height 69
type textarea "hero.cleave(enemy)"
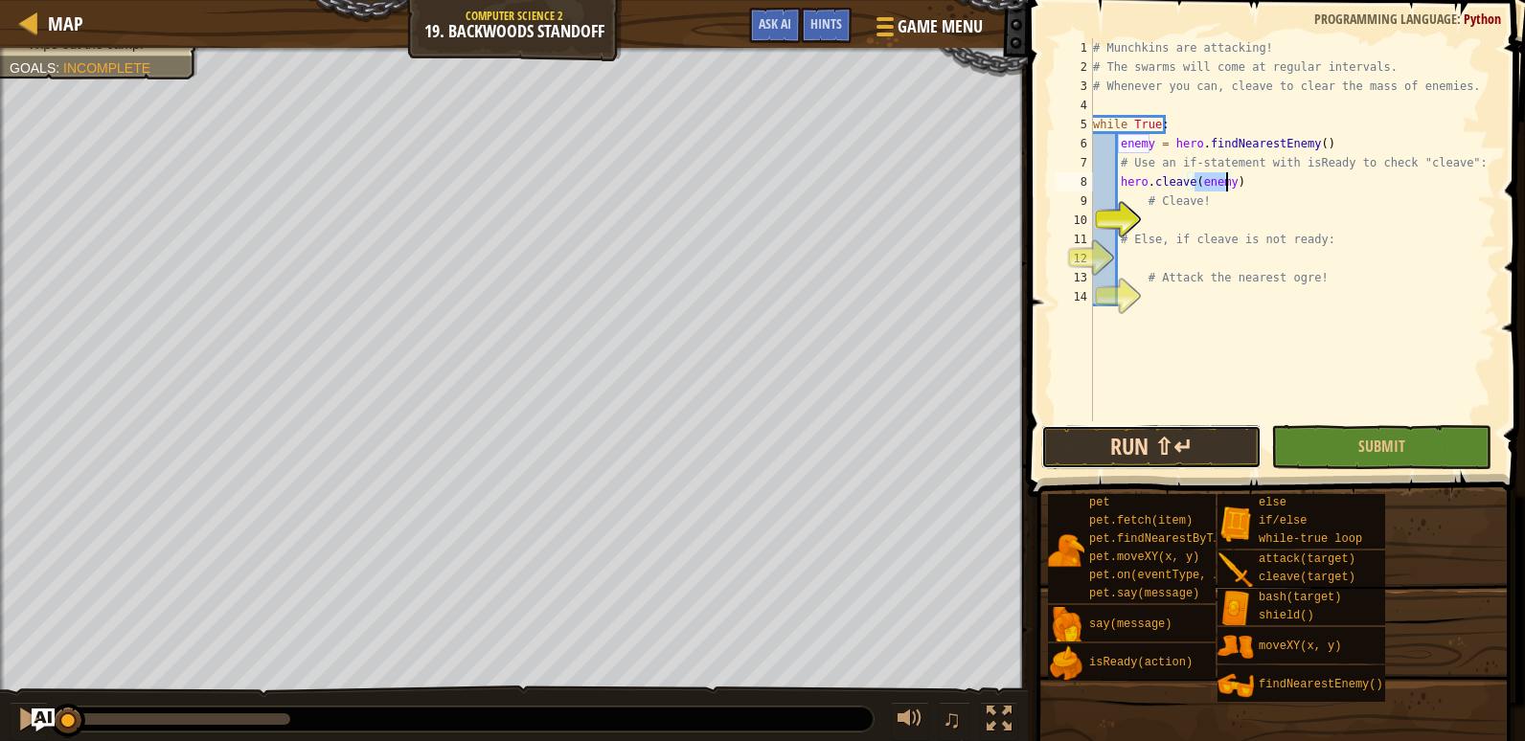
click at [1215, 446] on button "Run ⇧↵" at bounding box center [1151, 447] width 220 height 44
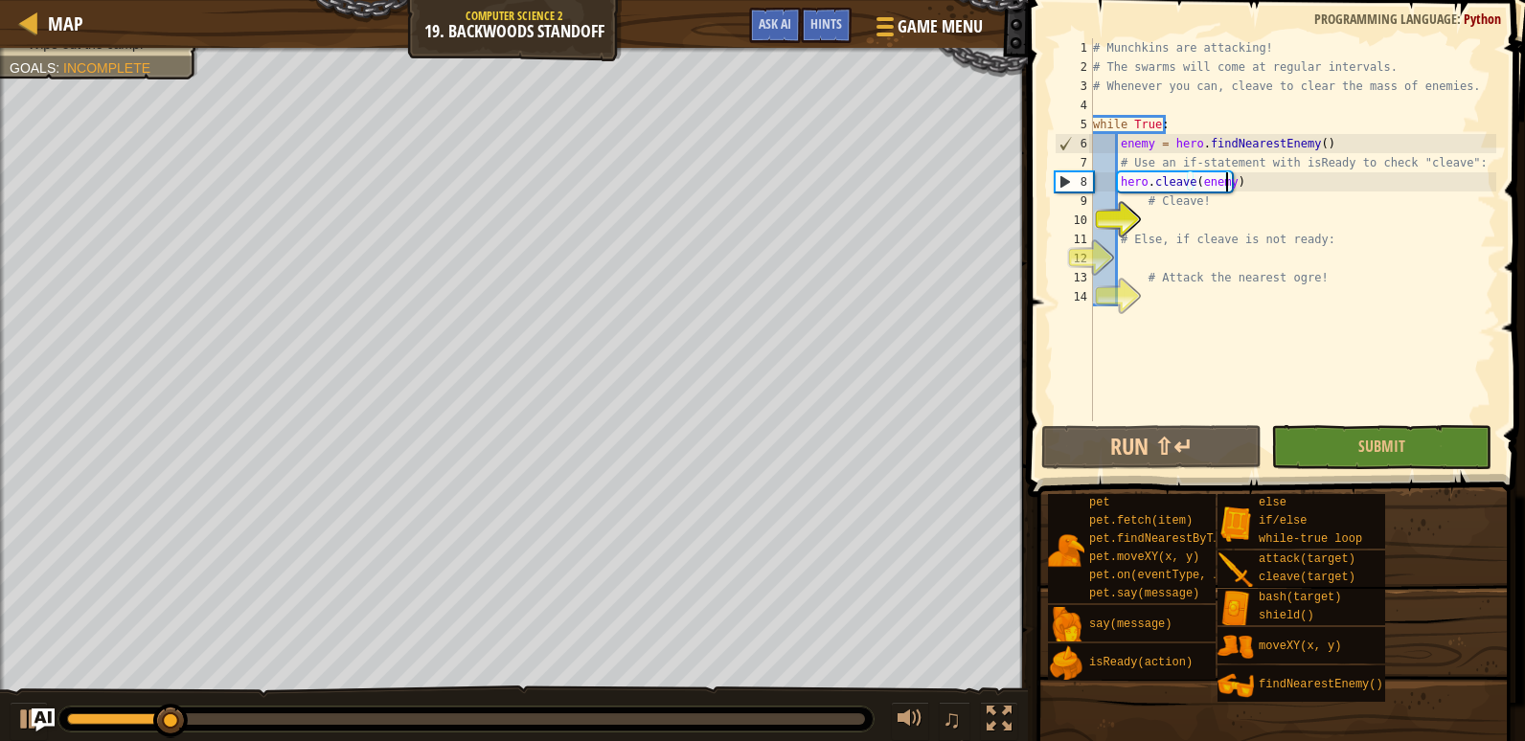
click at [1156, 212] on div "# Munchkins are attacking! # The swarms will come at regular intervals. # Whene…" at bounding box center [1292, 248] width 407 height 421
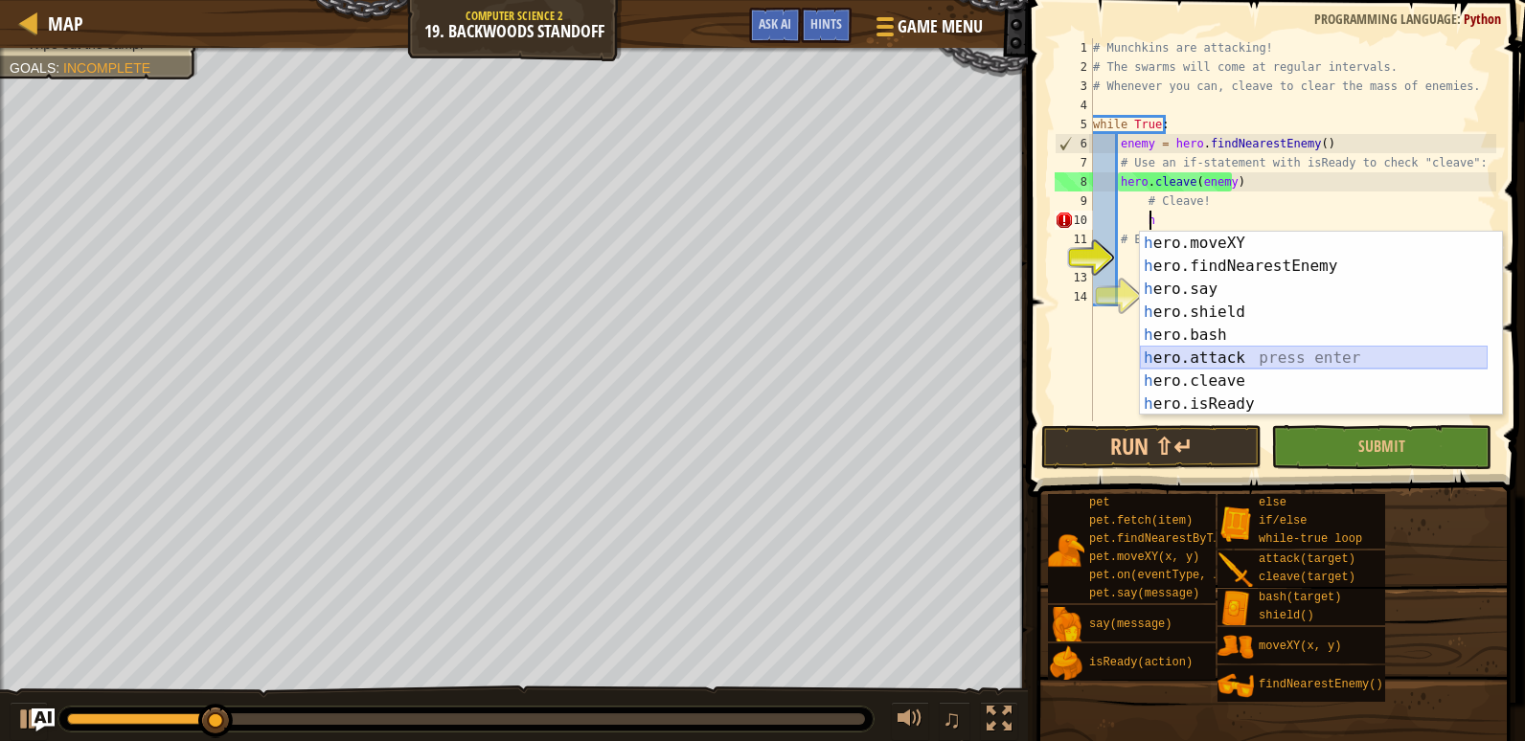
click at [1211, 355] on div "h ero.moveXY press enter h ero.findNearestEnemy press enter h ero.say press ent…" at bounding box center [1314, 347] width 348 height 230
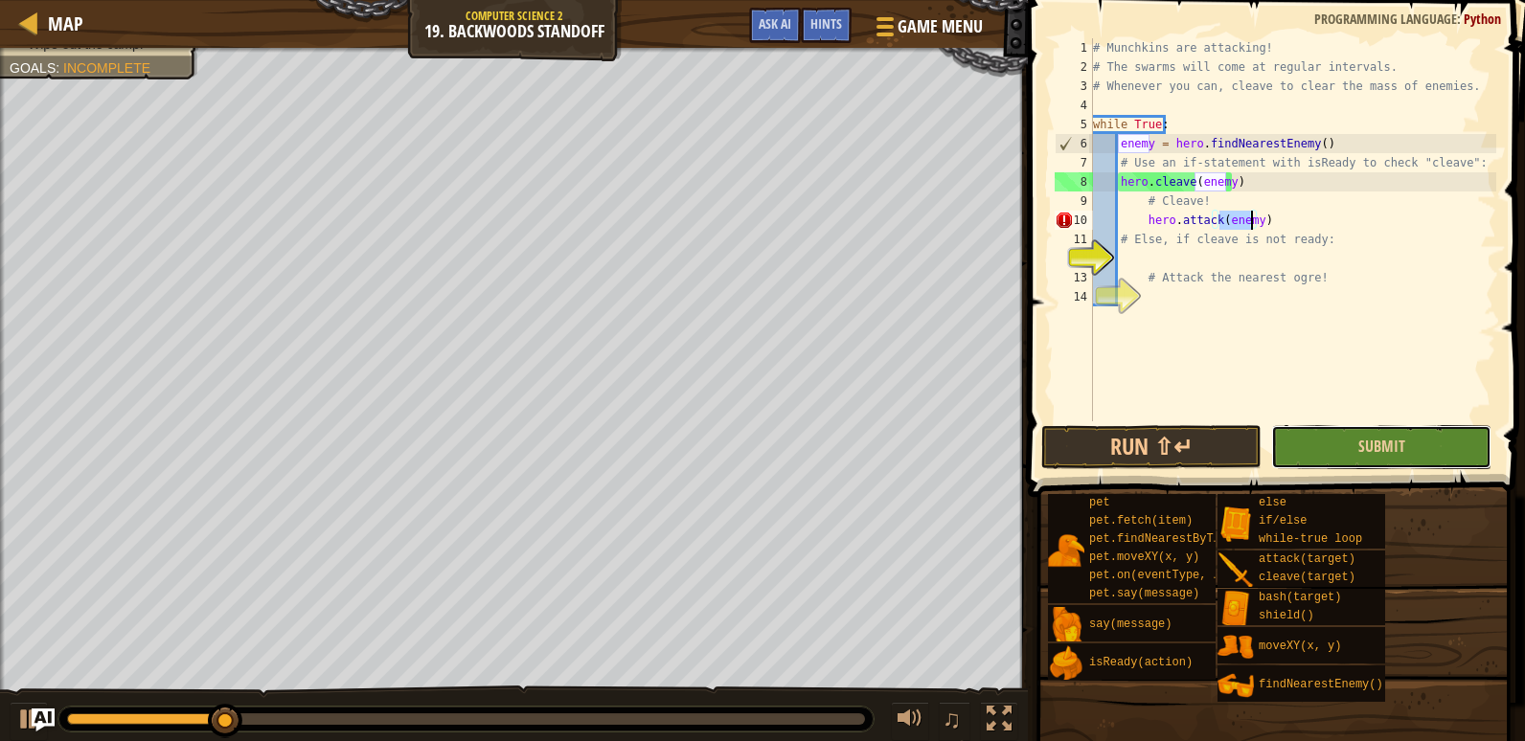
click at [1307, 443] on button "Submit" at bounding box center [1381, 447] width 220 height 44
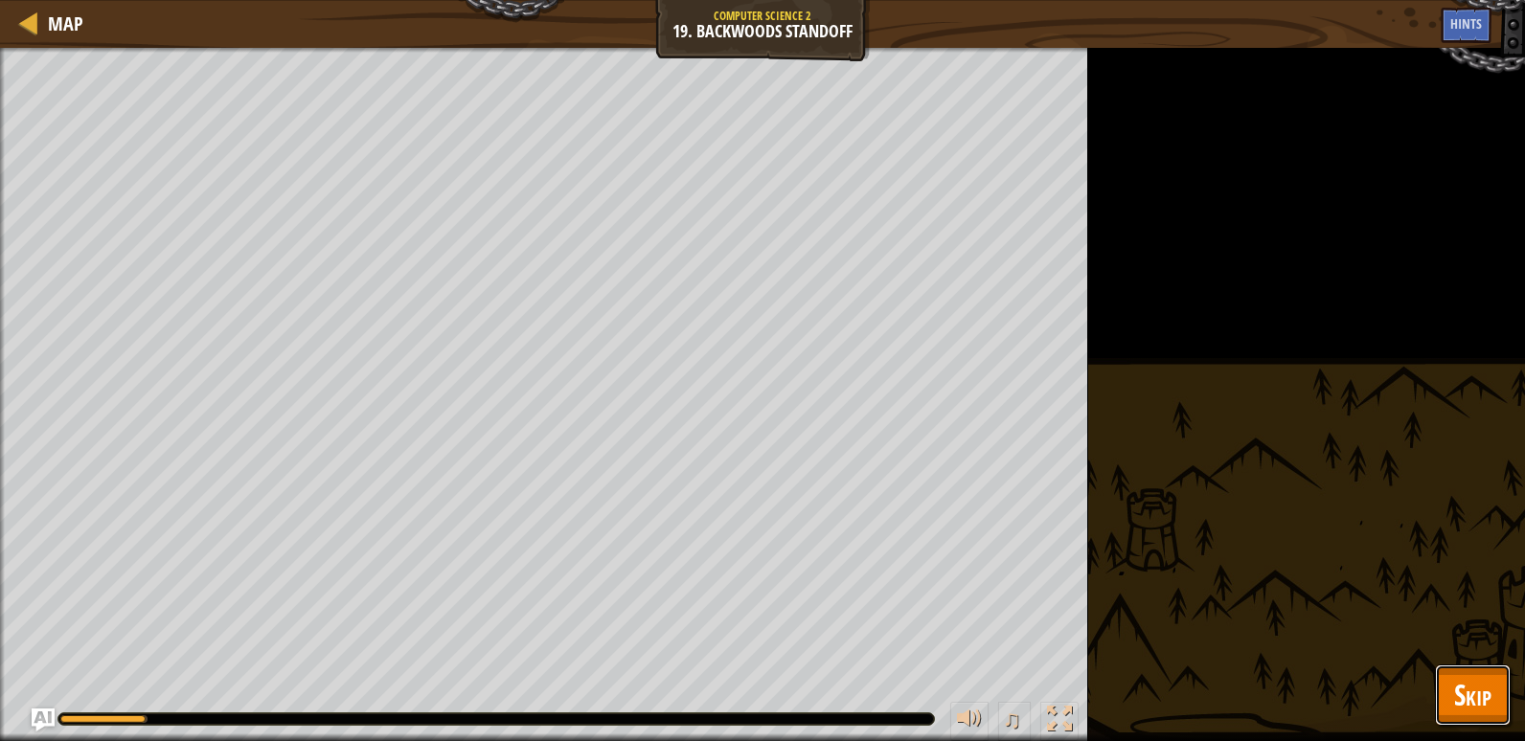
click at [1461, 690] on span "Skip" at bounding box center [1472, 694] width 37 height 39
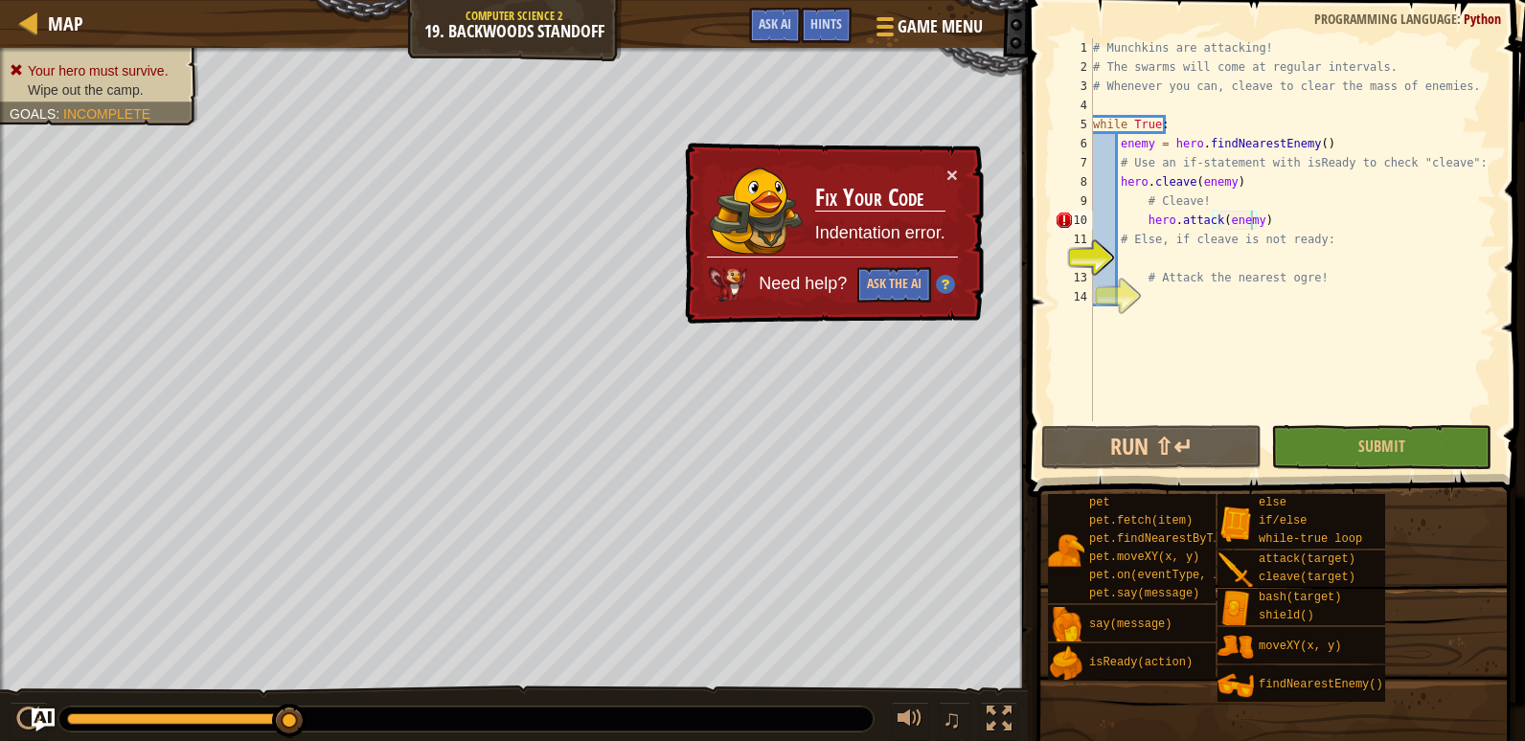
click at [1214, 195] on div "# Munchkins are attacking! # The swarms will come at regular intervals. # Whene…" at bounding box center [1292, 248] width 407 height 421
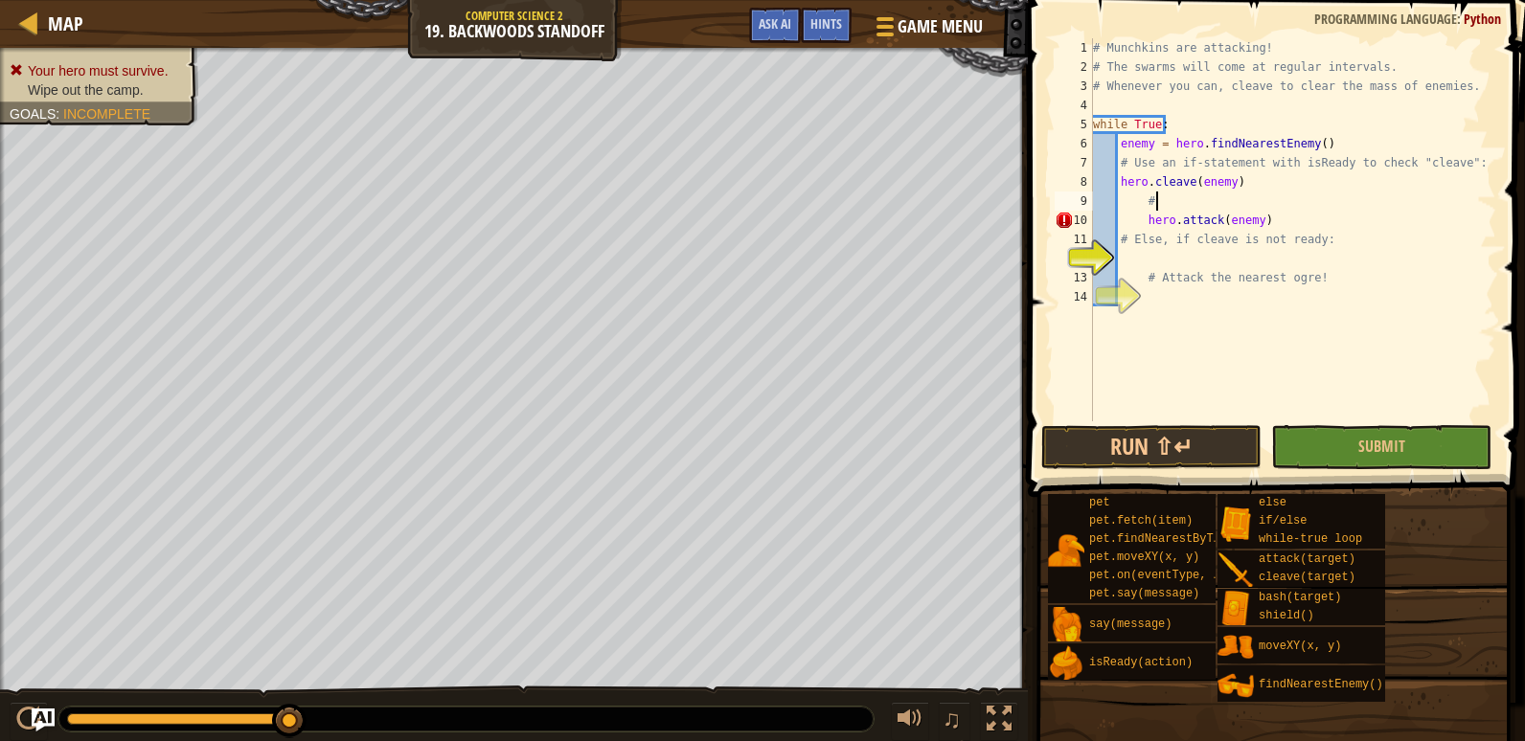
type textarea "#"
type textarea "e"
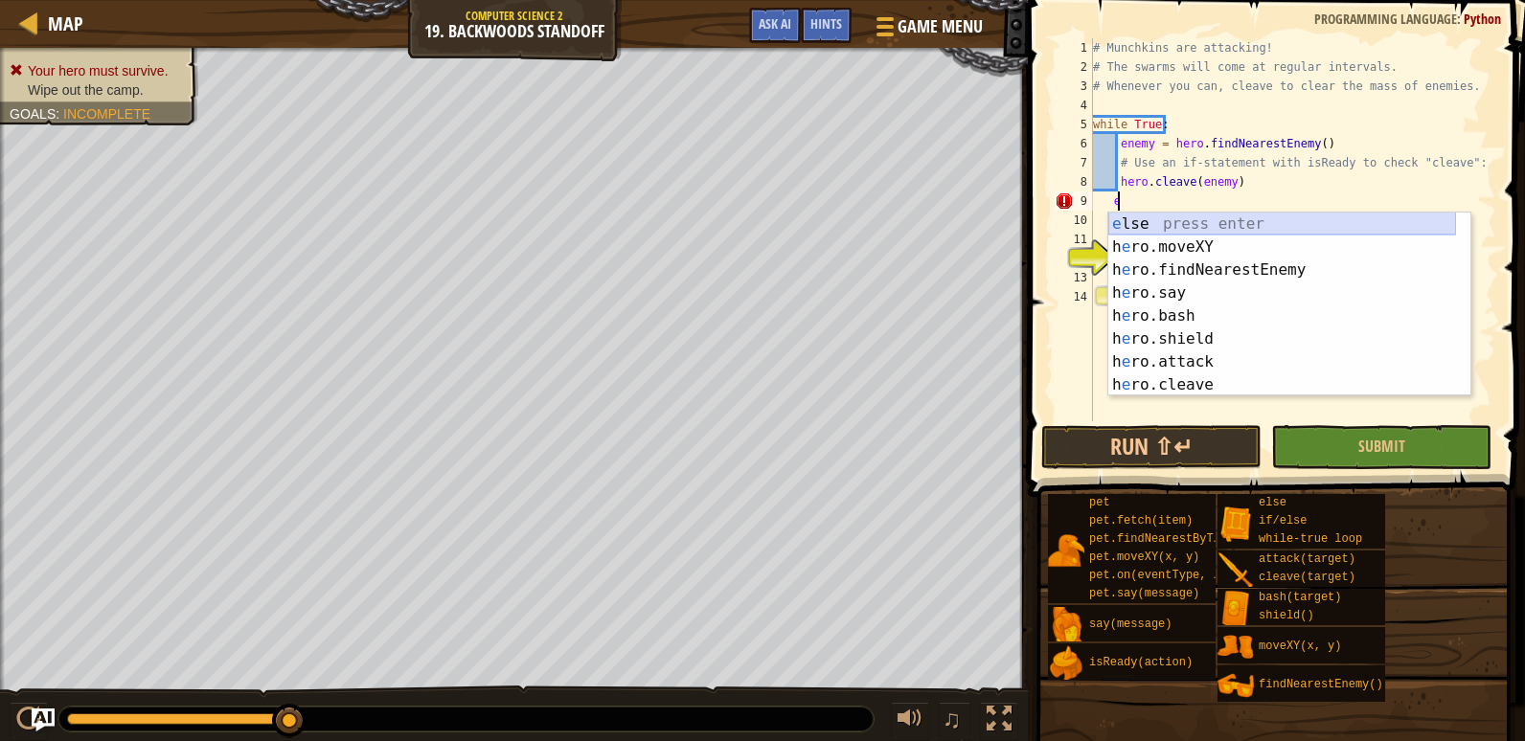
click at [1230, 221] on div "e lse press enter h e ro.moveXY press enter h e ro.findNearestEnemy press enter…" at bounding box center [1282, 328] width 348 height 230
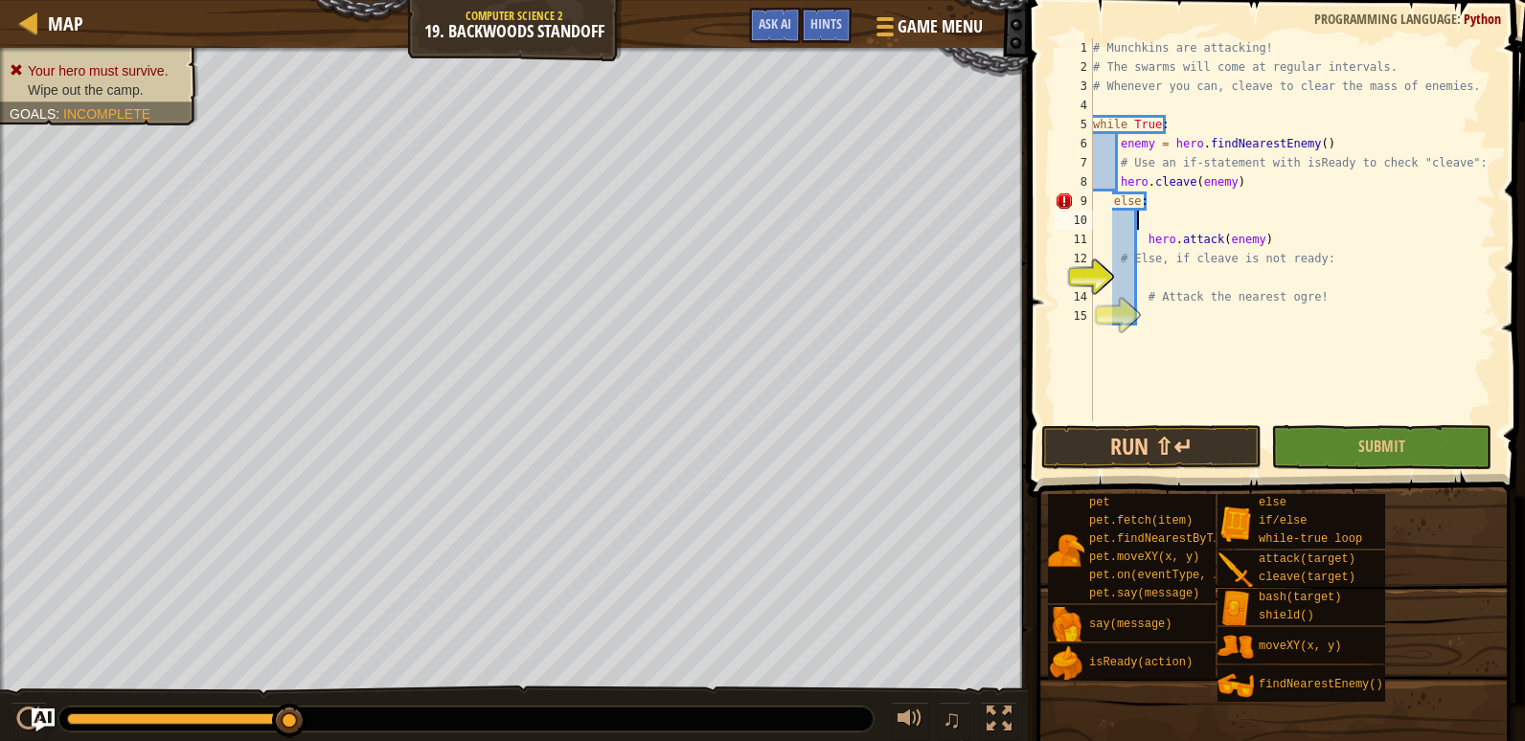
click at [1143, 240] on div "# Munchkins are attacking! # The swarms will come at regular intervals. # Whene…" at bounding box center [1292, 248] width 407 height 421
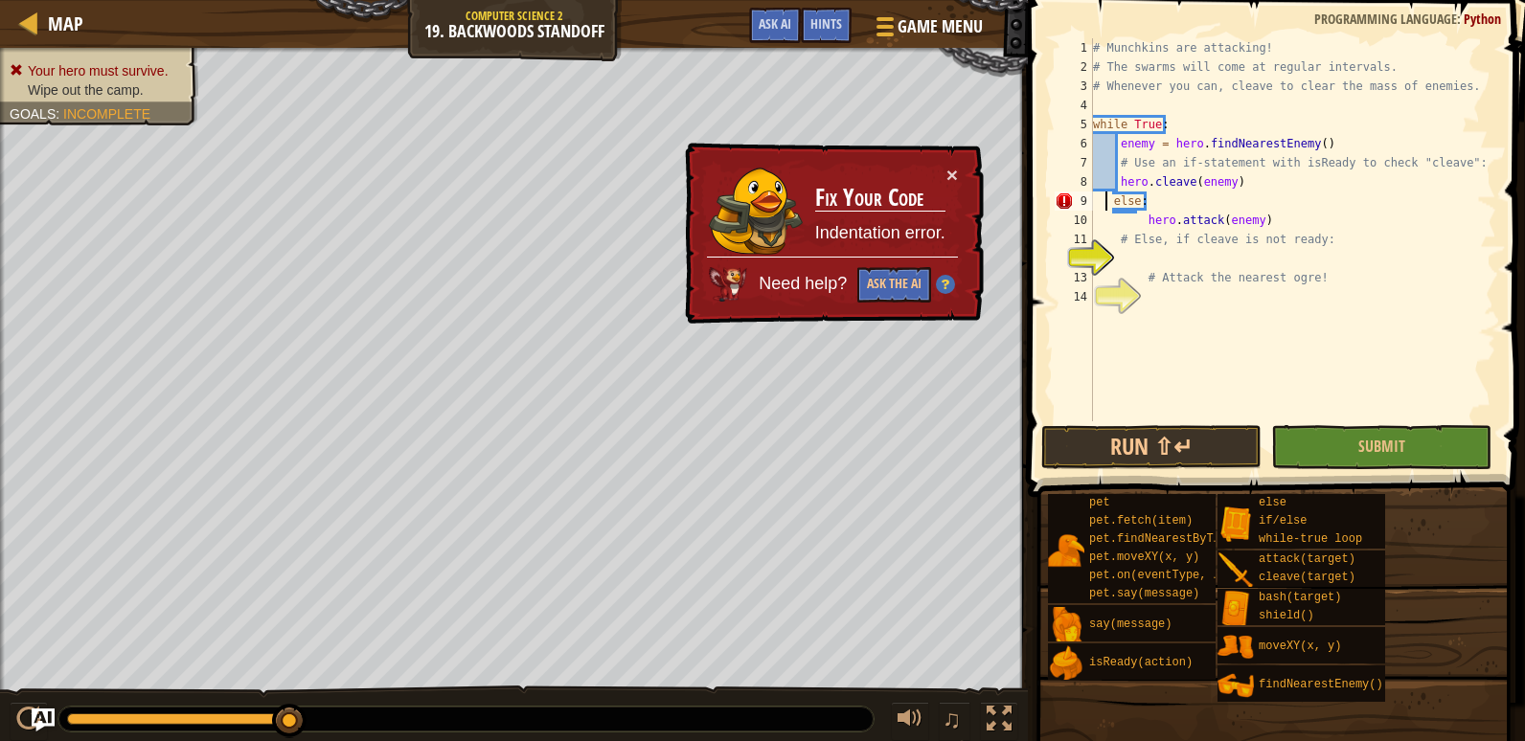
click at [1106, 209] on div "# Munchkins are attacking! # The swarms will come at regular intervals. # Whene…" at bounding box center [1292, 248] width 407 height 421
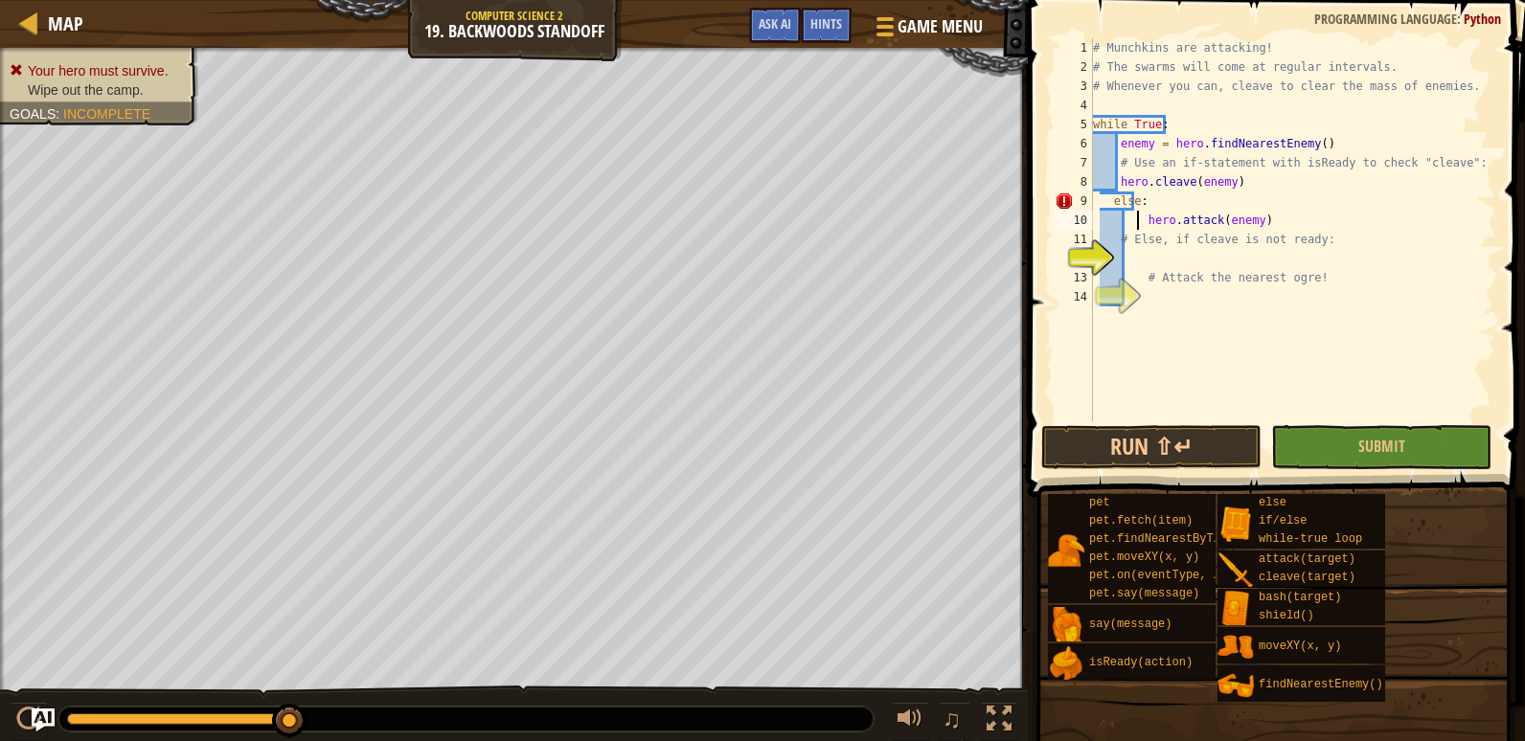
click at [1138, 224] on div "# Munchkins are attacking! # The swarms will come at regular intervals. # Whene…" at bounding box center [1292, 248] width 407 height 421
click at [1104, 205] on div "# Munchkins are attacking! # The swarms will come at regular intervals. # Whene…" at bounding box center [1292, 248] width 407 height 421
click at [1144, 219] on div "# Munchkins are attacking! # The swarms will come at regular intervals. # Whene…" at bounding box center [1292, 248] width 407 height 421
click at [1327, 457] on button "Submit" at bounding box center [1381, 447] width 220 height 44
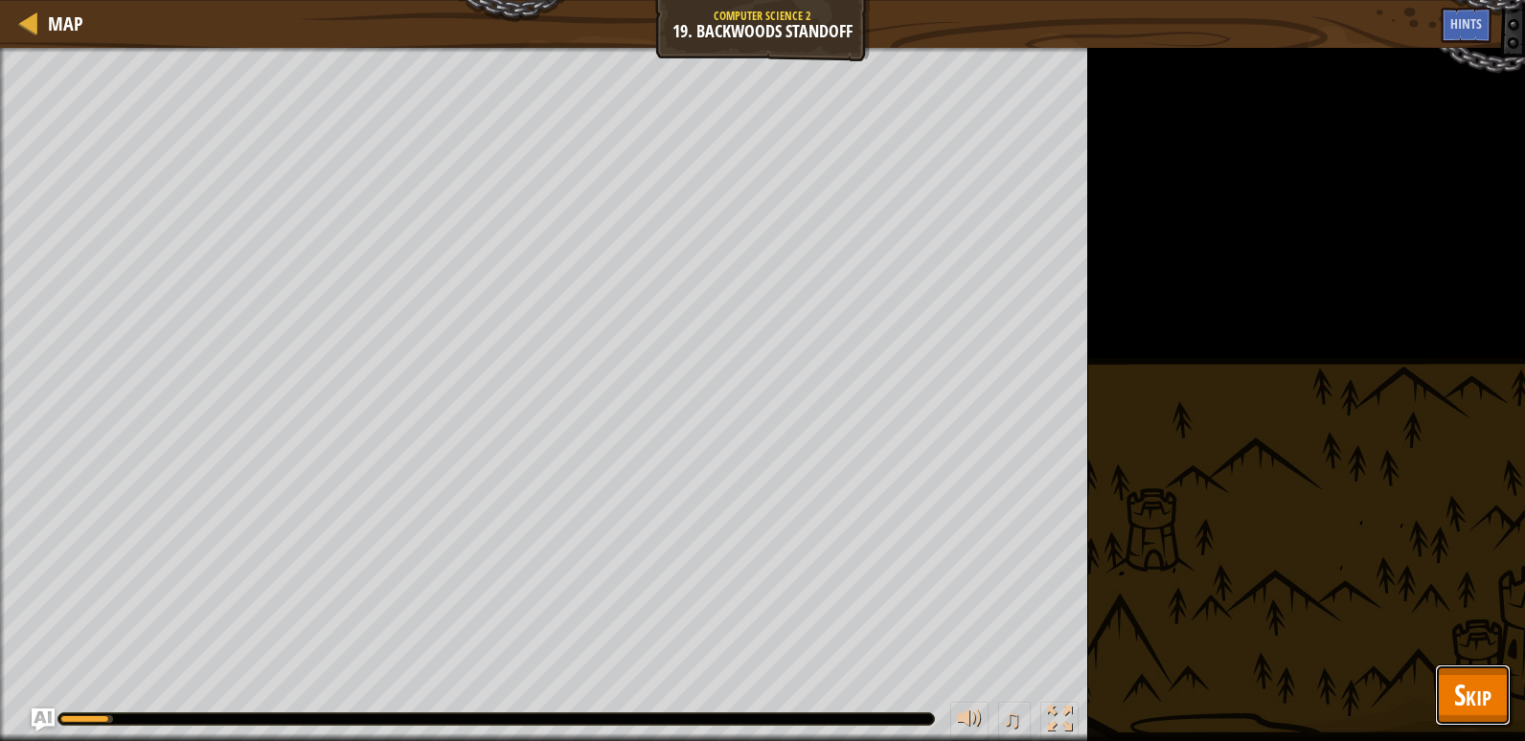
click at [1464, 682] on span "Skip" at bounding box center [1472, 694] width 37 height 39
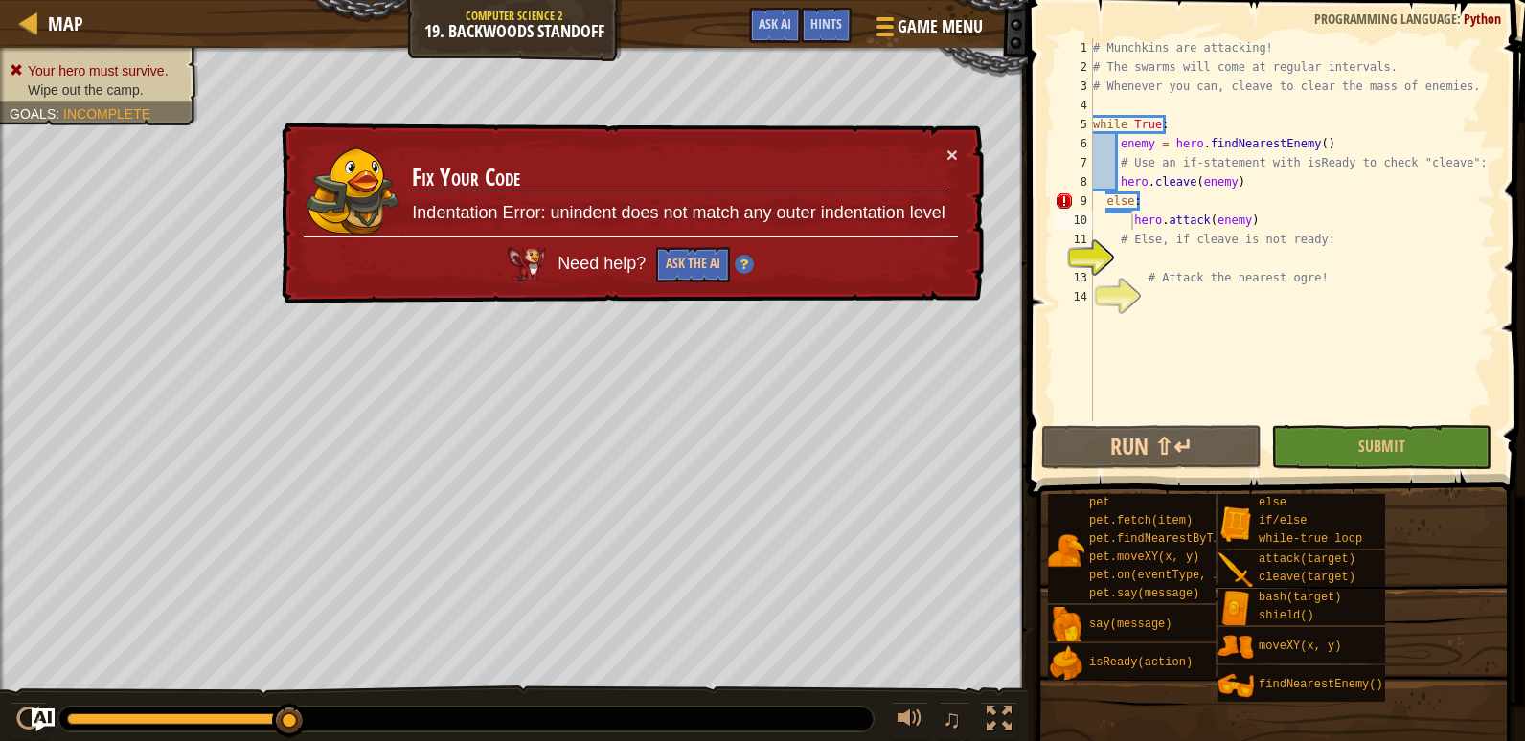
type textarea "else:"
drag, startPoint x: 1154, startPoint y: 204, endPoint x: 1084, endPoint y: 202, distance: 69.9
click at [1084, 202] on div "else: 1 2 3 4 5 6 7 8 9 10 11 12 13 14 # Munchkins are attacking! # The swarms …" at bounding box center [1273, 229] width 445 height 383
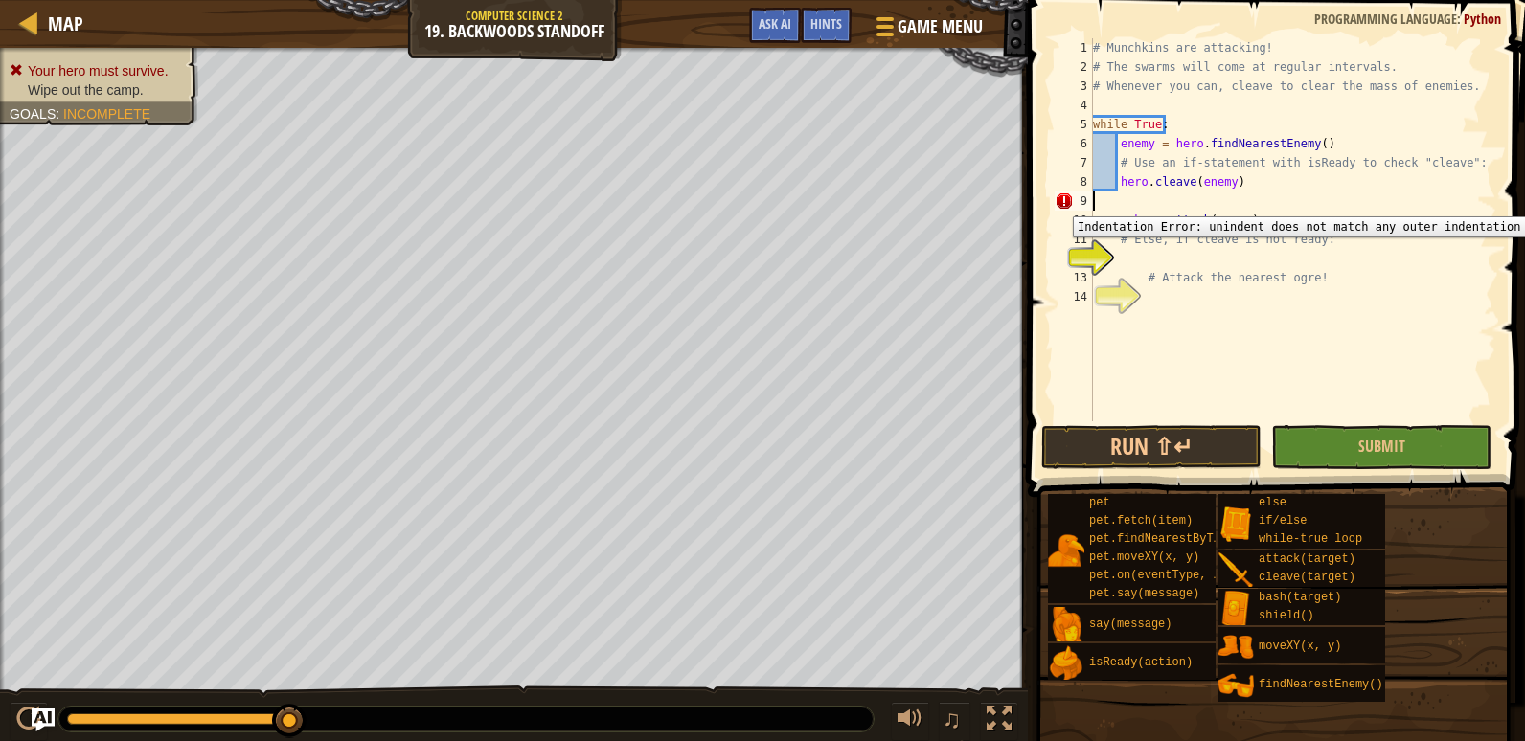
scroll to position [9, 0]
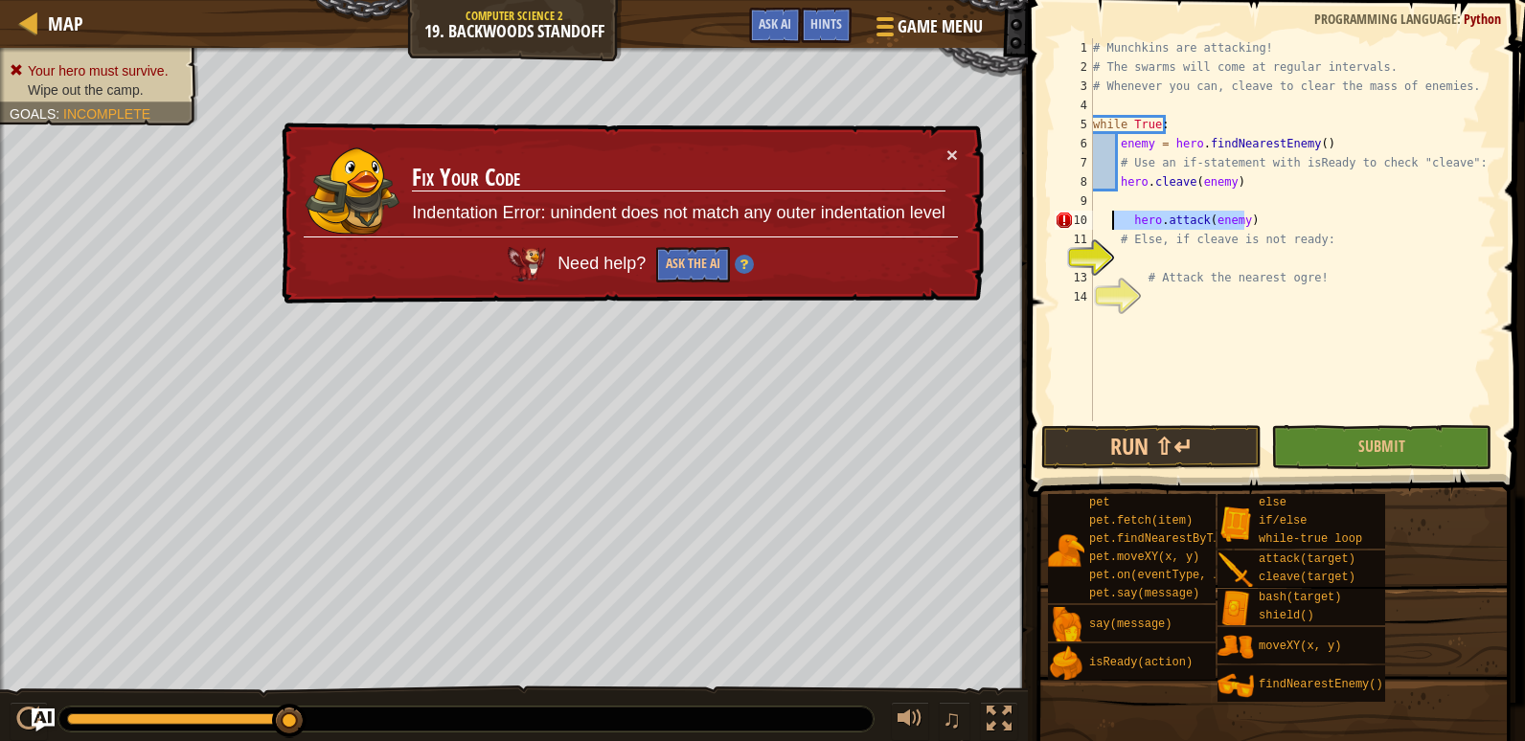
drag, startPoint x: 1244, startPoint y: 224, endPoint x: 1109, endPoint y: 219, distance: 135.1
click at [1109, 219] on div "# Munchkins are attacking! # The swarms will come at regular intervals. # Whene…" at bounding box center [1292, 248] width 407 height 421
type textarea "hero.attack(enemy)"
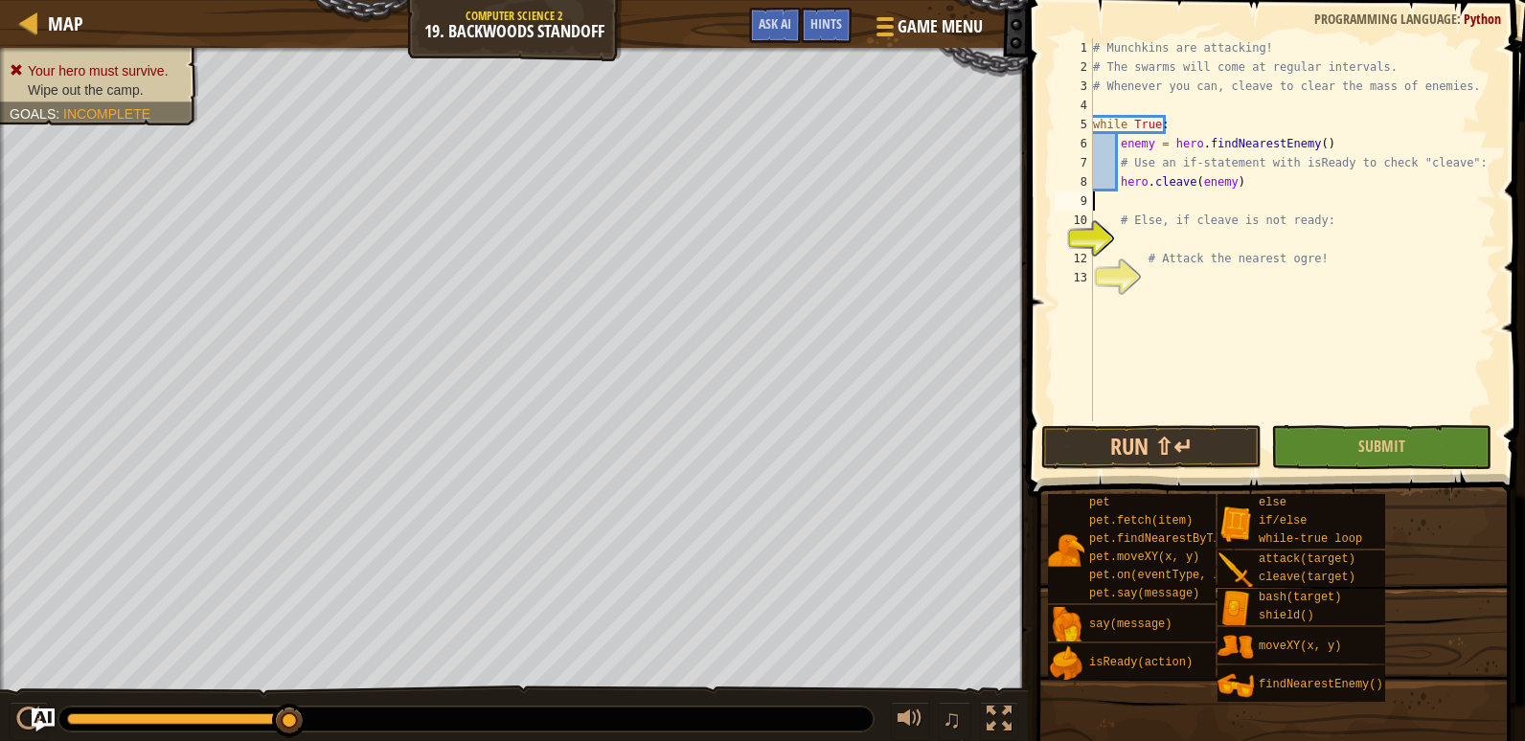
click at [1152, 242] on div "# Munchkins are attacking! # The swarms will come at regular intervals. # Whene…" at bounding box center [1292, 248] width 407 height 421
click at [1197, 446] on button "Run ⇧↵" at bounding box center [1151, 447] width 220 height 44
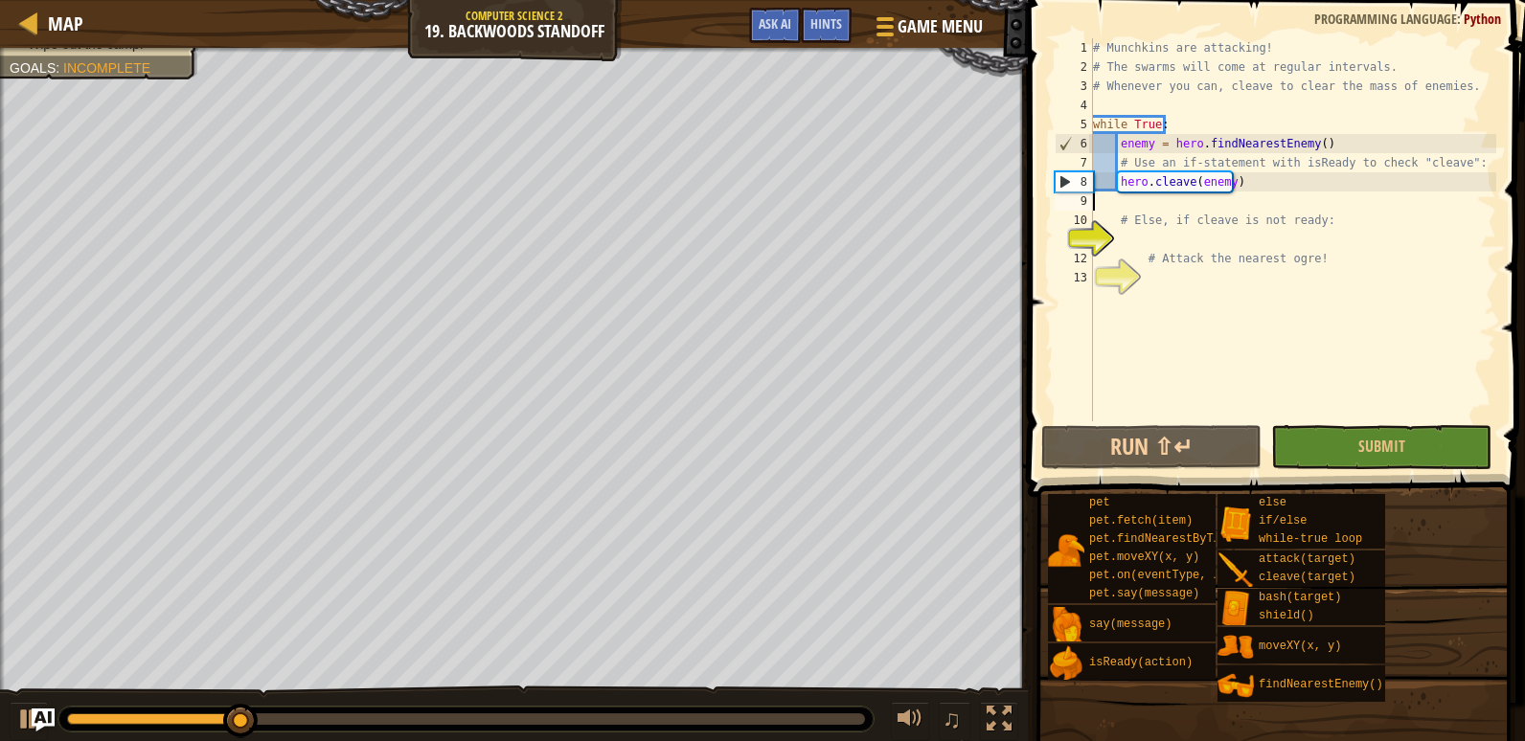
click at [1126, 200] on div "# Munchkins are attacking! # The swarms will come at regular intervals. # Whene…" at bounding box center [1292, 248] width 407 height 421
click at [1124, 237] on div "# Munchkins are attacking! # The swarms will come at regular intervals. # Whene…" at bounding box center [1292, 248] width 407 height 421
drag, startPoint x: 1117, startPoint y: 218, endPoint x: 1313, endPoint y: 221, distance: 196.3
click at [1313, 221] on div "# Munchkins are attacking! # The swarms will come at regular intervals. # Whene…" at bounding box center [1292, 248] width 407 height 421
type textarea "# Else, if cleave is not ready:"
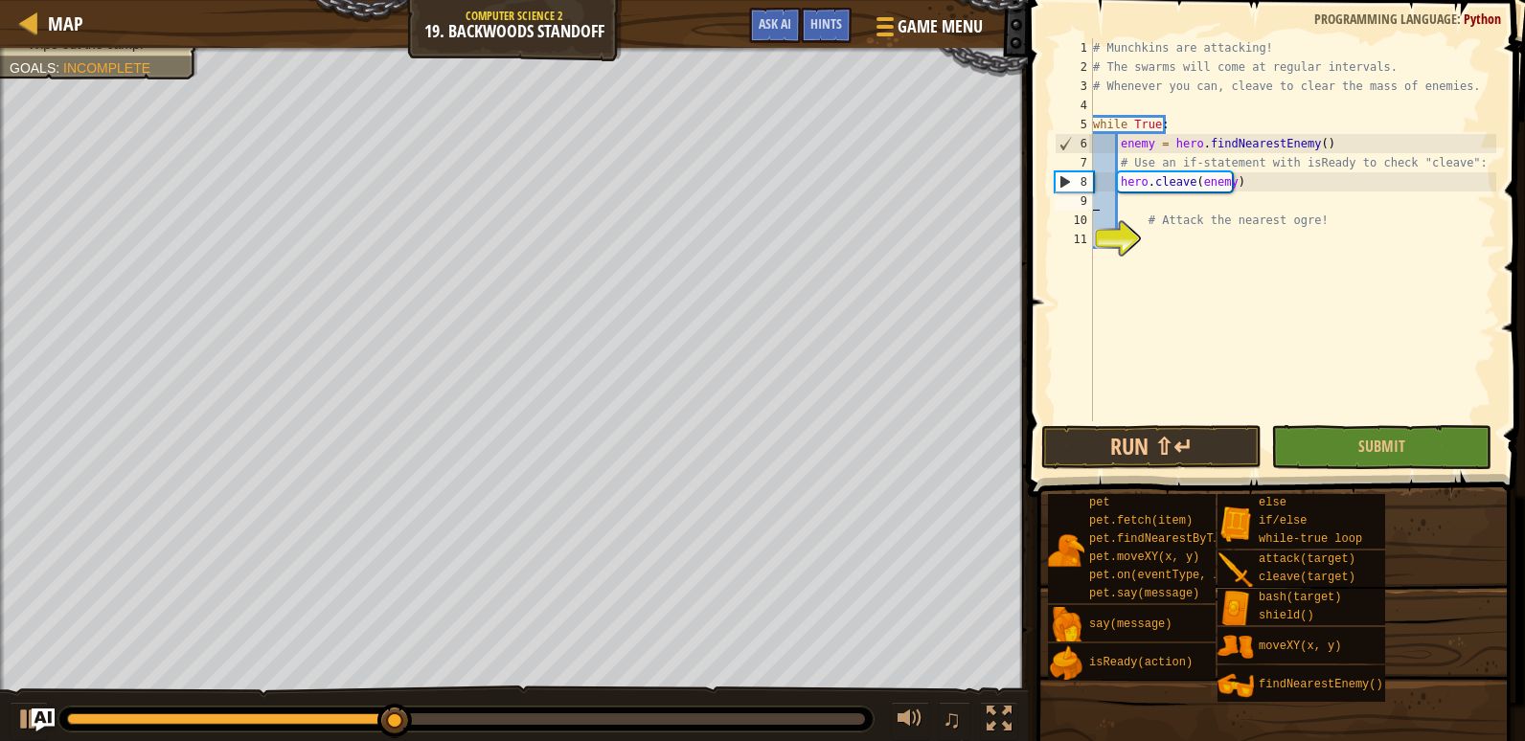
type textarea "hero.cleave(enemy)"
type textarea "e"
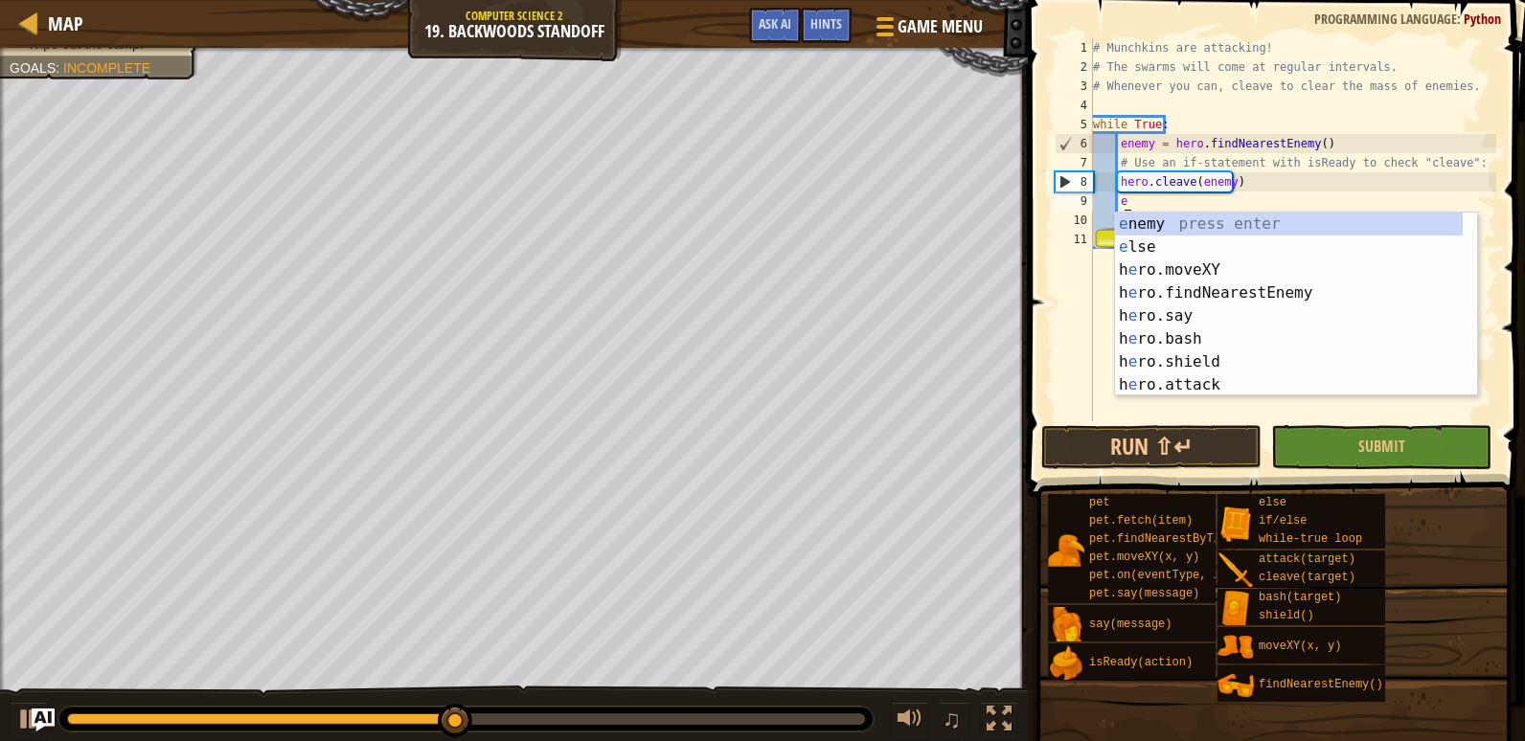
scroll to position [9, 2]
click at [1249, 245] on div "e nemy press enter e lse press enter h e ro.moveXY press enter h e ro.findNeare…" at bounding box center [1289, 328] width 348 height 230
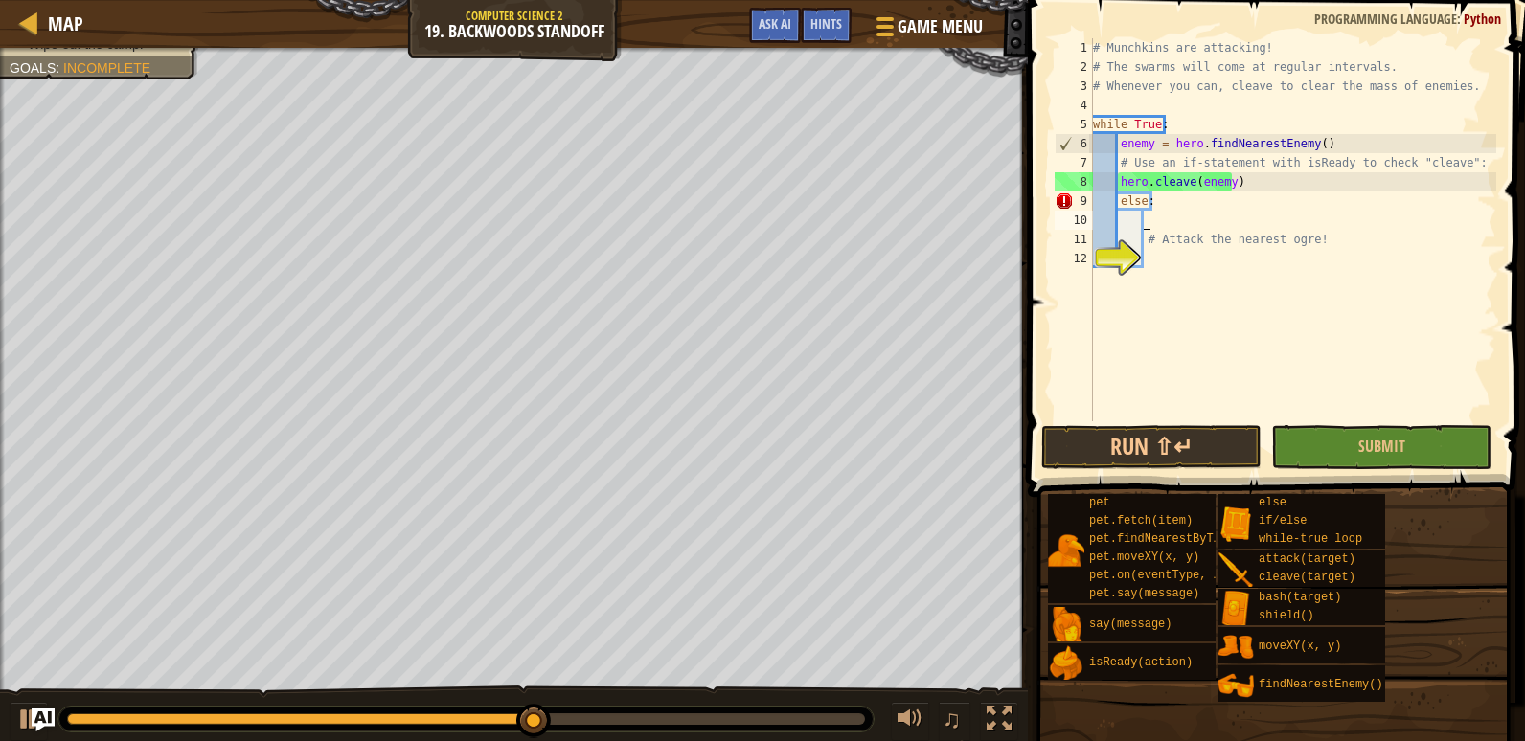
click at [1114, 200] on div "# Munchkins are attacking! # The swarms will come at regular intervals. # Whene…" at bounding box center [1292, 248] width 407 height 421
click at [1161, 204] on div "# Munchkins are attacking! # The swarms will come at regular intervals. # Whene…" at bounding box center [1292, 248] width 407 height 421
click at [1118, 199] on div "# Munchkins are attacking! # The swarms will come at regular intervals. # Whene…" at bounding box center [1292, 248] width 407 height 421
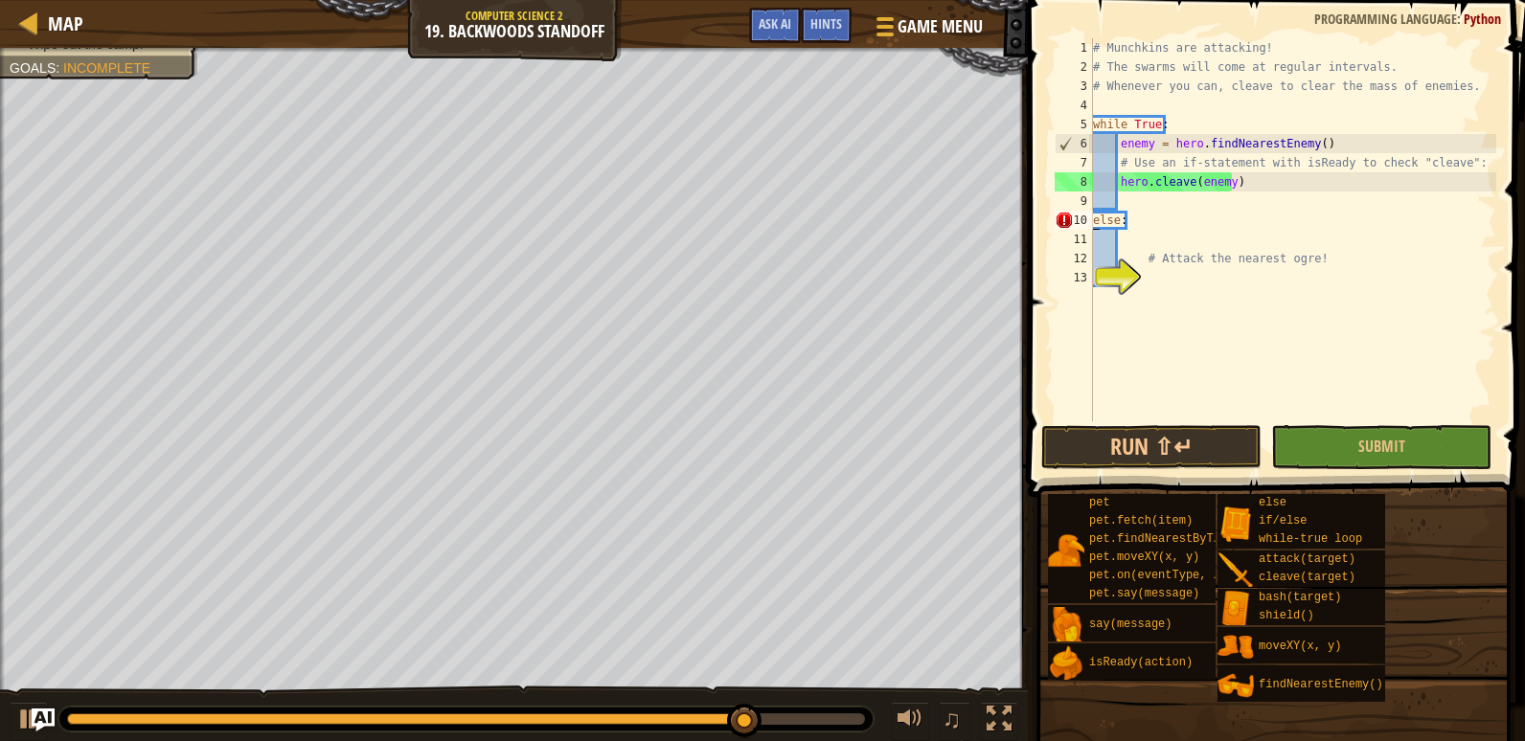
type textarea "else:"
click at [1176, 215] on div "# Munchkins are attacking! # The swarms will come at regular intervals. # Whene…" at bounding box center [1292, 248] width 407 height 421
click at [1172, 200] on div "# Munchkins are attacking! # The swarms will come at regular intervals. # Whene…" at bounding box center [1292, 248] width 407 height 421
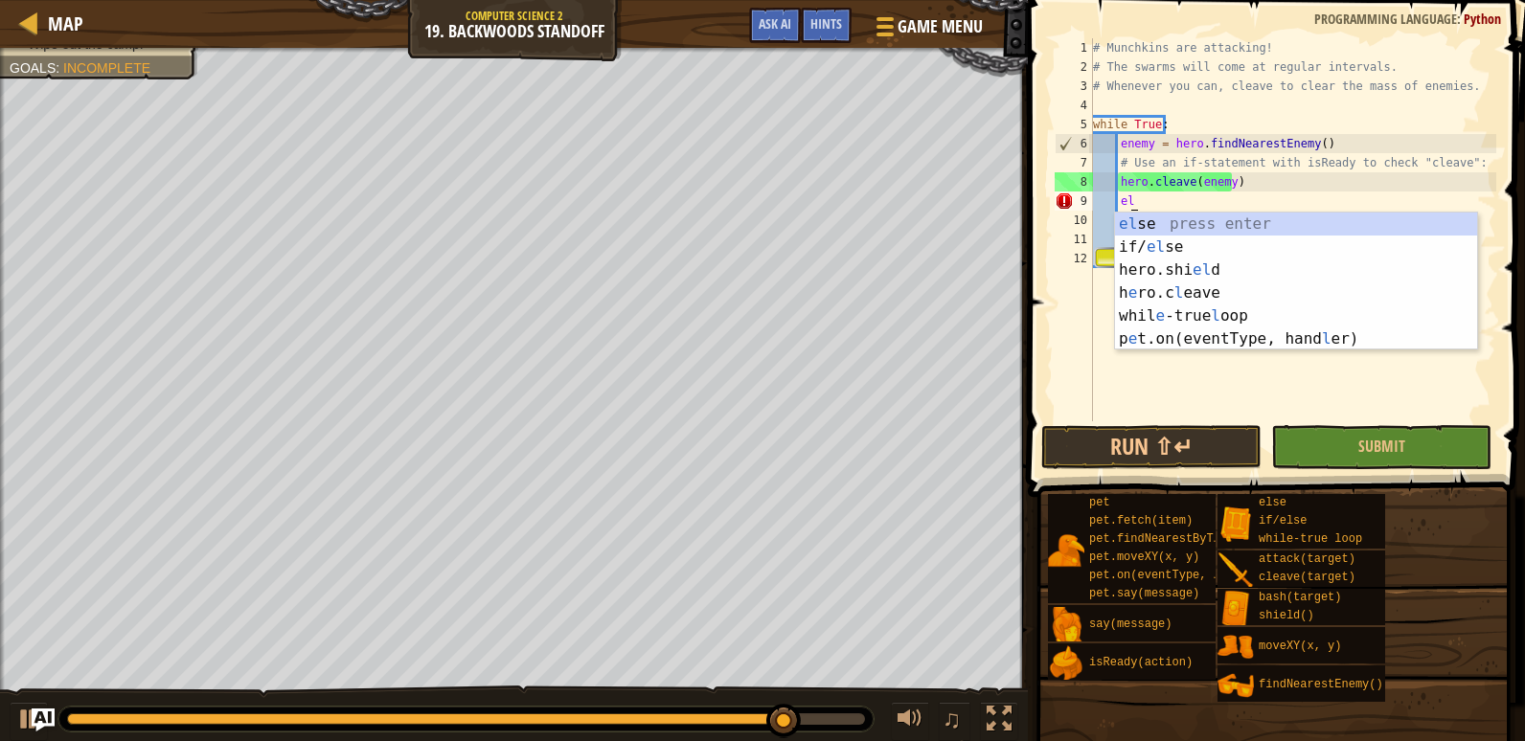
type textarea "e"
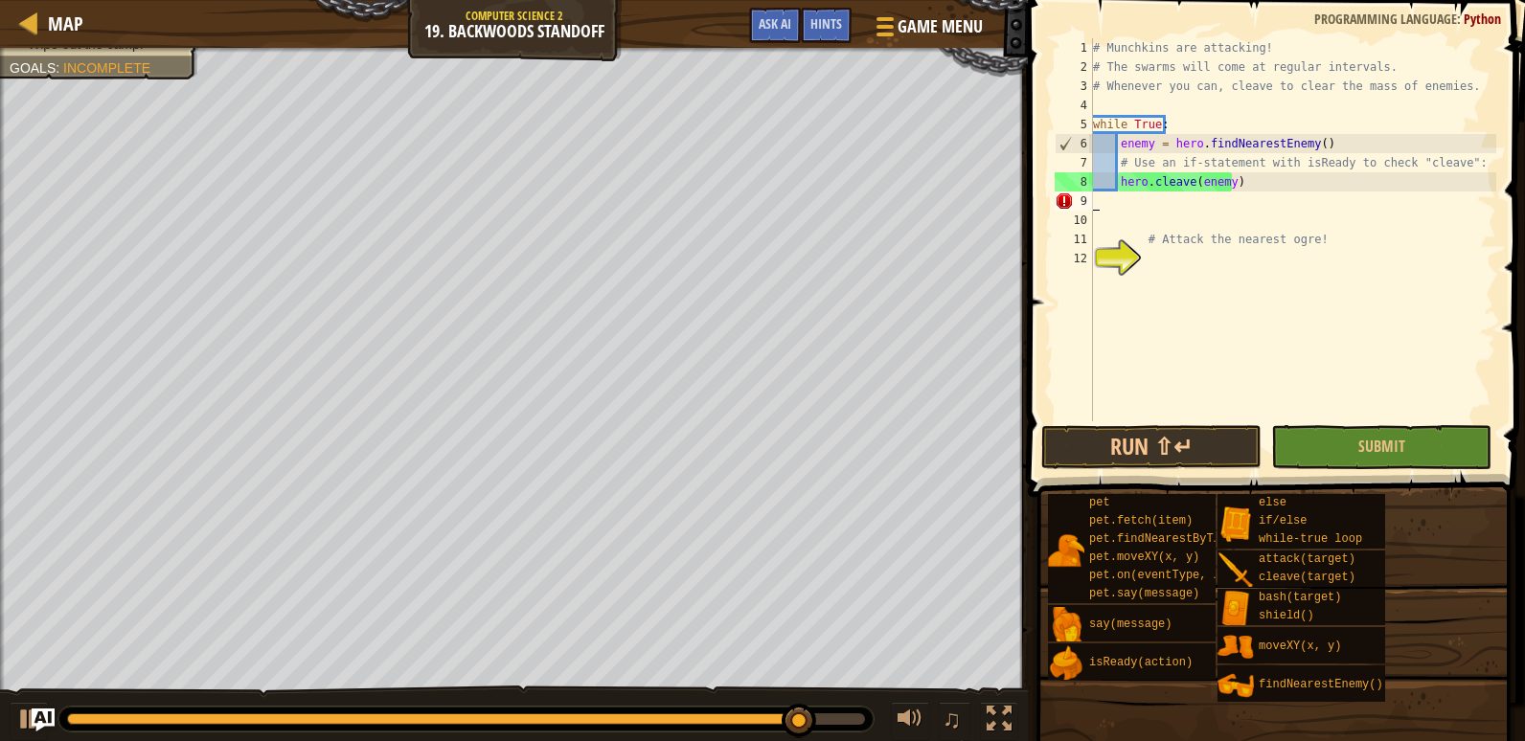
scroll to position [9, 0]
type textarea "hero.cleave(enemy)"
click at [1159, 248] on div "# Munchkins are attacking! # The swarms will come at regular intervals. # Whene…" at bounding box center [1292, 248] width 407 height 421
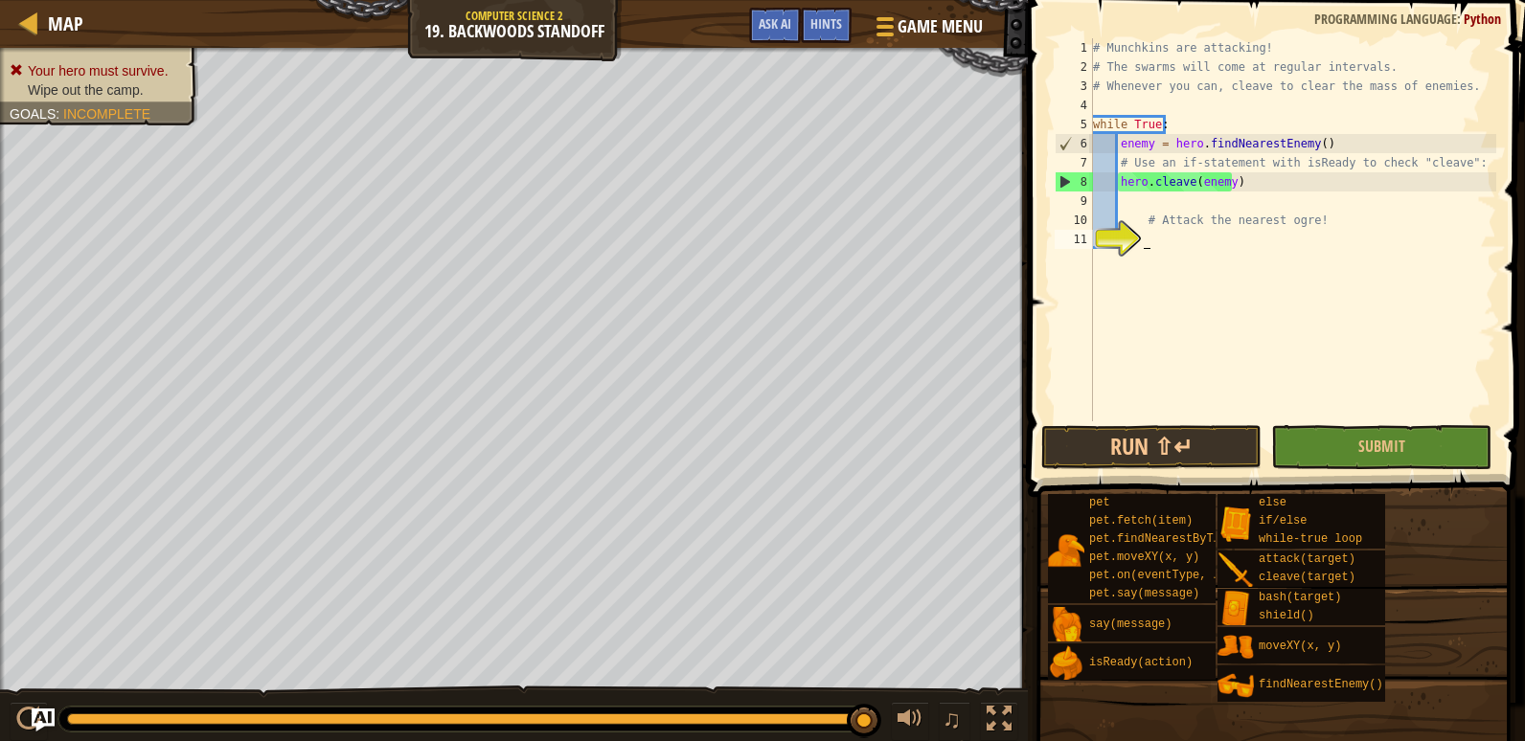
click at [1151, 242] on div "# Munchkins are attacking! # The swarms will come at regular intervals. # Whene…" at bounding box center [1292, 248] width 407 height 421
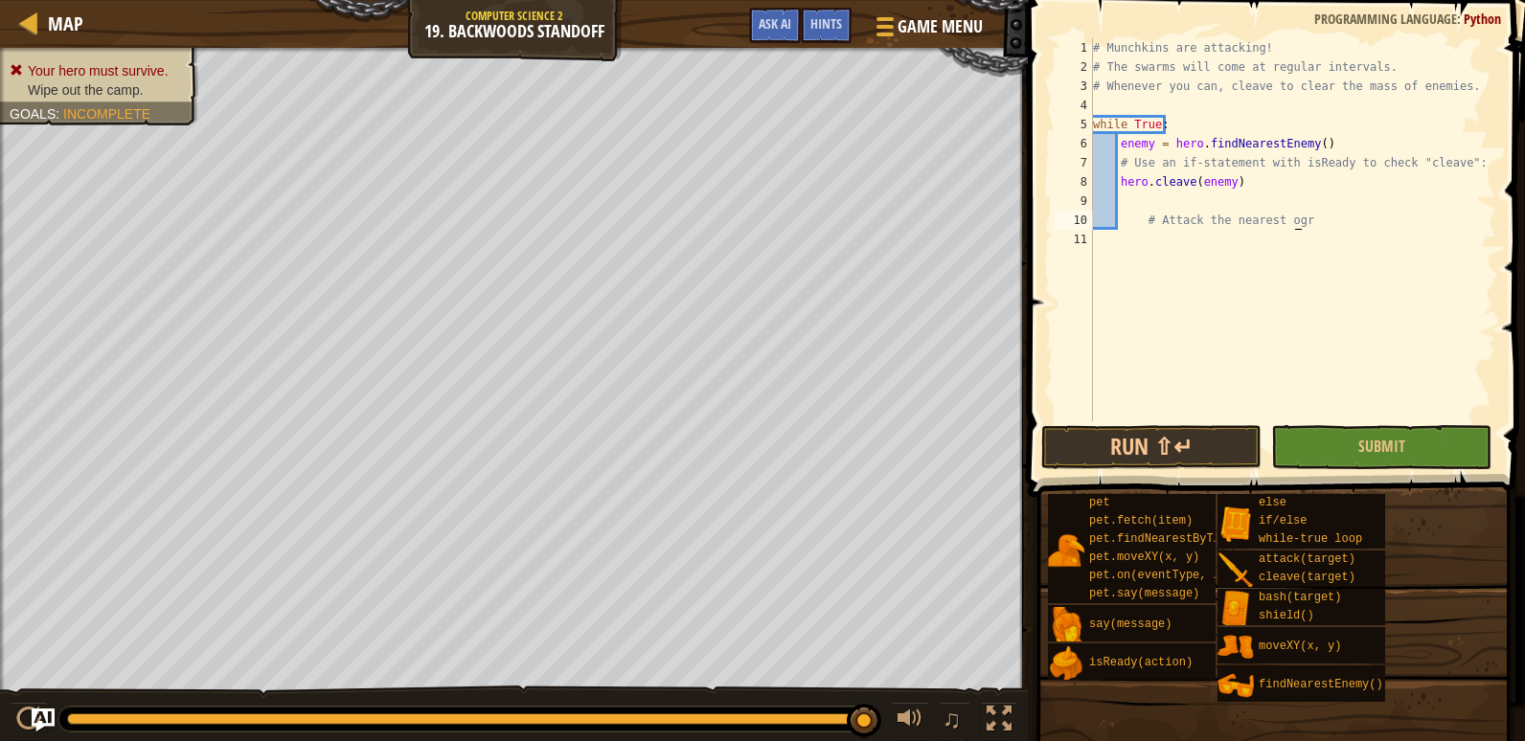
type textarea "# Attack the nearest"
